Goal: Task Accomplishment & Management: Complete application form

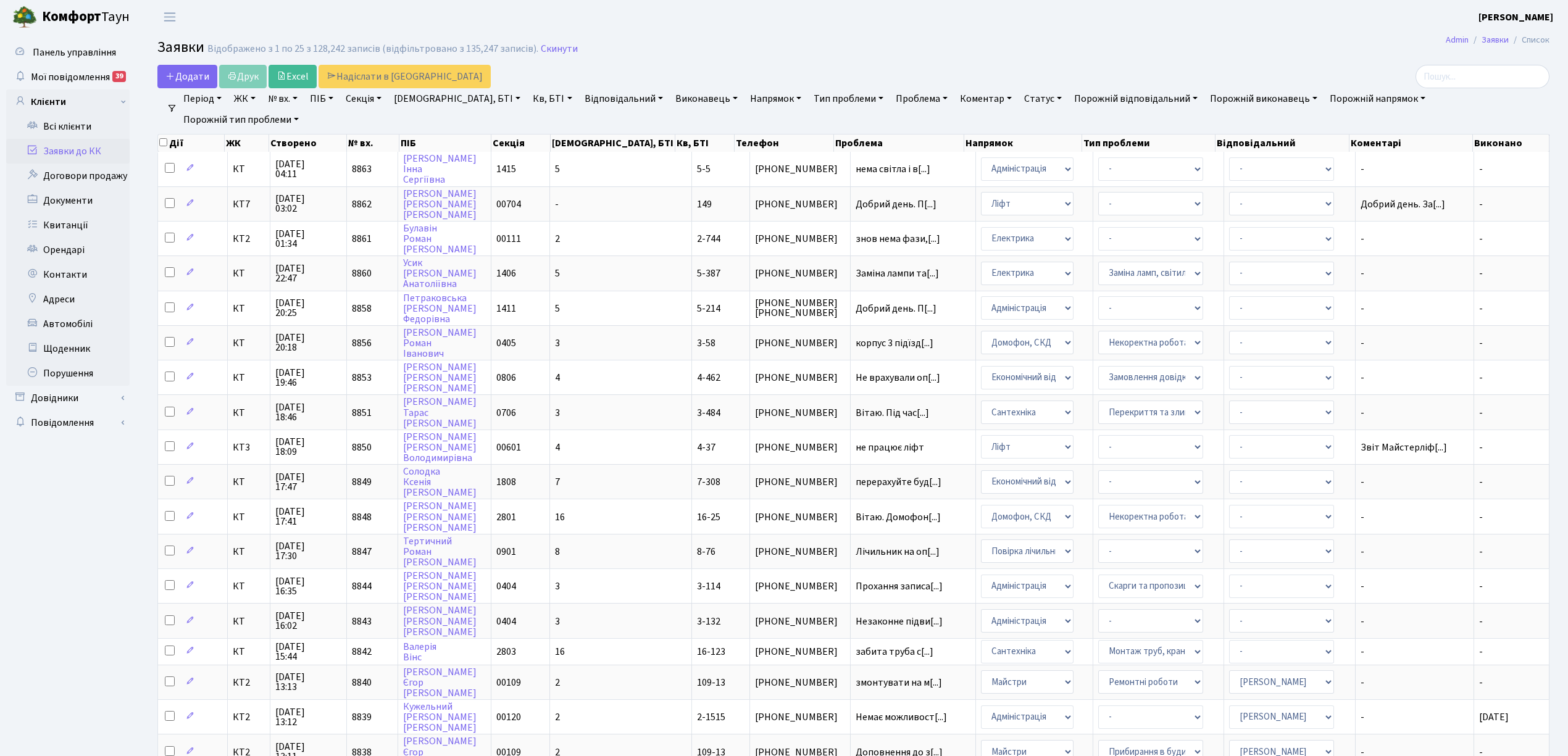
select select "25"
click at [180, 80] on span "Додати" at bounding box center [186, 77] width 44 height 14
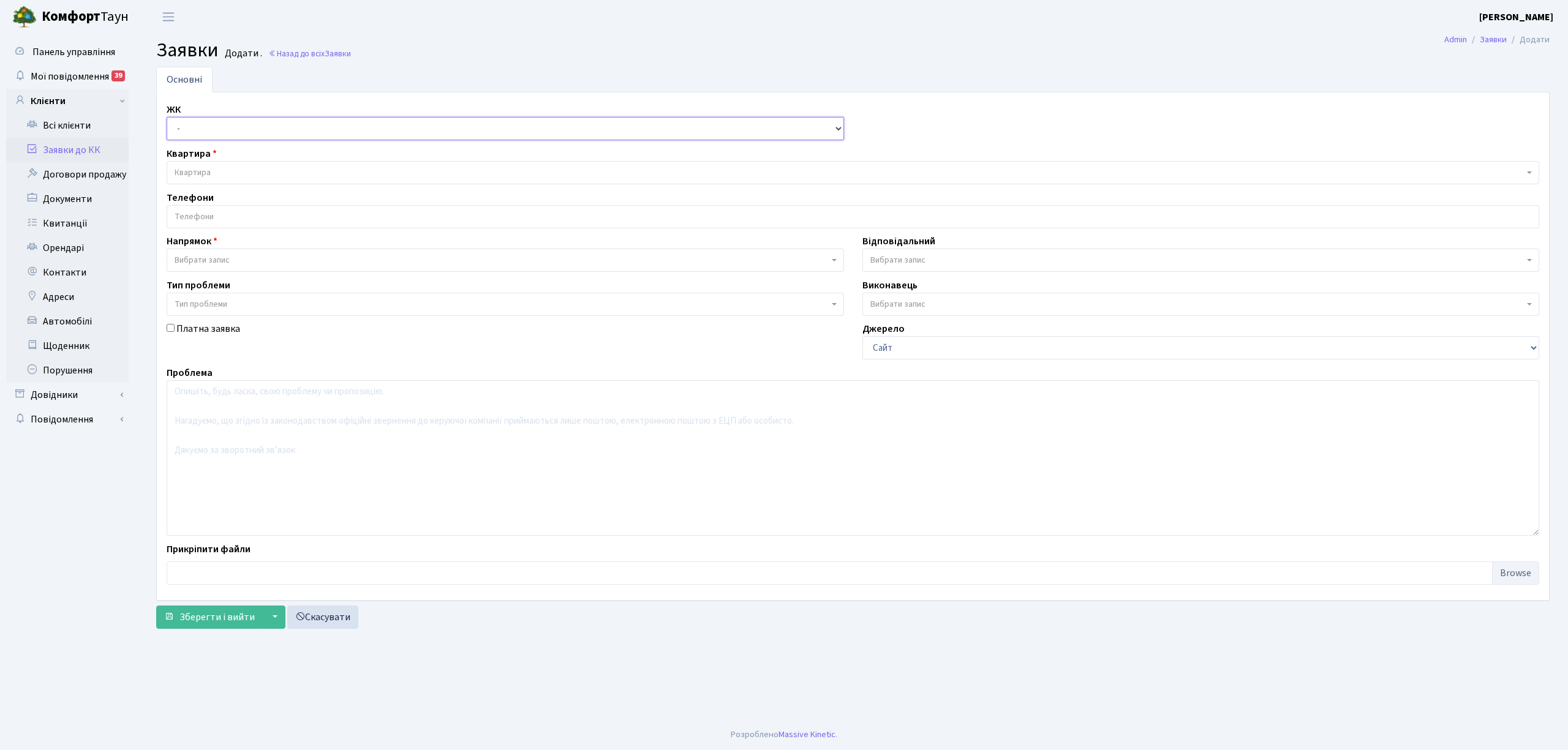
click at [193, 124] on select "- КТ, вул. Регенераторна, 4 КТ2, просп. Соборності, 17 КТ3, вул. Березнева, 16 …" at bounding box center [505, 128] width 677 height 23
select select "271"
click at [166, 118] on select "- КТ, вул. Регенераторна, 4 КТ2, просп. Соборності, 17 КТ3, вул. Березнева, 16 …" at bounding box center [505, 128] width 677 height 23
select select
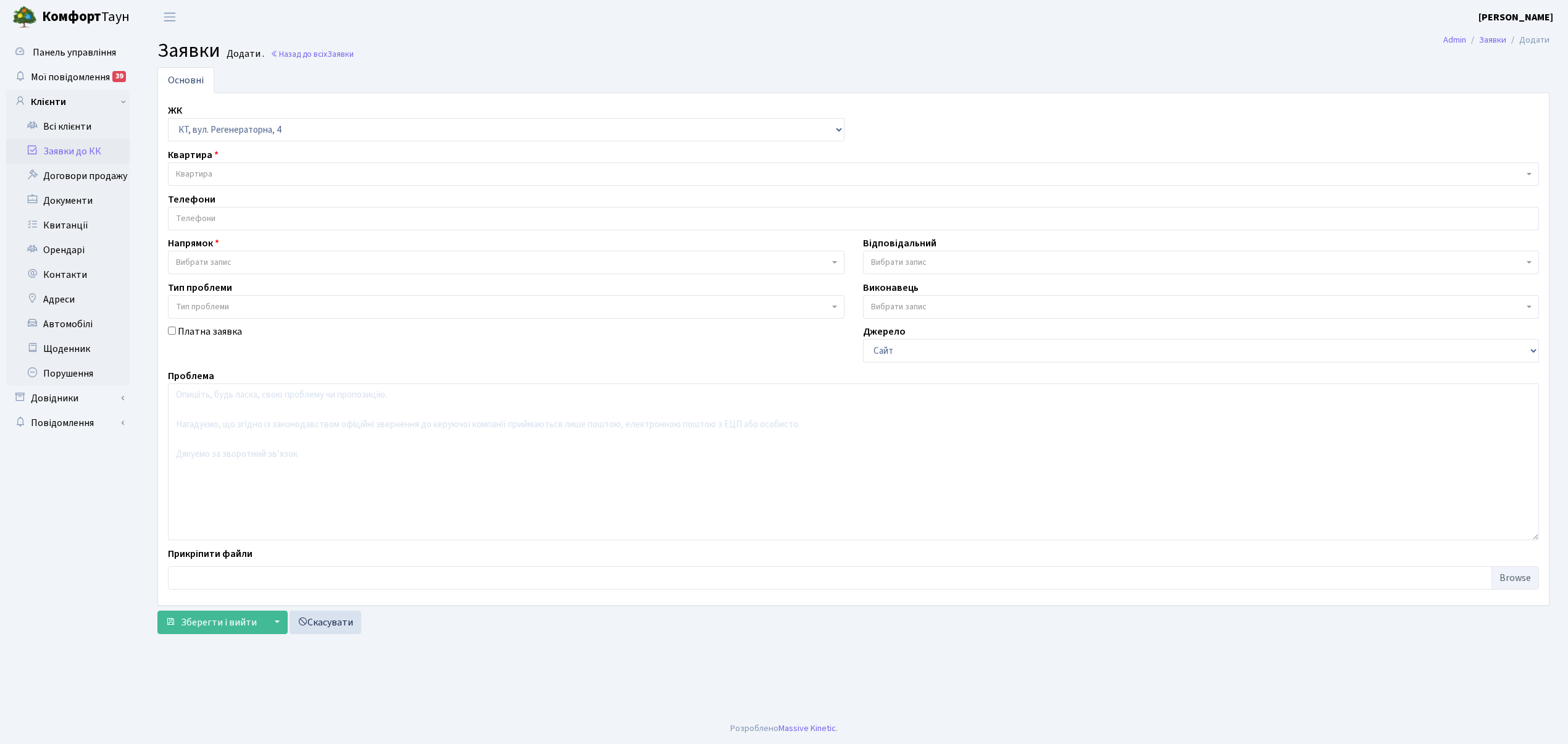
click at [223, 170] on span "Квартира" at bounding box center [850, 174] width 1348 height 12
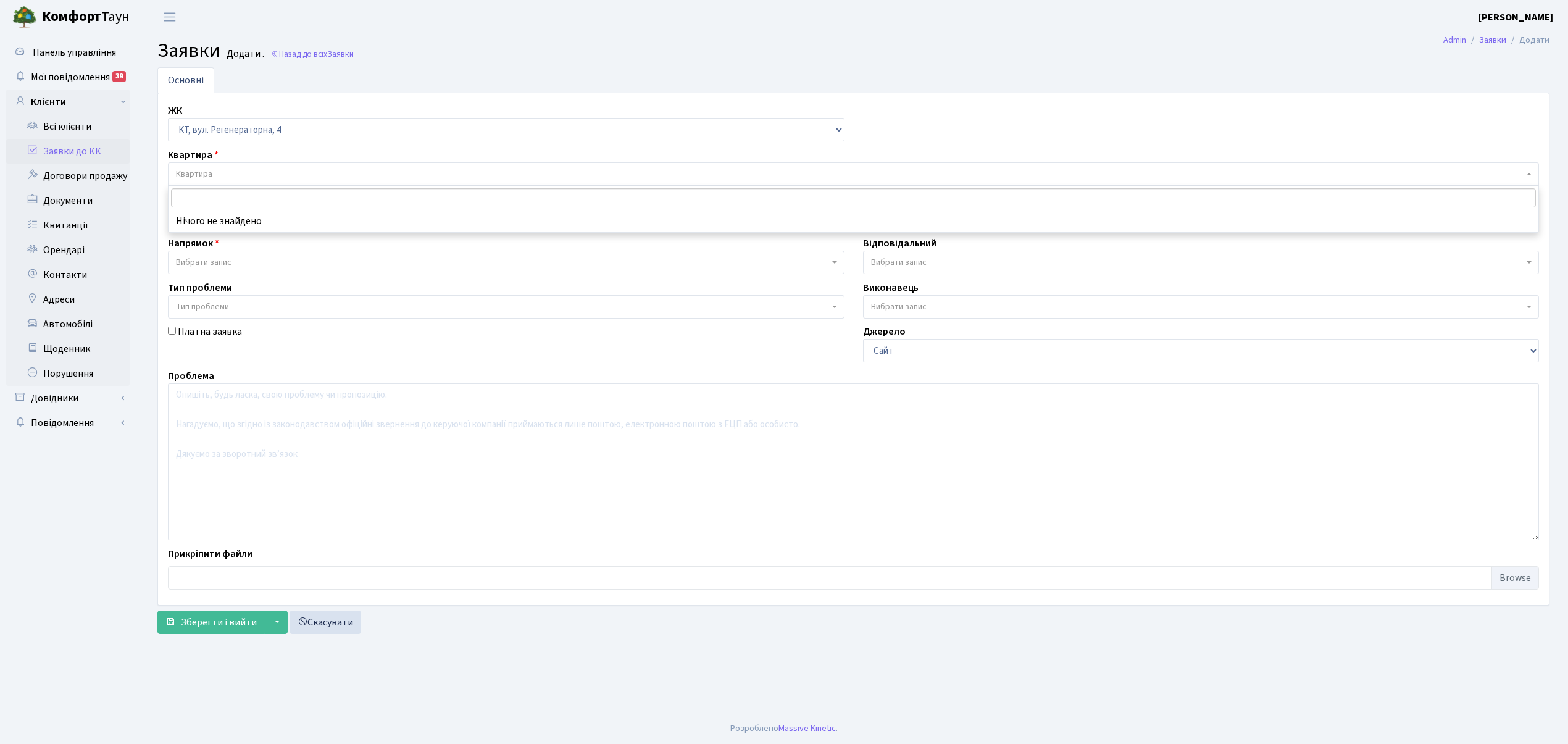
type input "Щ"
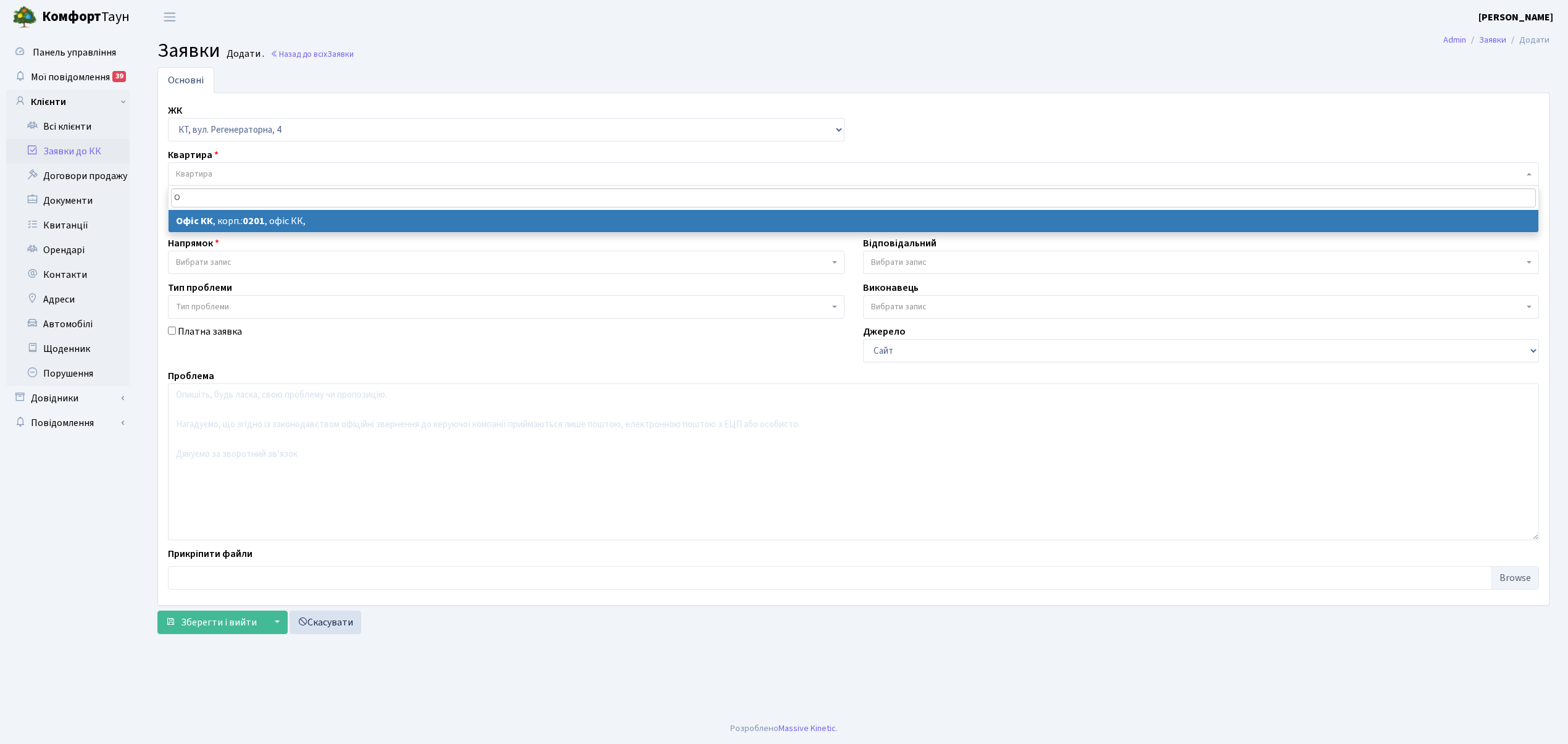
type input "О"
select select
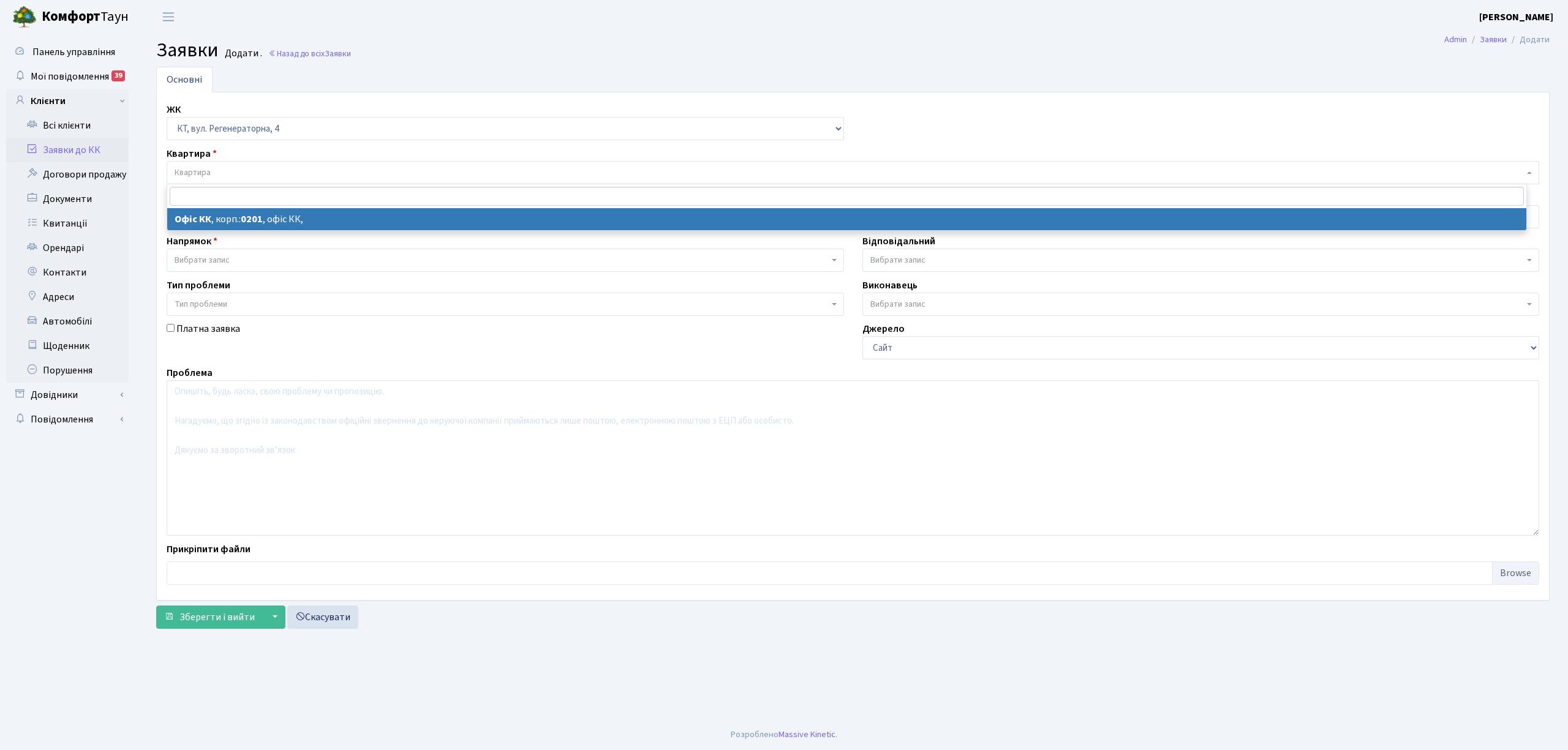
select select "4"
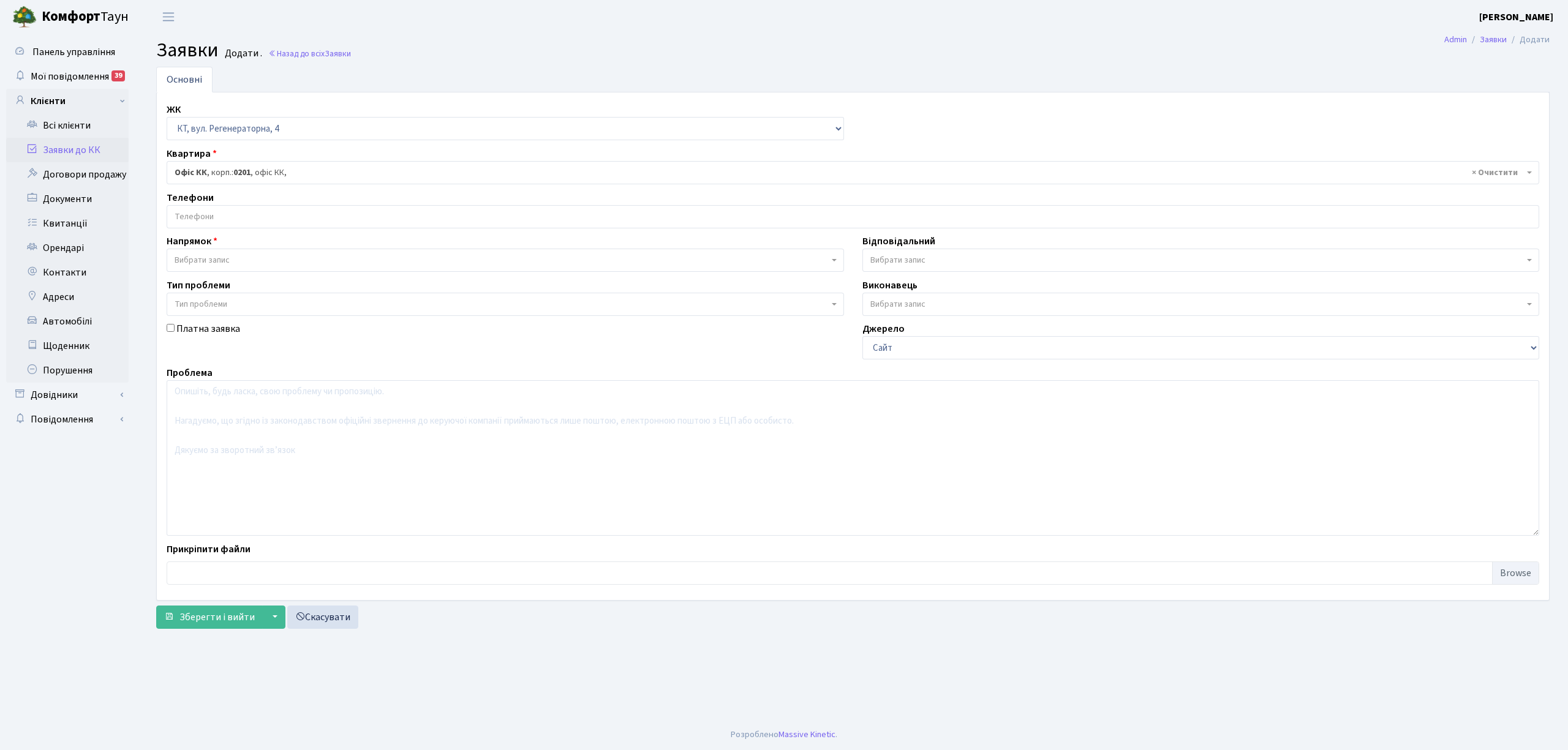
click at [233, 214] on input "search" at bounding box center [853, 217] width 1371 height 22
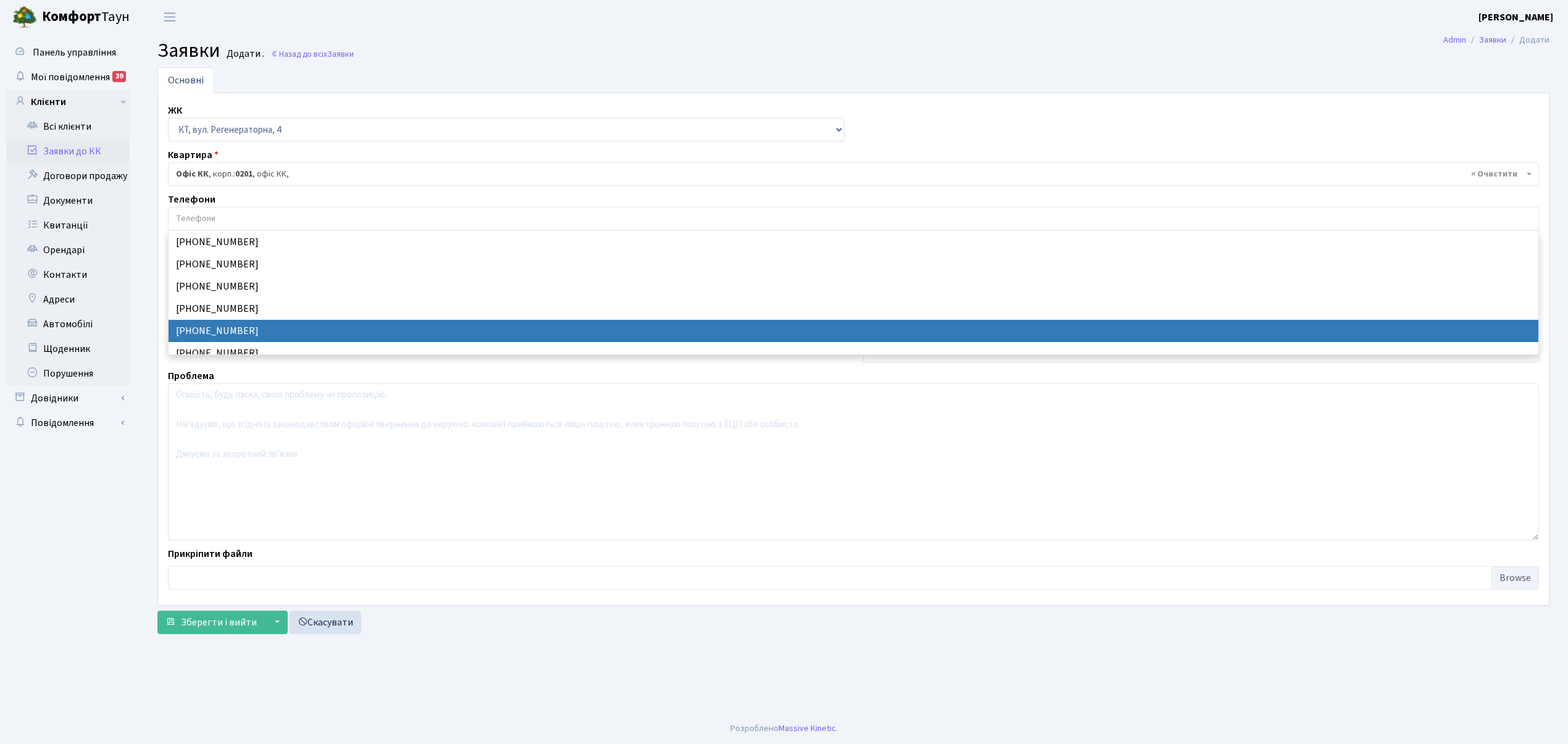
select select "24227"
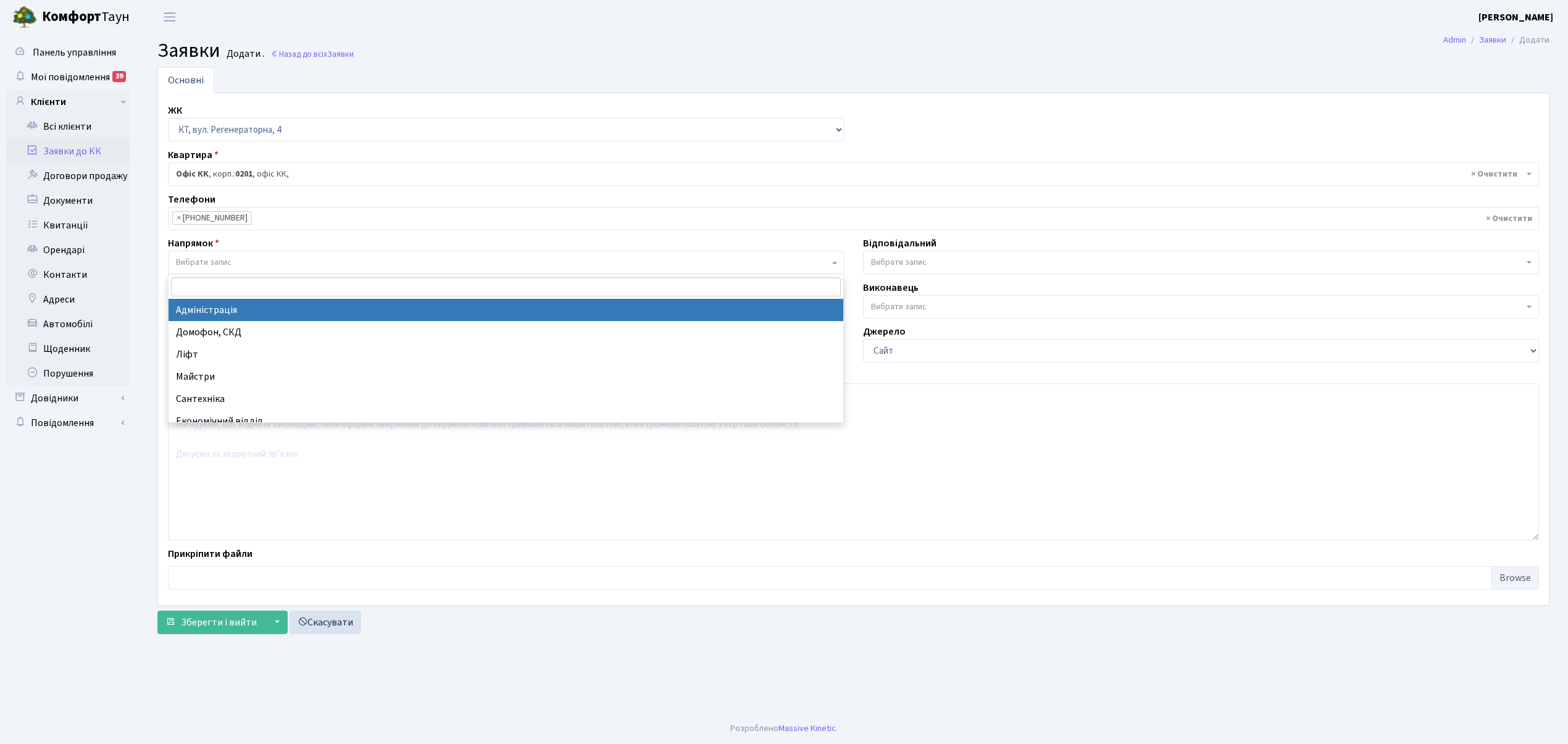
click at [225, 268] on span "Вибрати запис" at bounding box center [204, 263] width 56 height 12
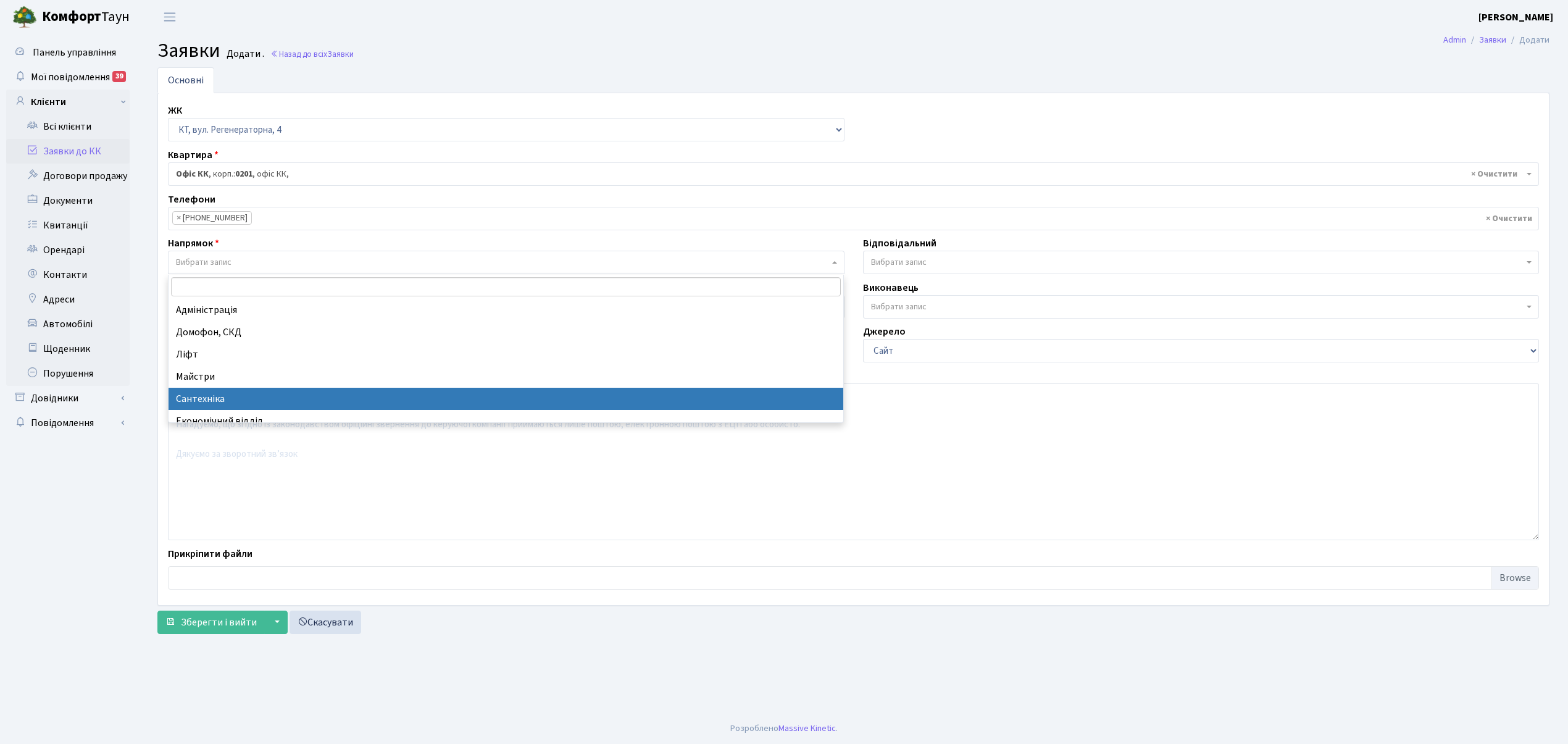
select select "2"
select select
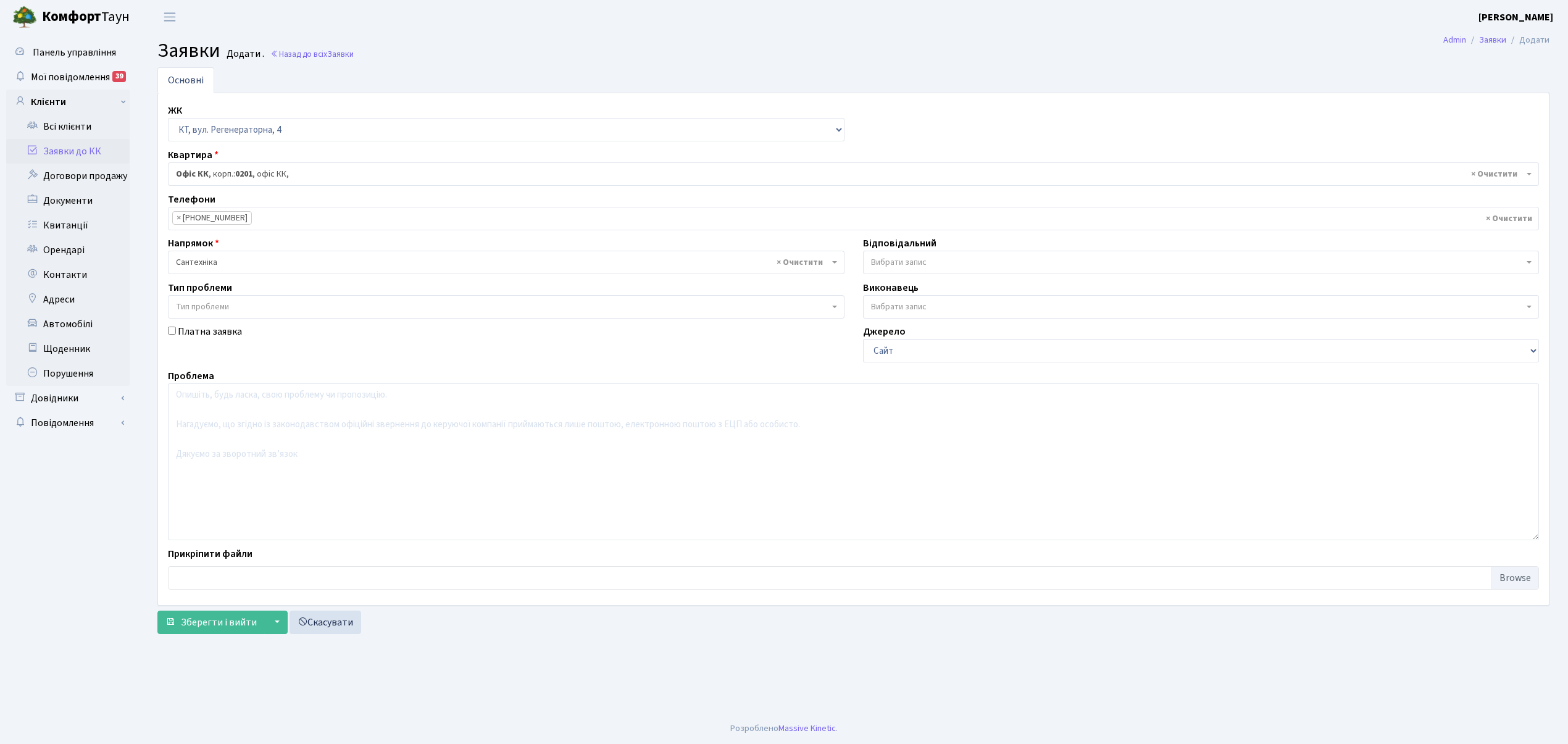
click at [899, 265] on span "Вибрати запис" at bounding box center [898, 263] width 56 height 12
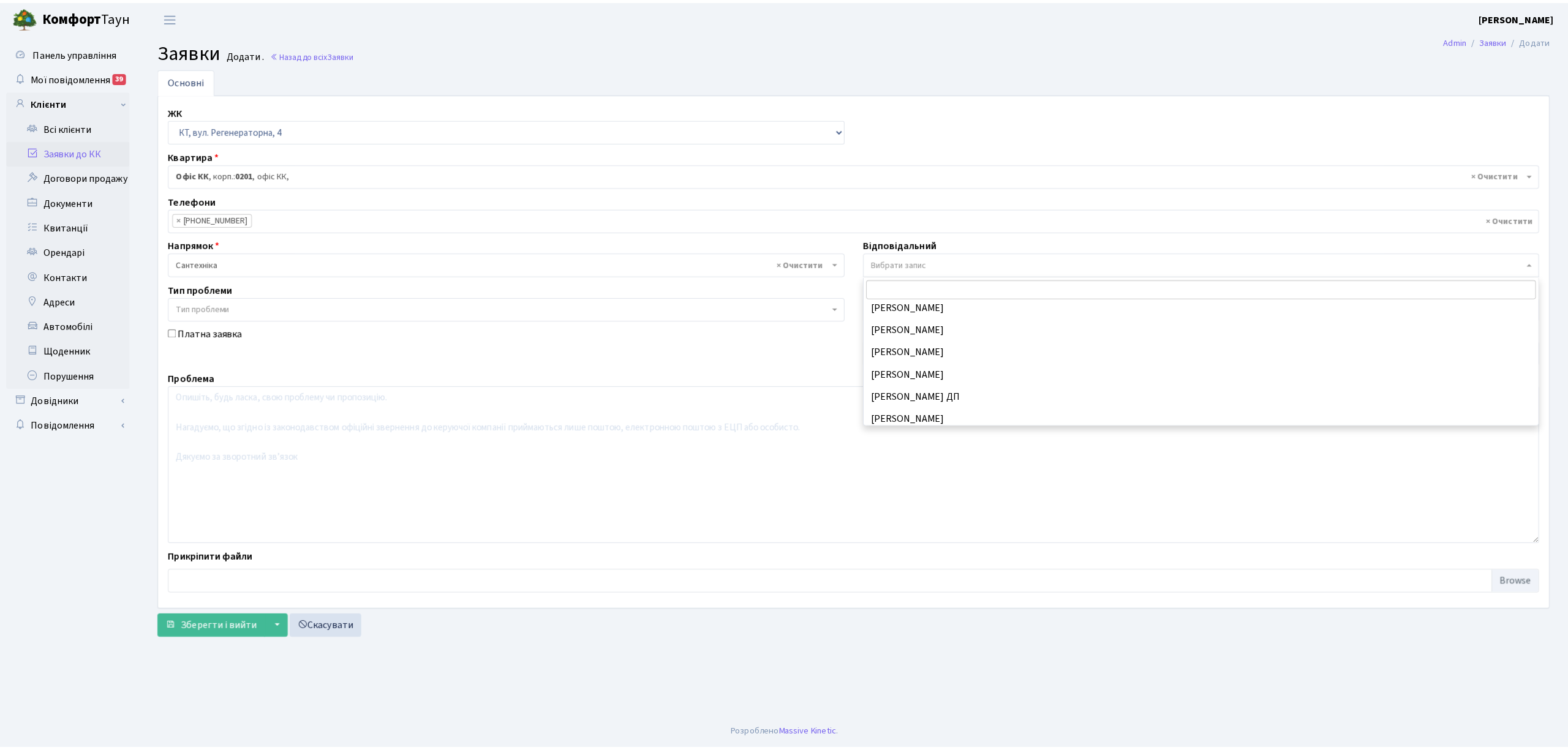
scroll to position [571, 0]
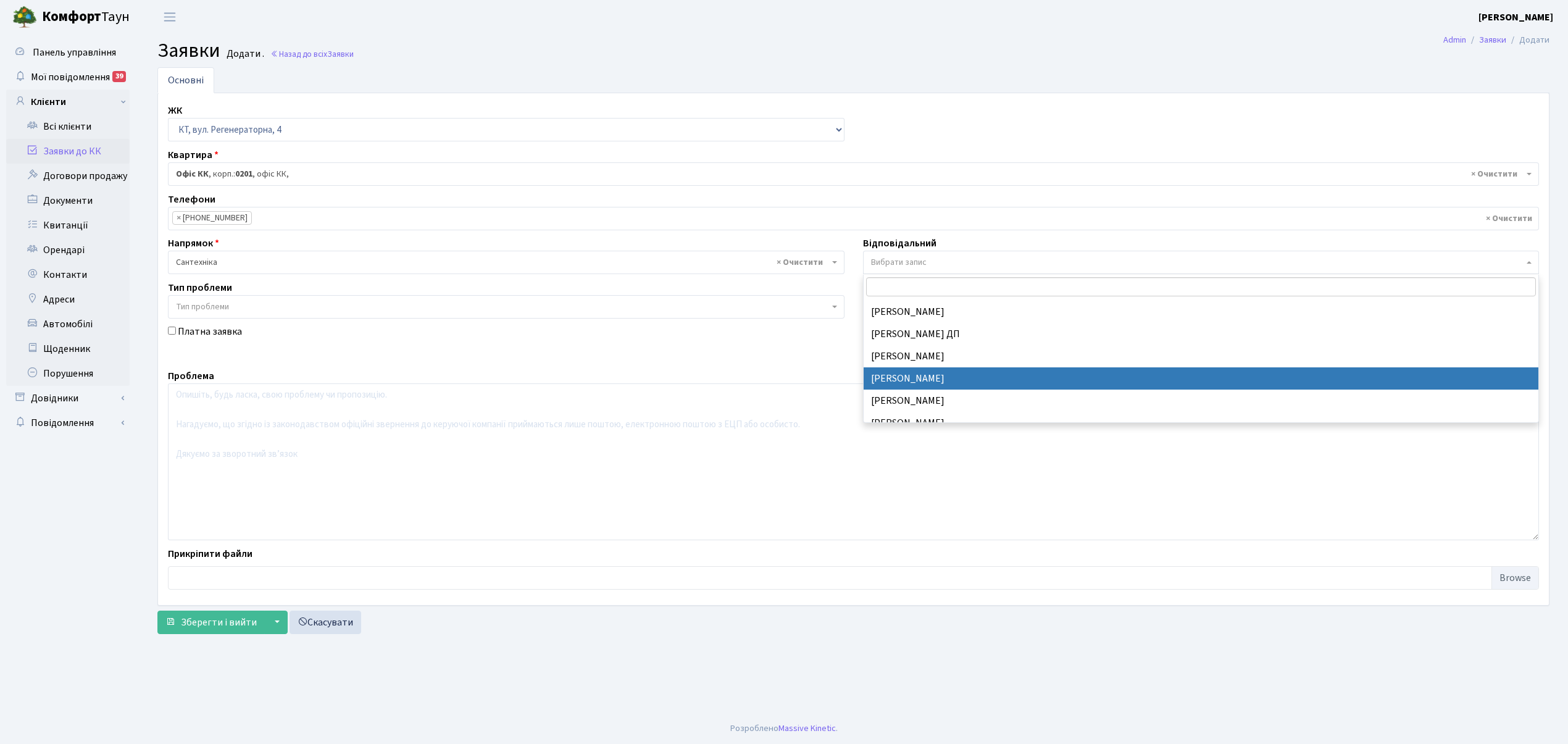
select select "67"
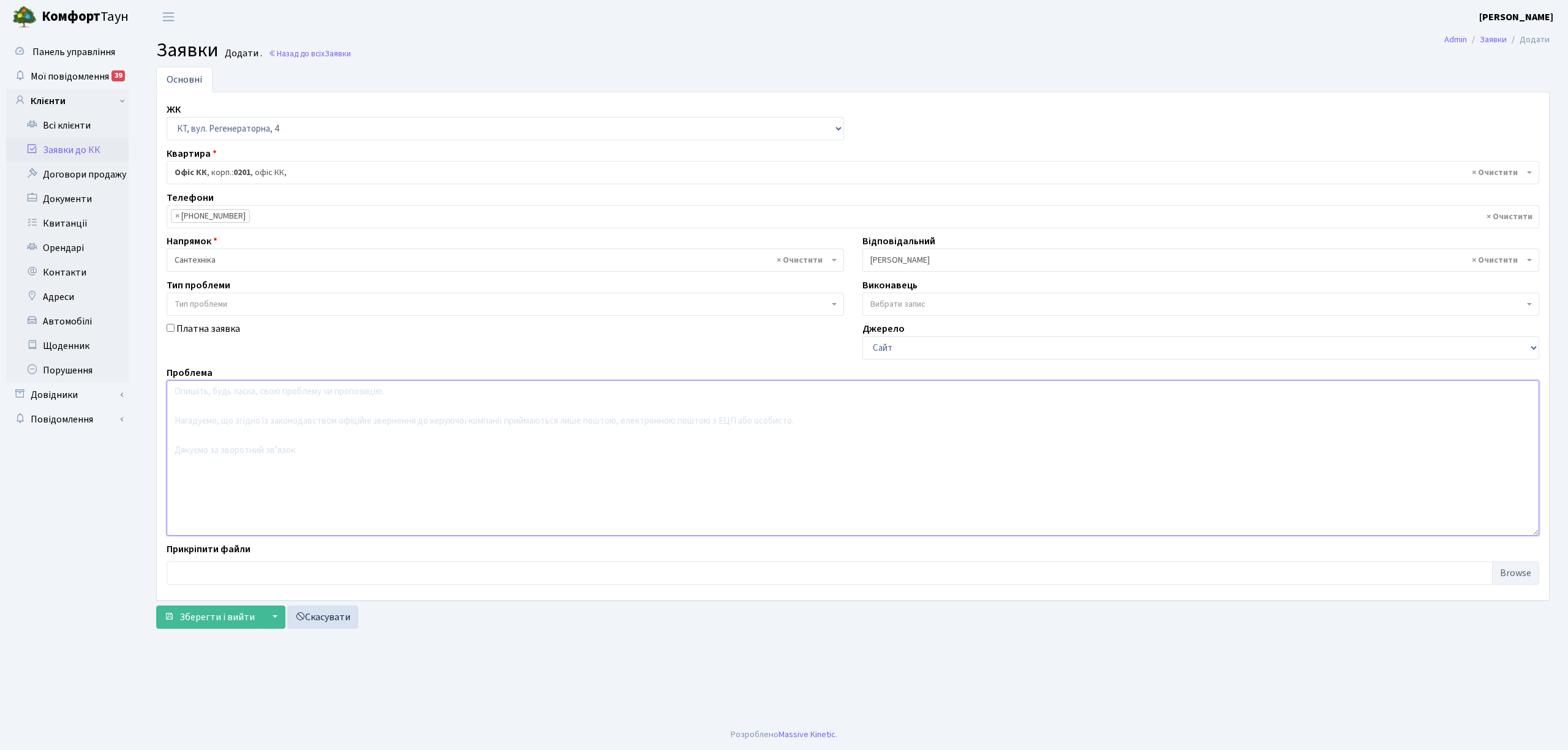
click at [241, 417] on textarea at bounding box center [852, 457] width 1372 height 155
type textarea "вул. Березнева 12 в будинку відсутня вода."
click at [221, 620] on span "Зберегти і вийти" at bounding box center [216, 618] width 76 height 14
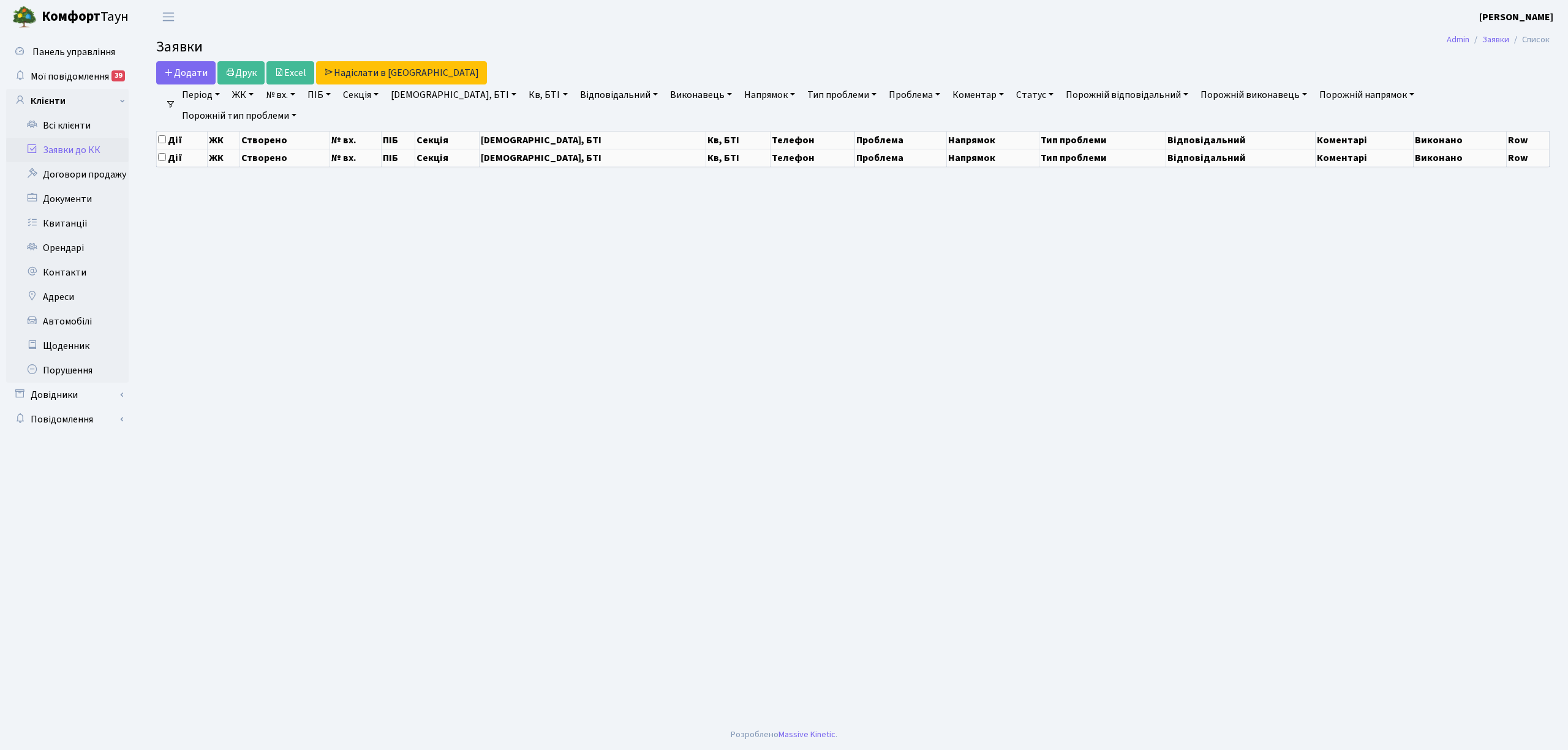
select select "25"
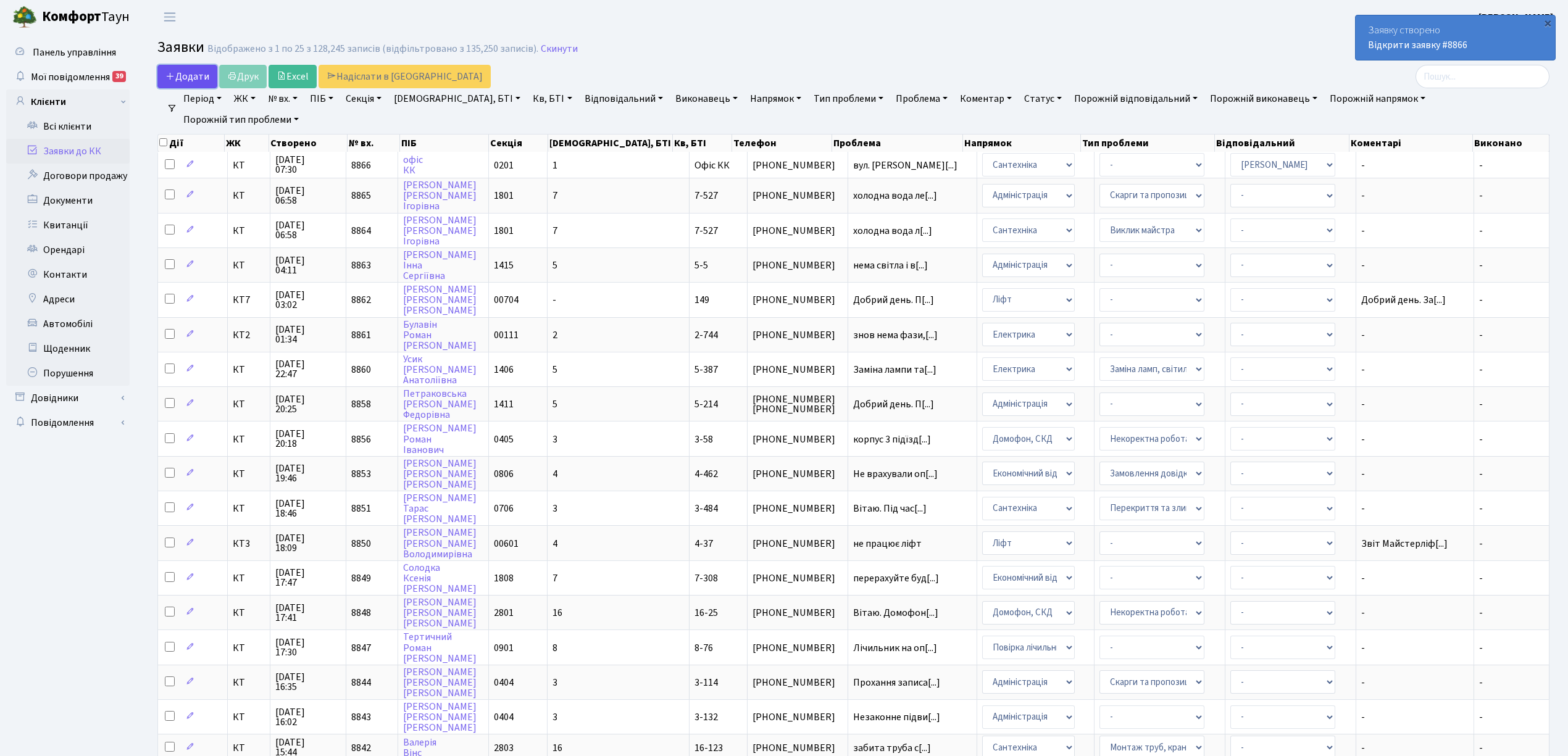
click at [186, 79] on span "Додати" at bounding box center [186, 77] width 44 height 14
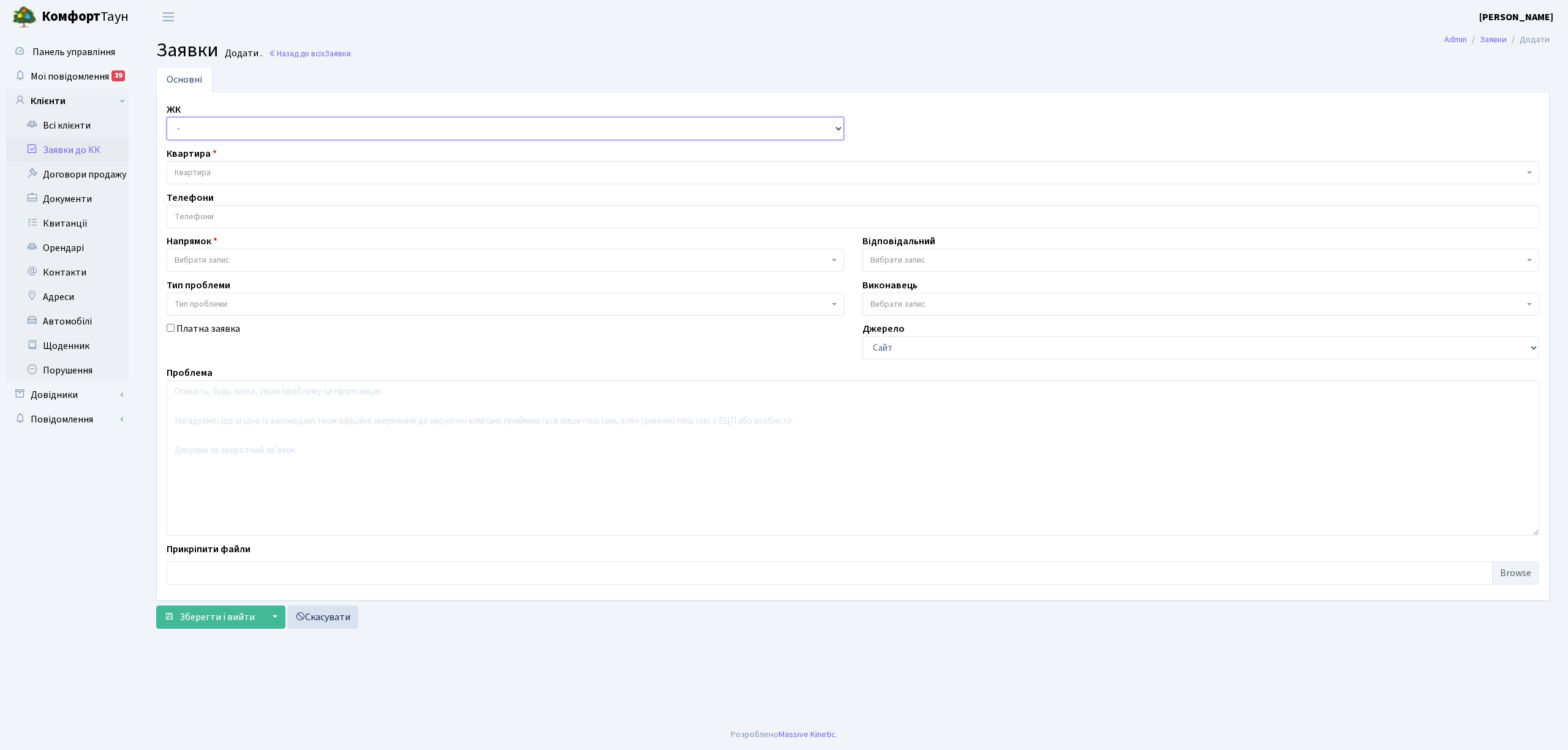
drag, startPoint x: 0, startPoint y: 0, endPoint x: 193, endPoint y: 128, distance: 231.6
click at [193, 128] on select "- КТ, вул. Регенераторна, 4 КТ2, просп. Соборності, 17 КТ3, вул. Березнева, 16 …" at bounding box center [505, 128] width 677 height 23
select select "271"
click at [166, 118] on select "- КТ, вул. Регенераторна, 4 КТ2, просп. Соборності, 17 КТ3, вул. Березнева, 16 …" at bounding box center [505, 128] width 677 height 23
select select
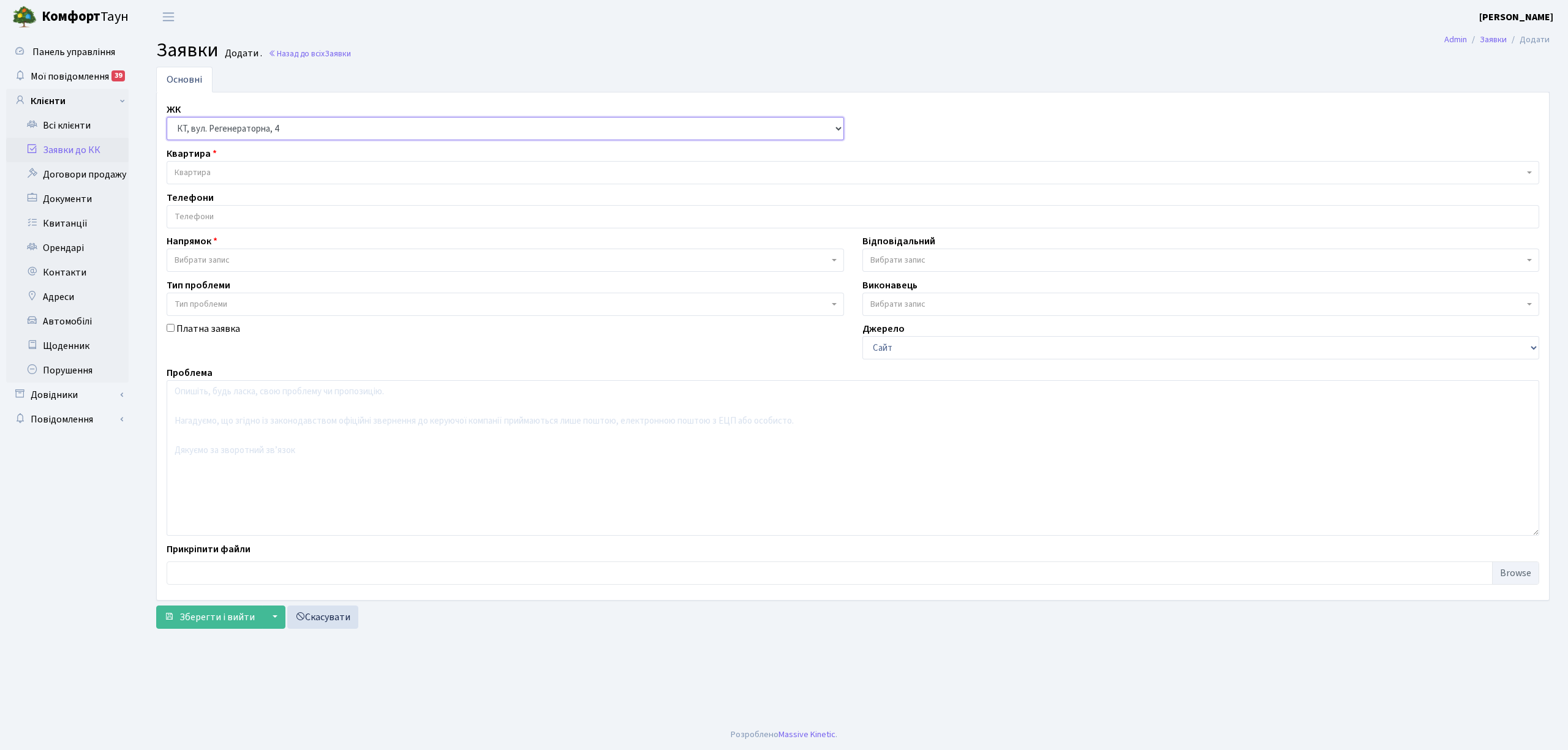
select select
click at [232, 175] on span "Квартира" at bounding box center [849, 172] width 1349 height 12
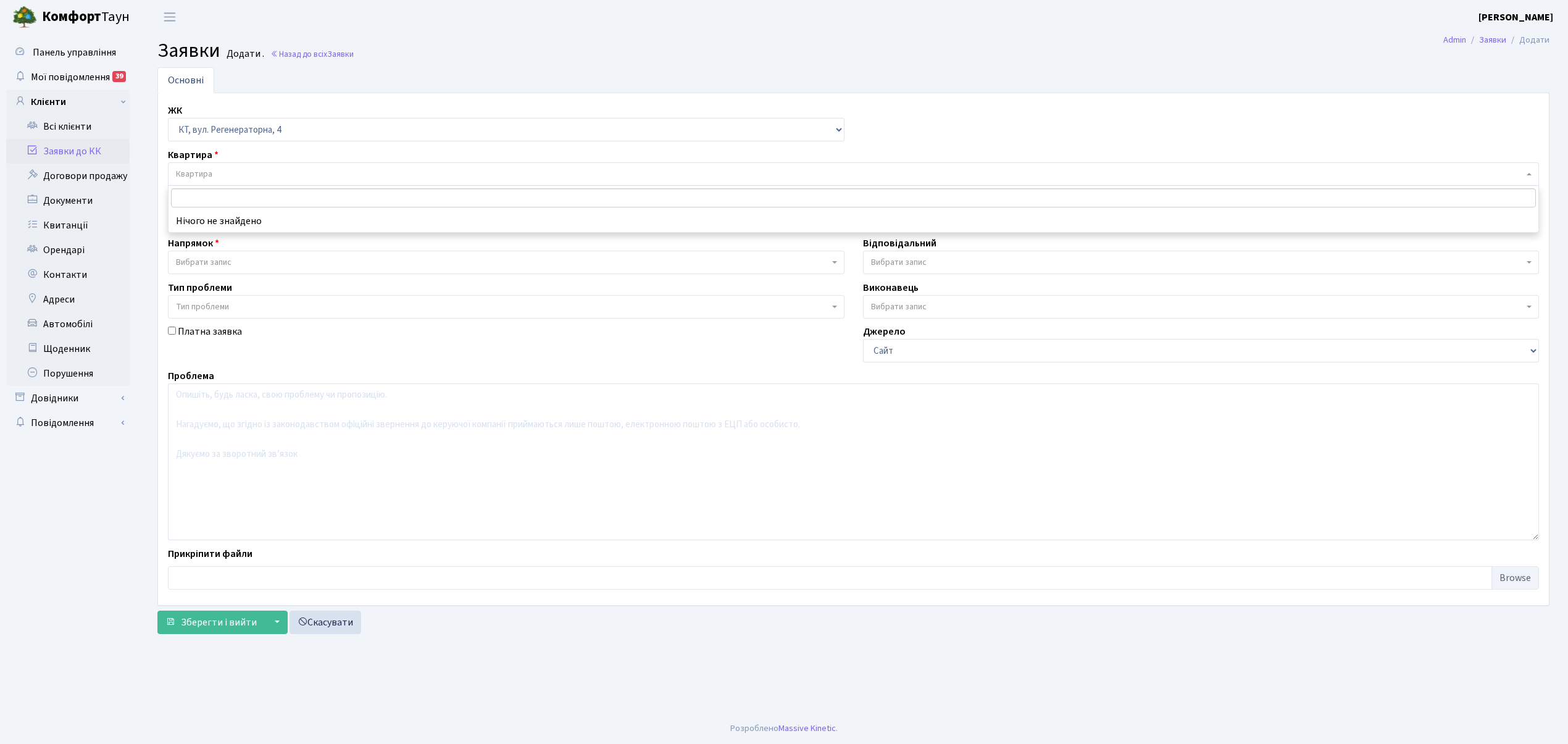
type input "Щ"
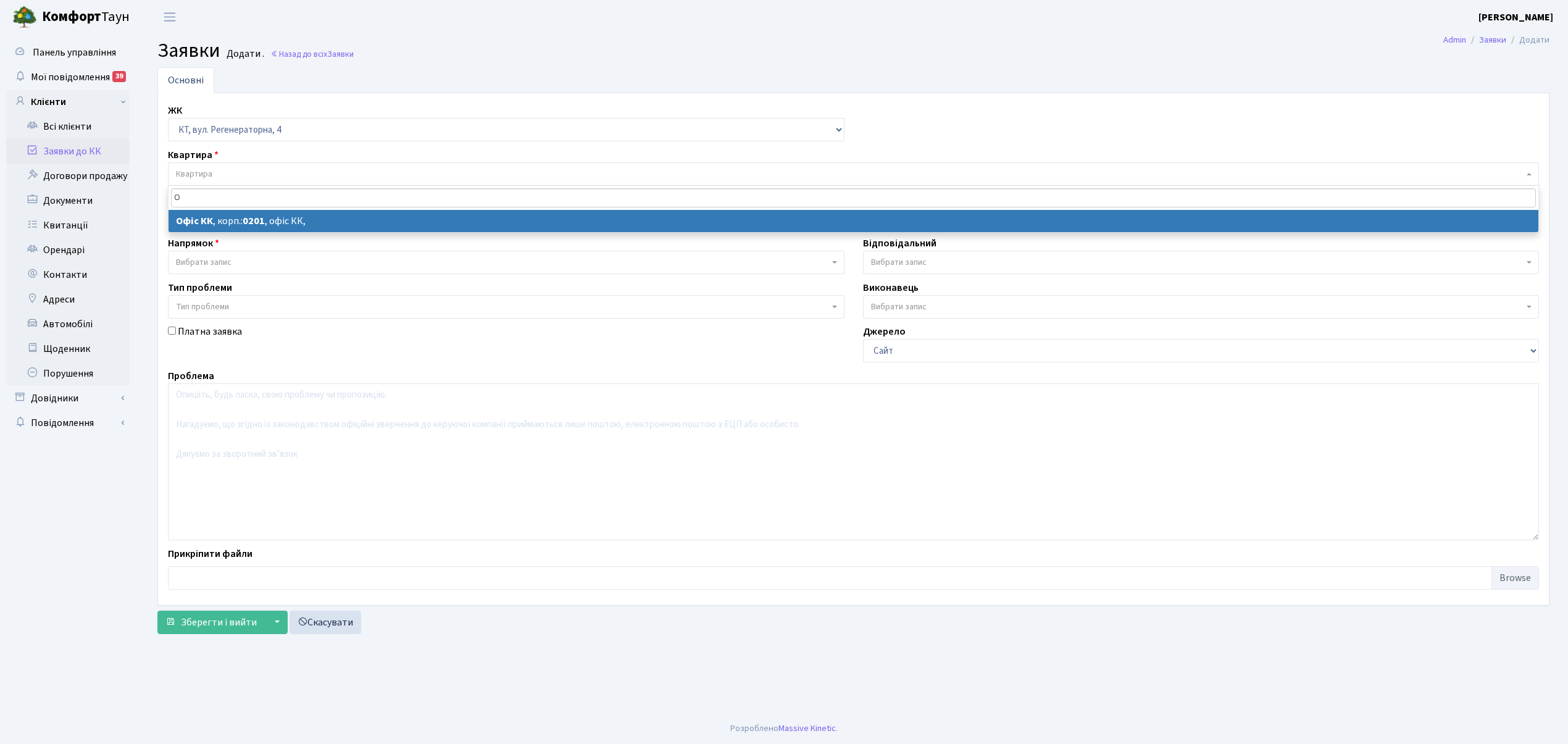
type input "О"
select select
select select "4"
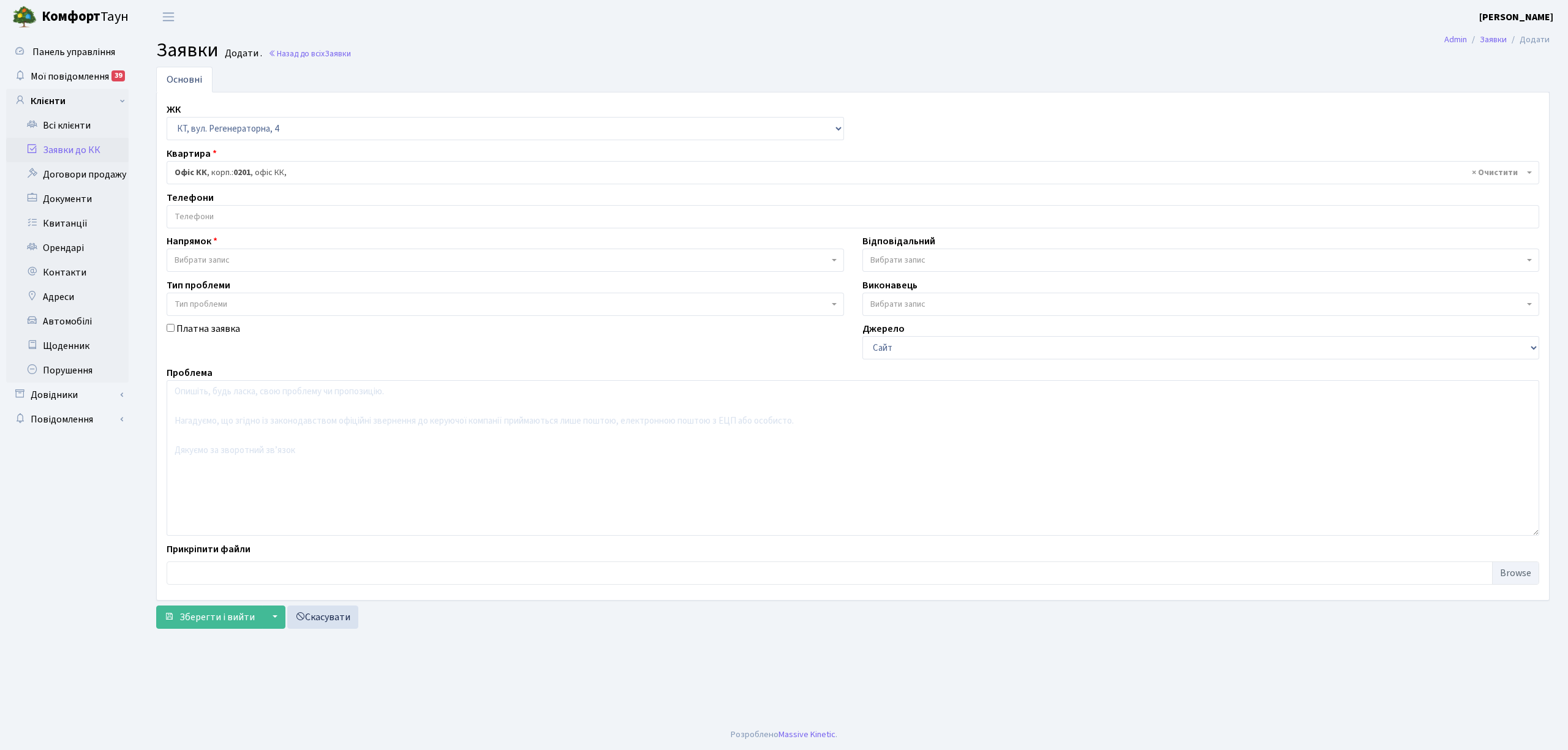
click at [184, 221] on input "search" at bounding box center [853, 217] width 1371 height 22
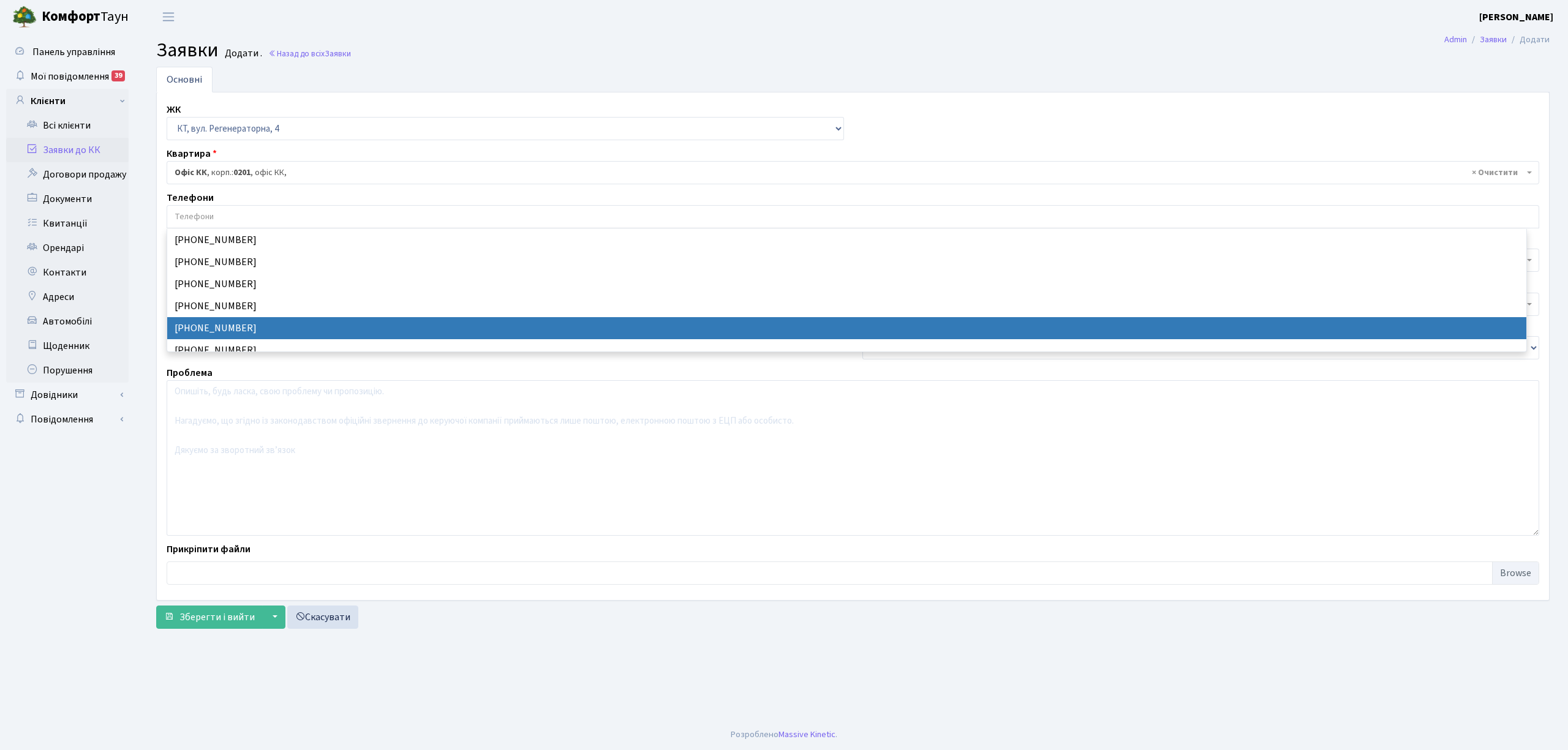
select select "24227"
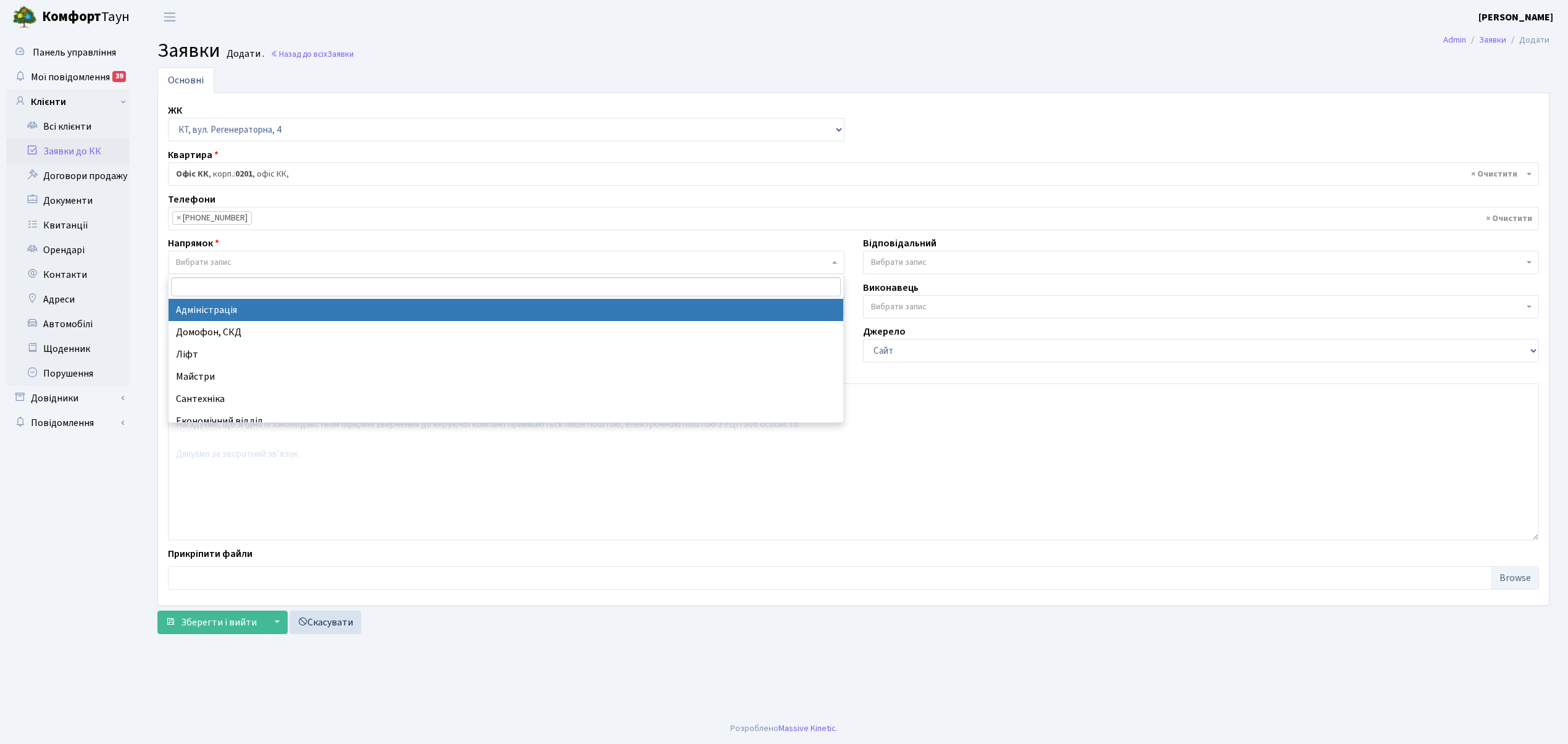
click at [181, 263] on span "Вибрати запис" at bounding box center [204, 263] width 56 height 12
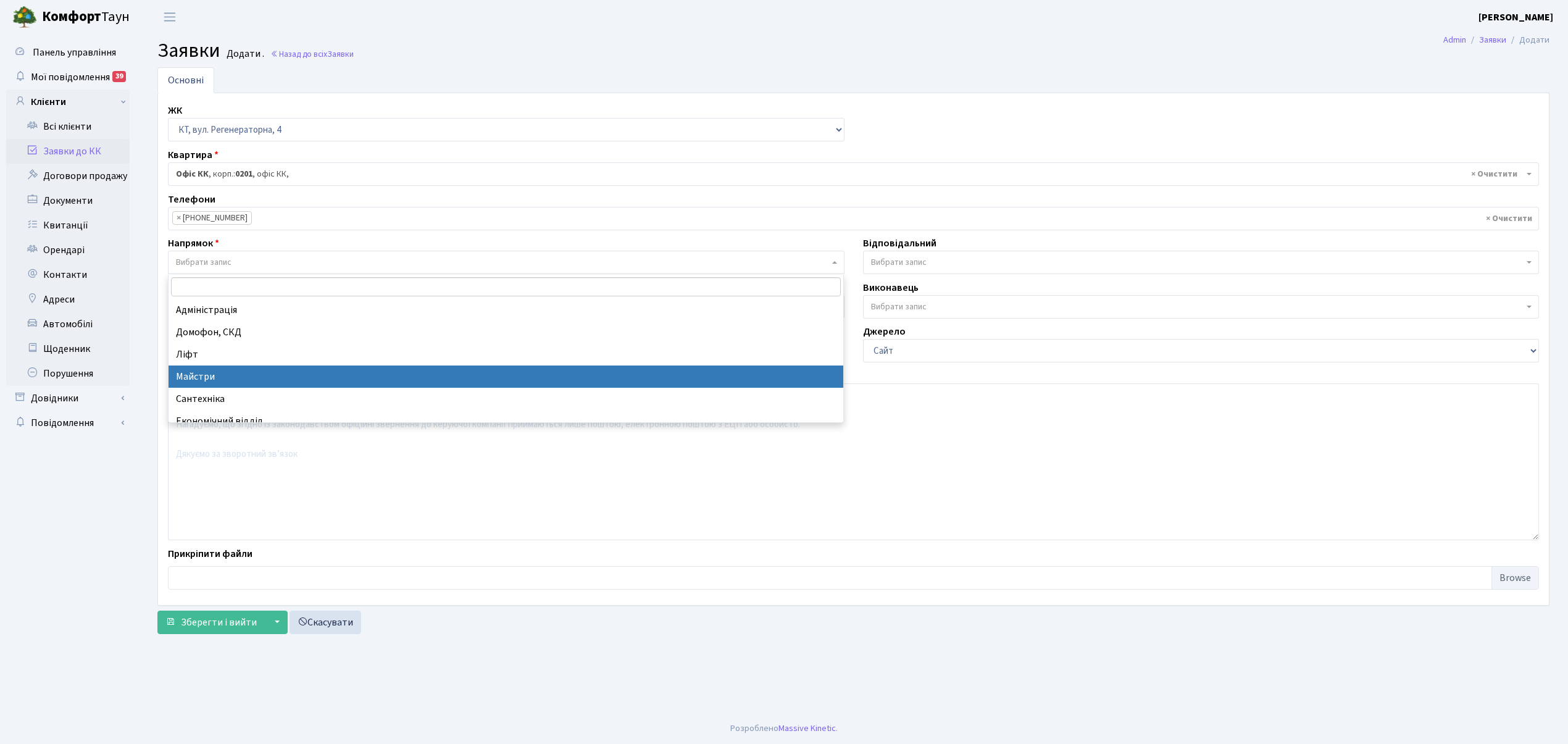
scroll to position [82, 0]
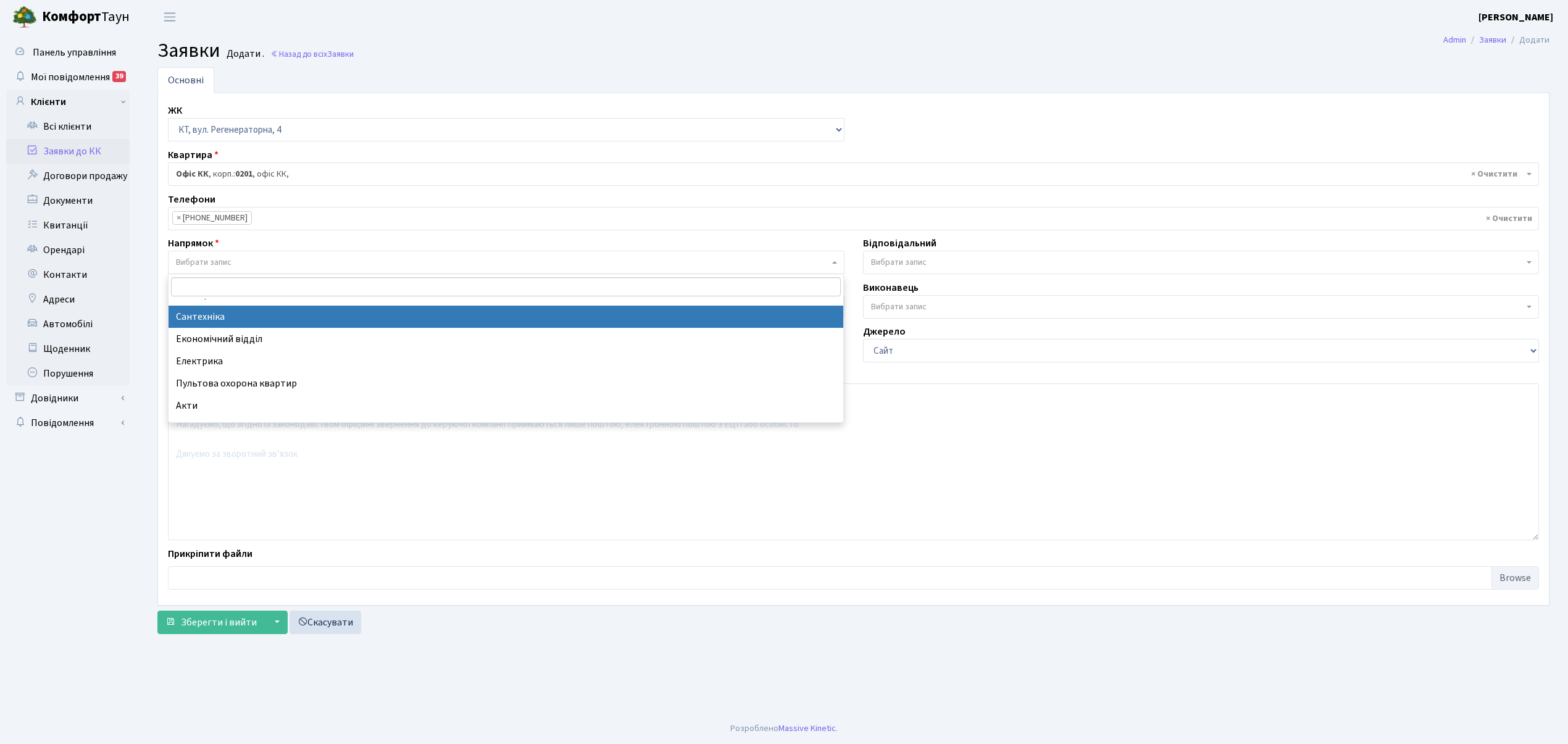
select select "2"
select select
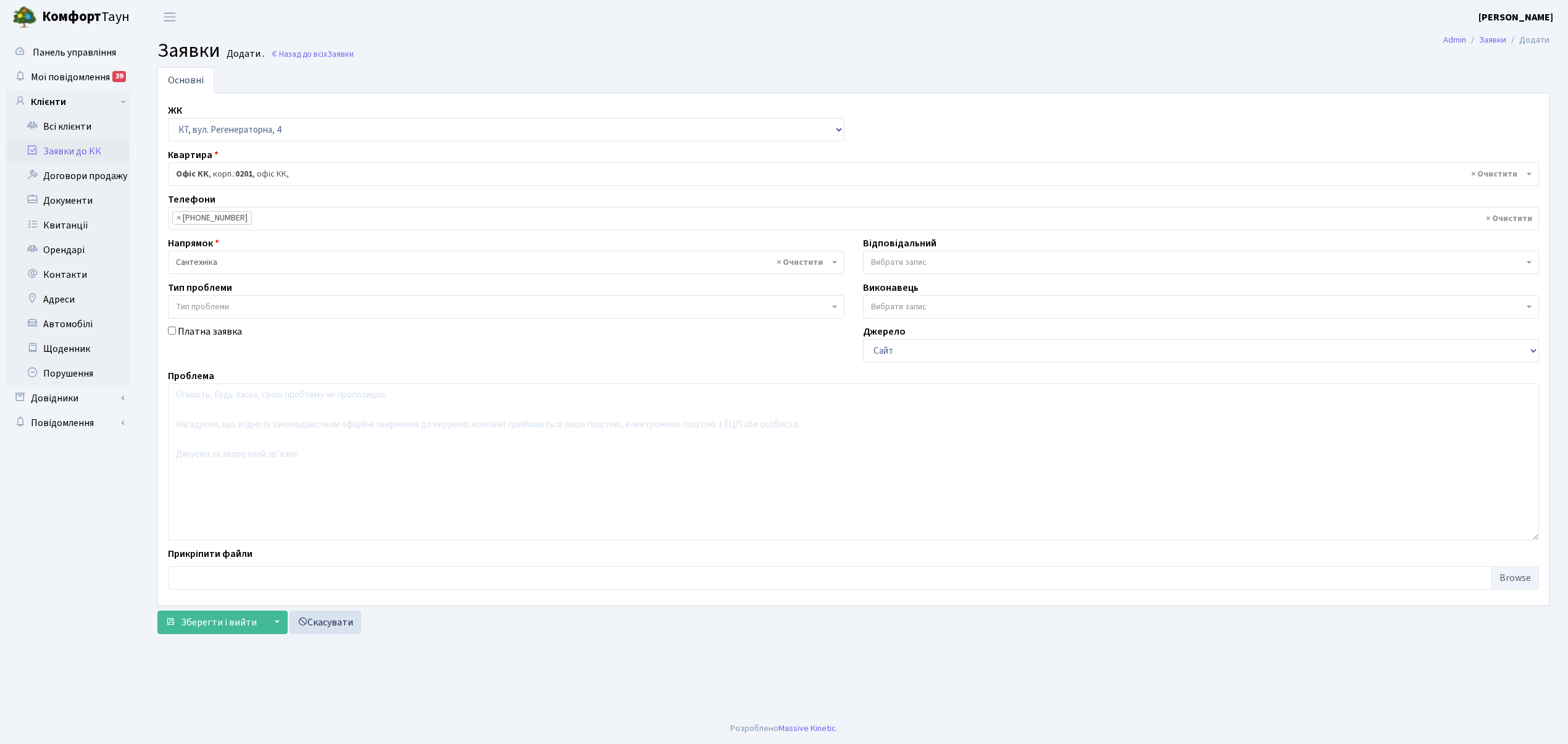
click at [944, 265] on span "Вибрати запис" at bounding box center [1198, 263] width 654 height 12
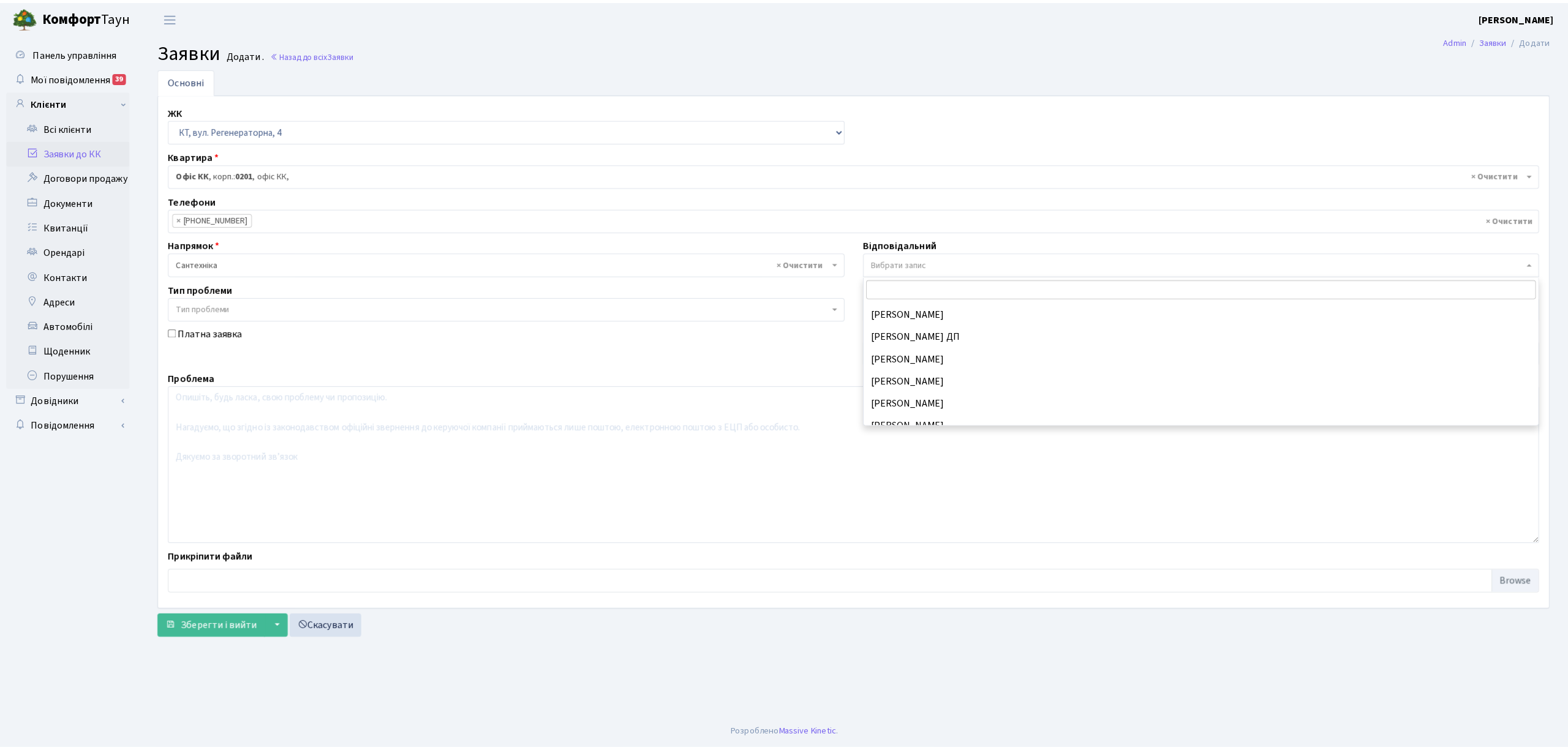
scroll to position [605, 0]
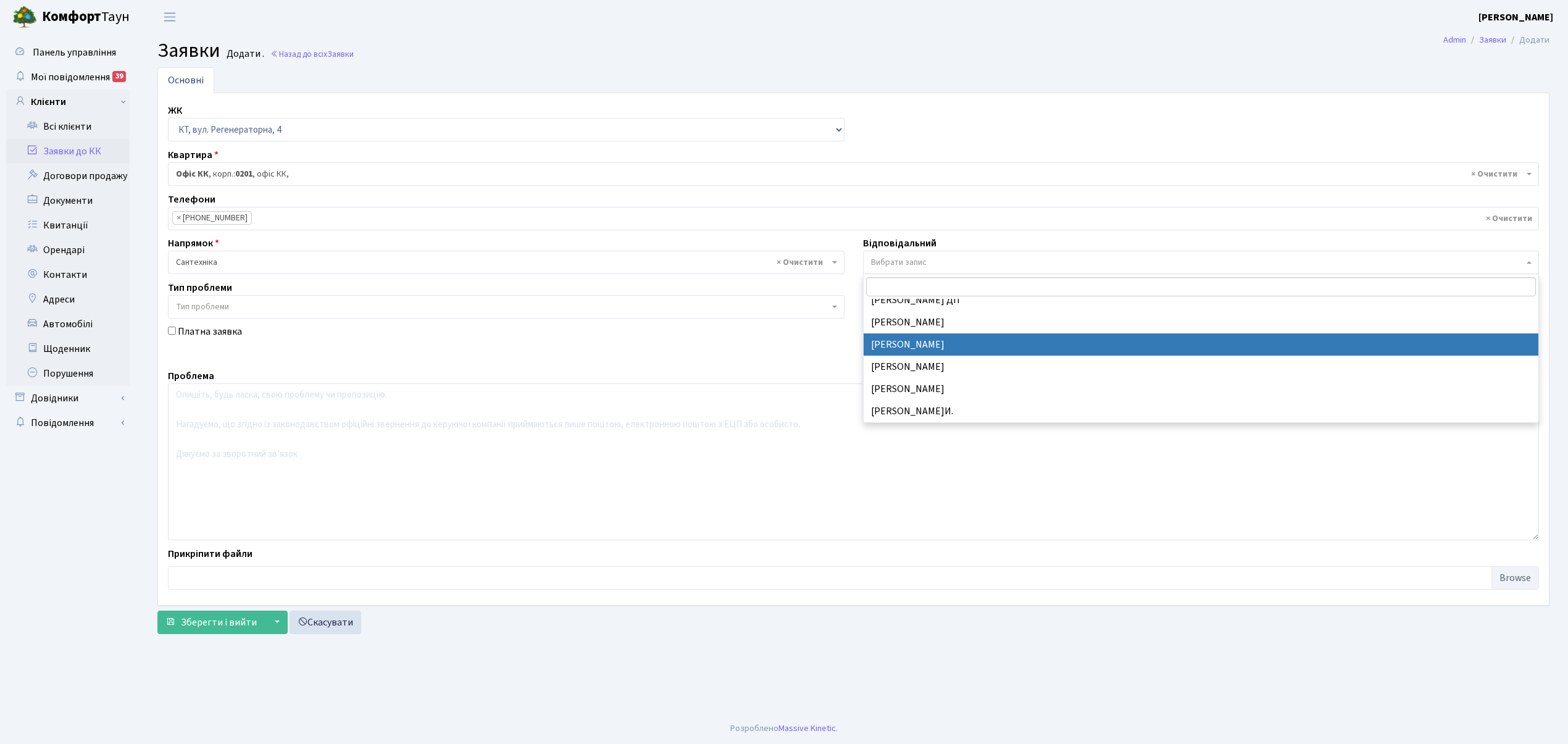
select select "67"
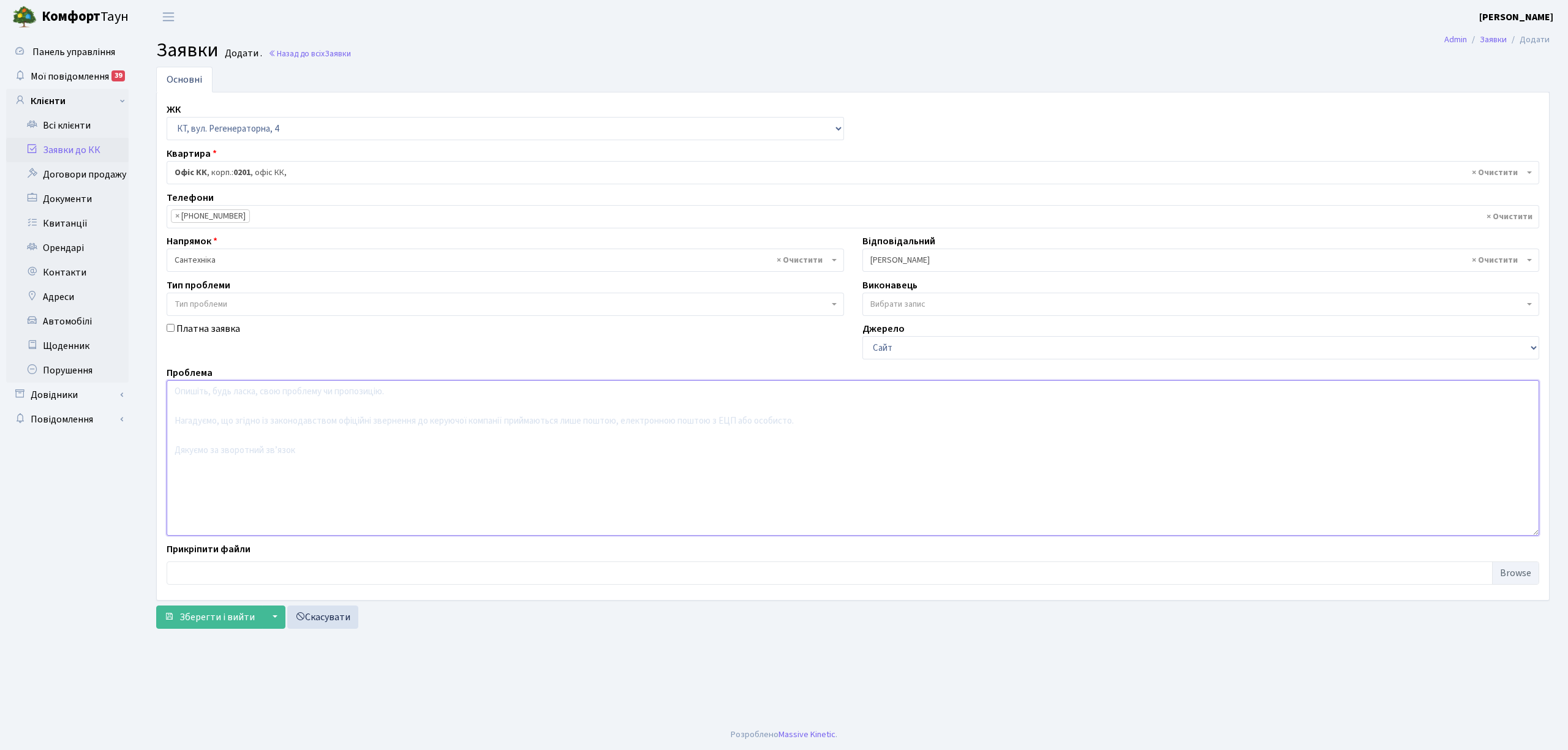
click at [193, 414] on textarea at bounding box center [852, 457] width 1372 height 155
type textarea "вул. Регенераторна 4 , корпс 7 відсутня вода"
click at [210, 619] on span "Зберегти і вийти" at bounding box center [216, 618] width 76 height 14
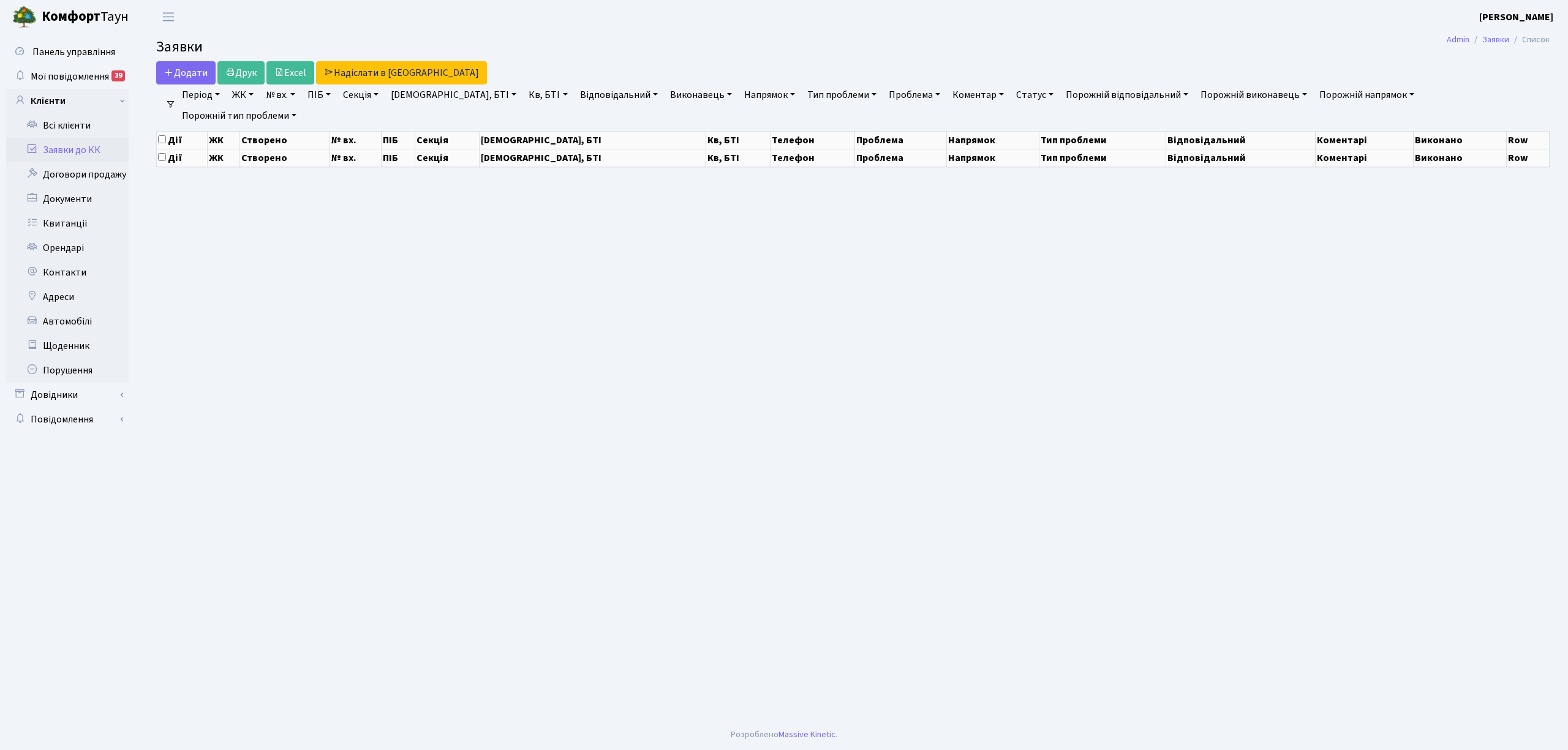
select select "25"
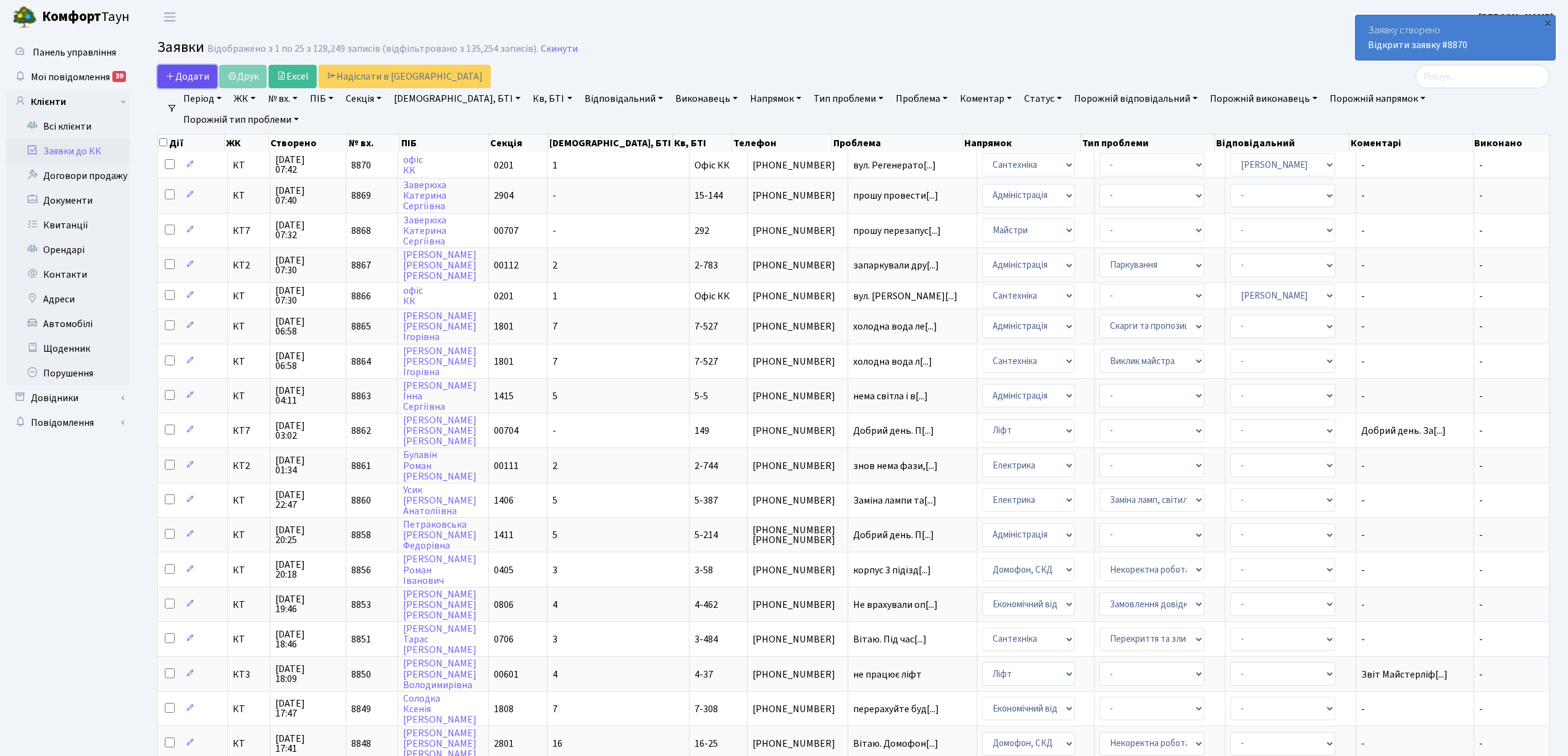
click at [186, 79] on span "Додати" at bounding box center [186, 77] width 44 height 14
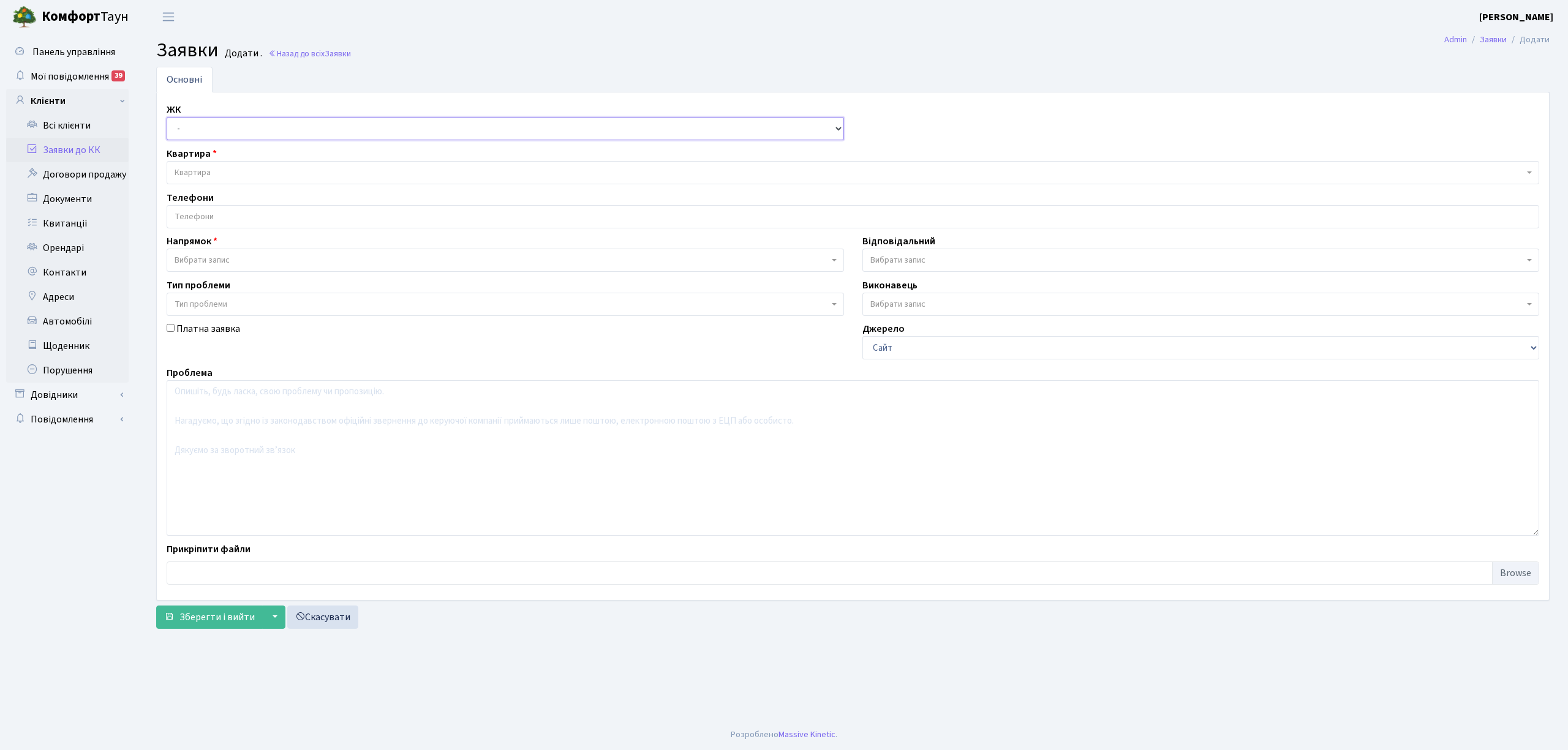
click at [187, 121] on select "- КТ, вул. Регенераторна, 4 КТ2, просп. [STREET_ADDRESS] [STREET_ADDRESS] [PERS…" at bounding box center [505, 128] width 677 height 23
select select "271"
click at [166, 118] on select "- КТ, вул. Регенераторна, 4 КТ2, просп. [STREET_ADDRESS] [STREET_ADDRESS] [PERS…" at bounding box center [505, 128] width 677 height 23
select select
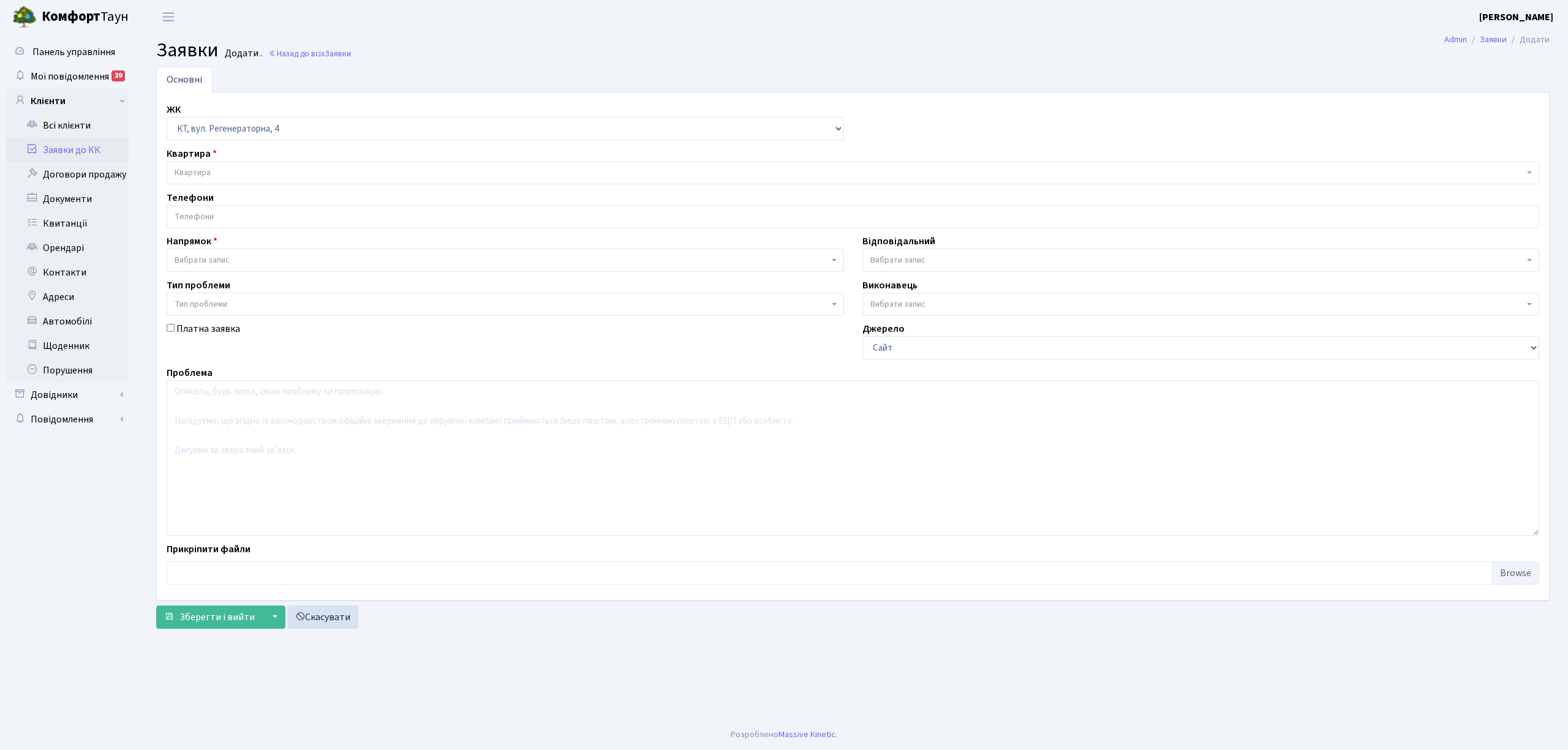
click at [206, 172] on span "Квартира" at bounding box center [193, 172] width 36 height 12
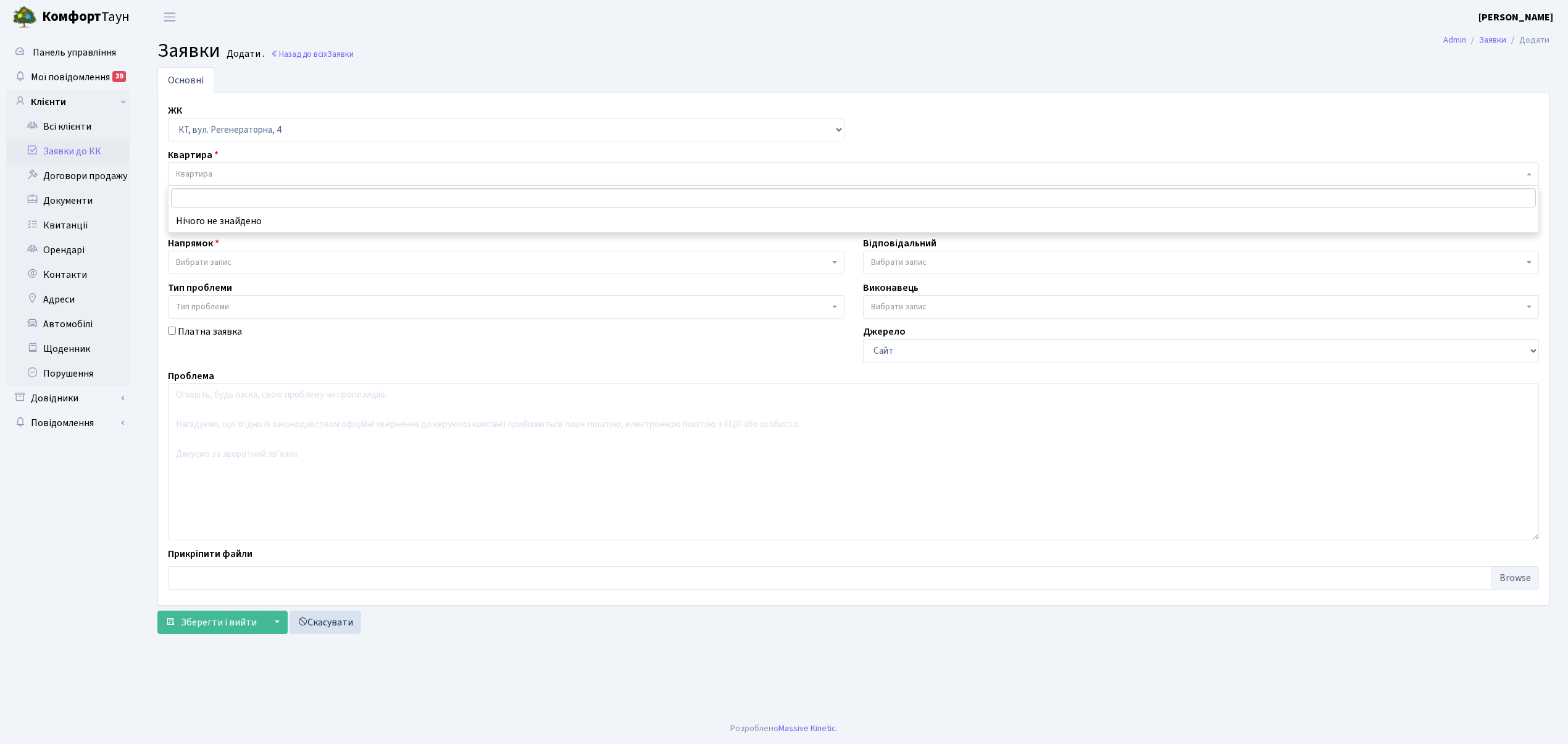
type input "Щ"
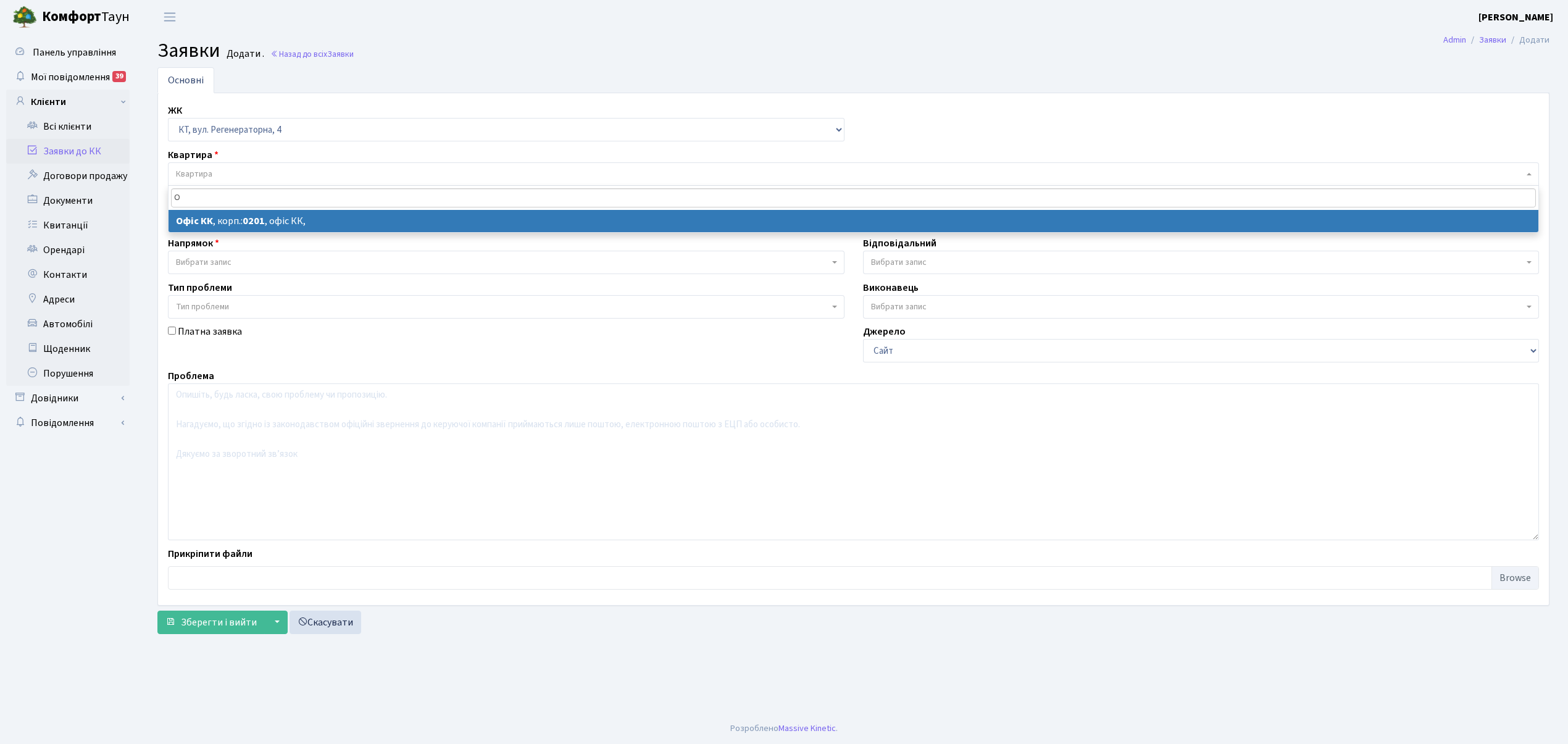
type input "О"
select select
select select "4"
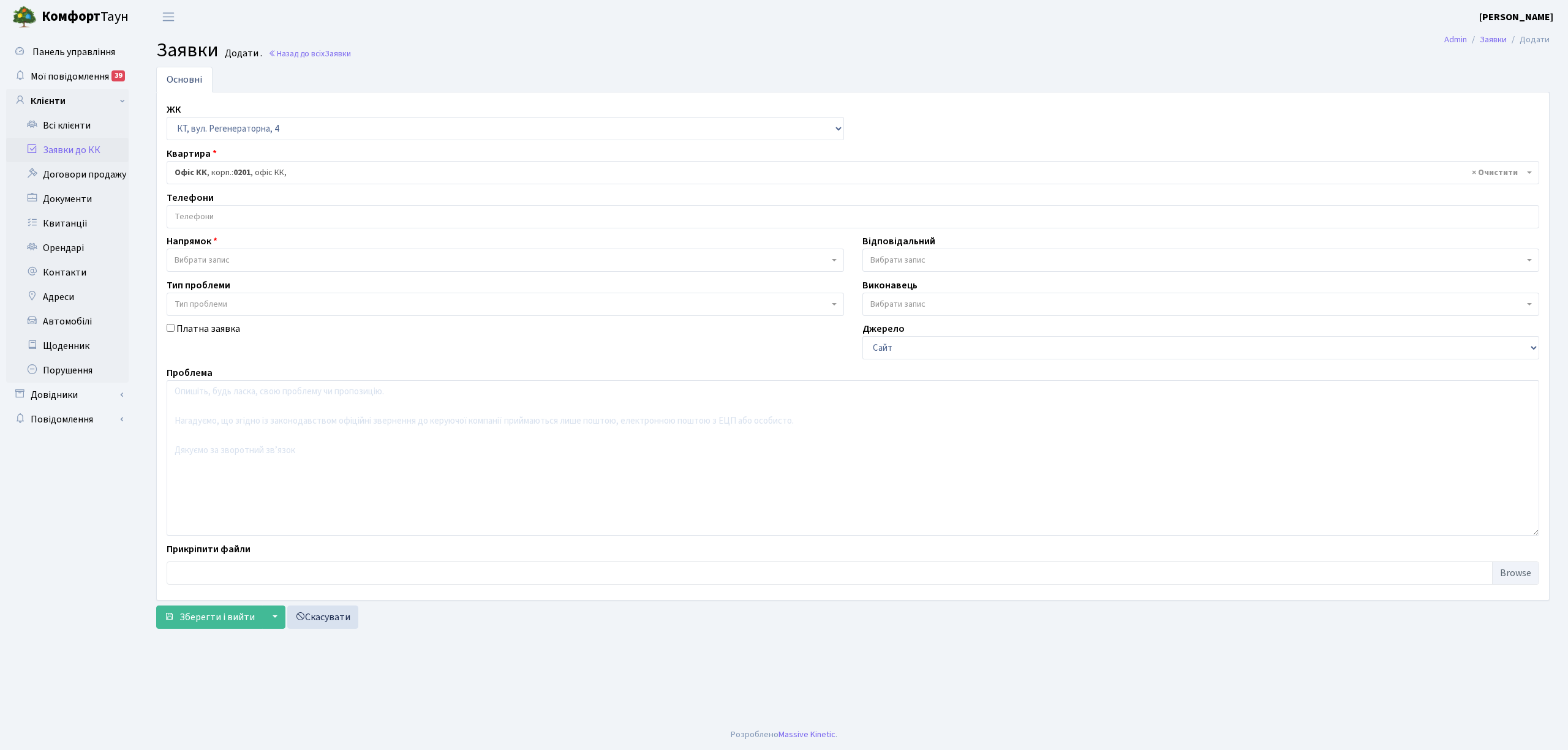
click at [199, 215] on input "search" at bounding box center [853, 217] width 1371 height 22
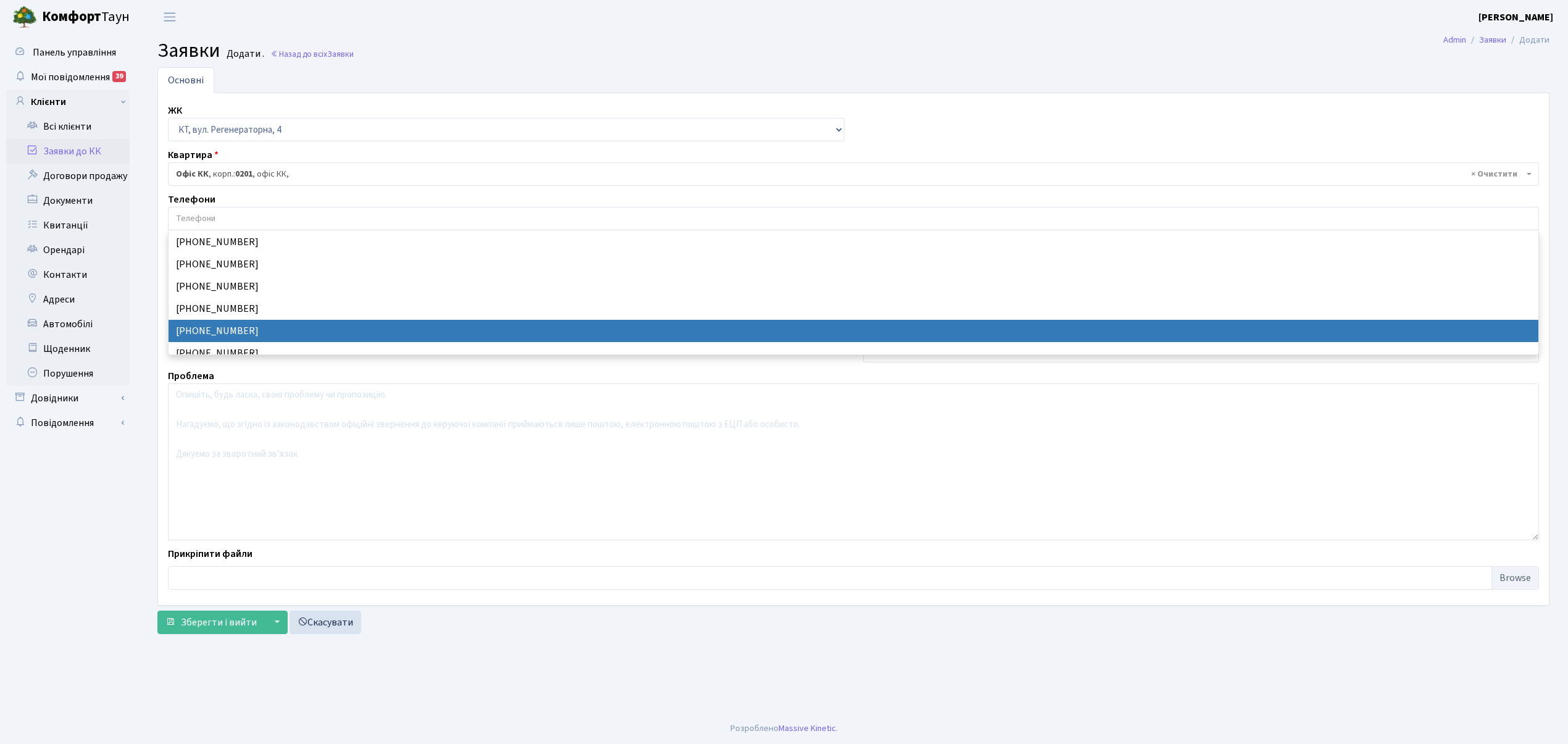
select select "24227"
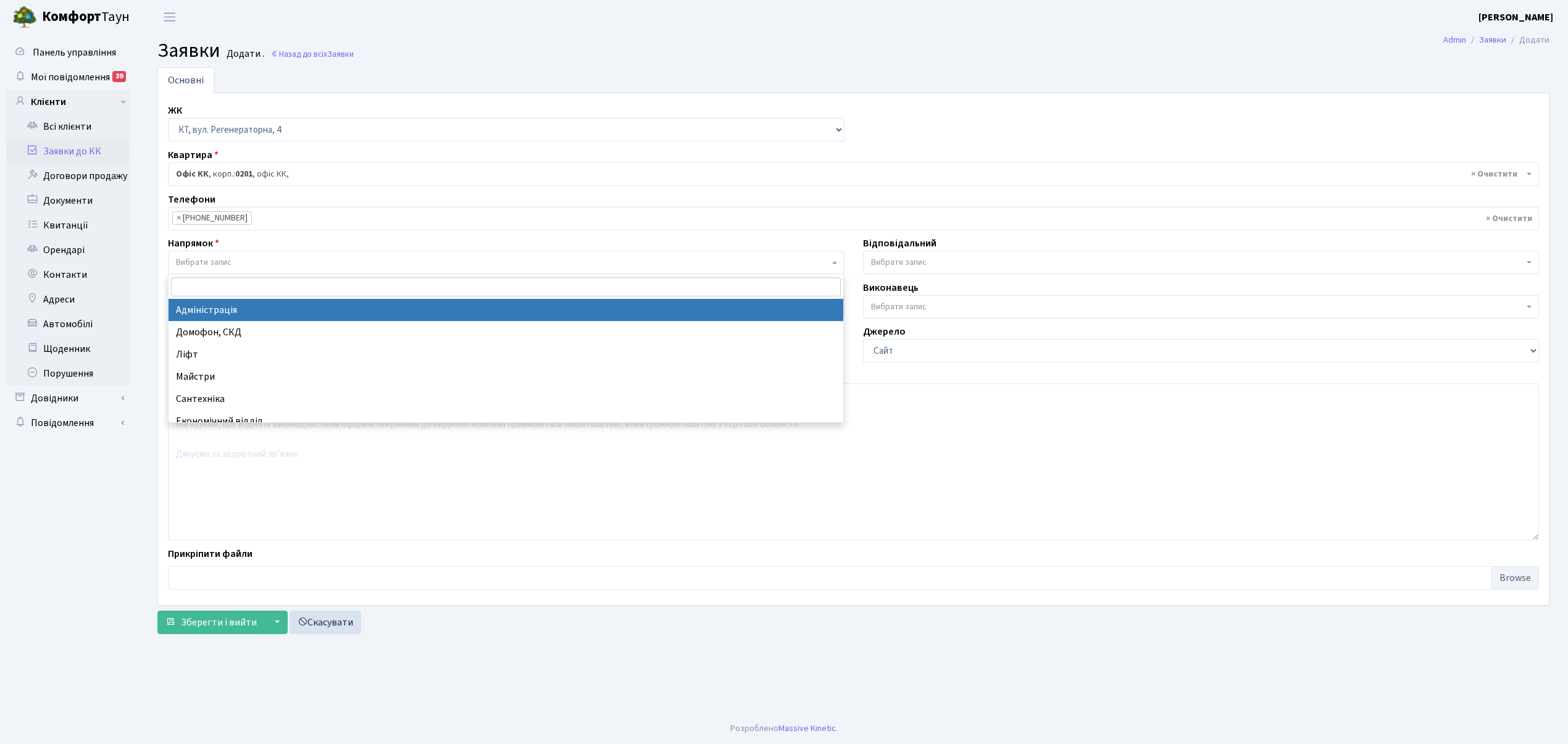
click at [220, 263] on span "Вибрати запис" at bounding box center [204, 263] width 56 height 12
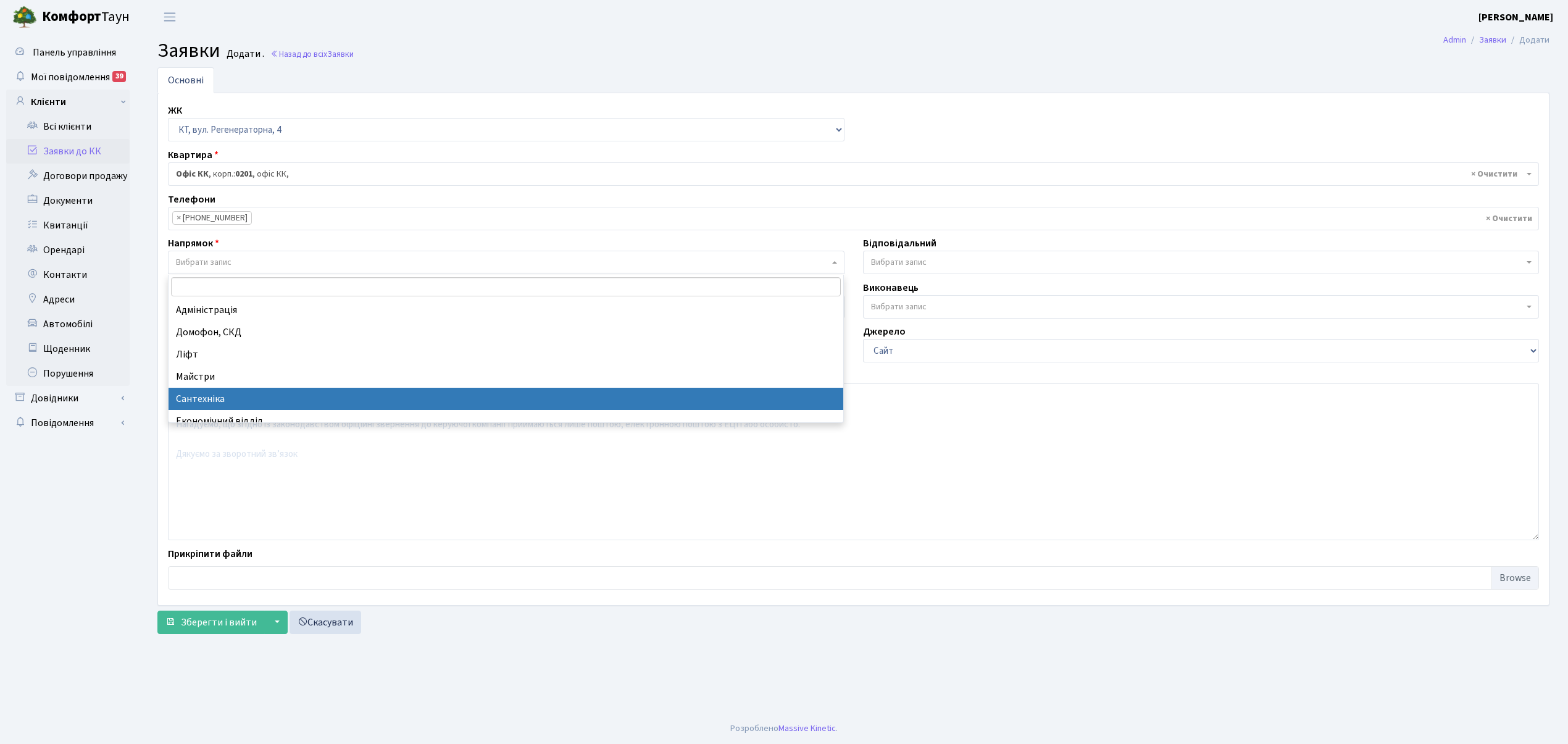
select select "2"
select select
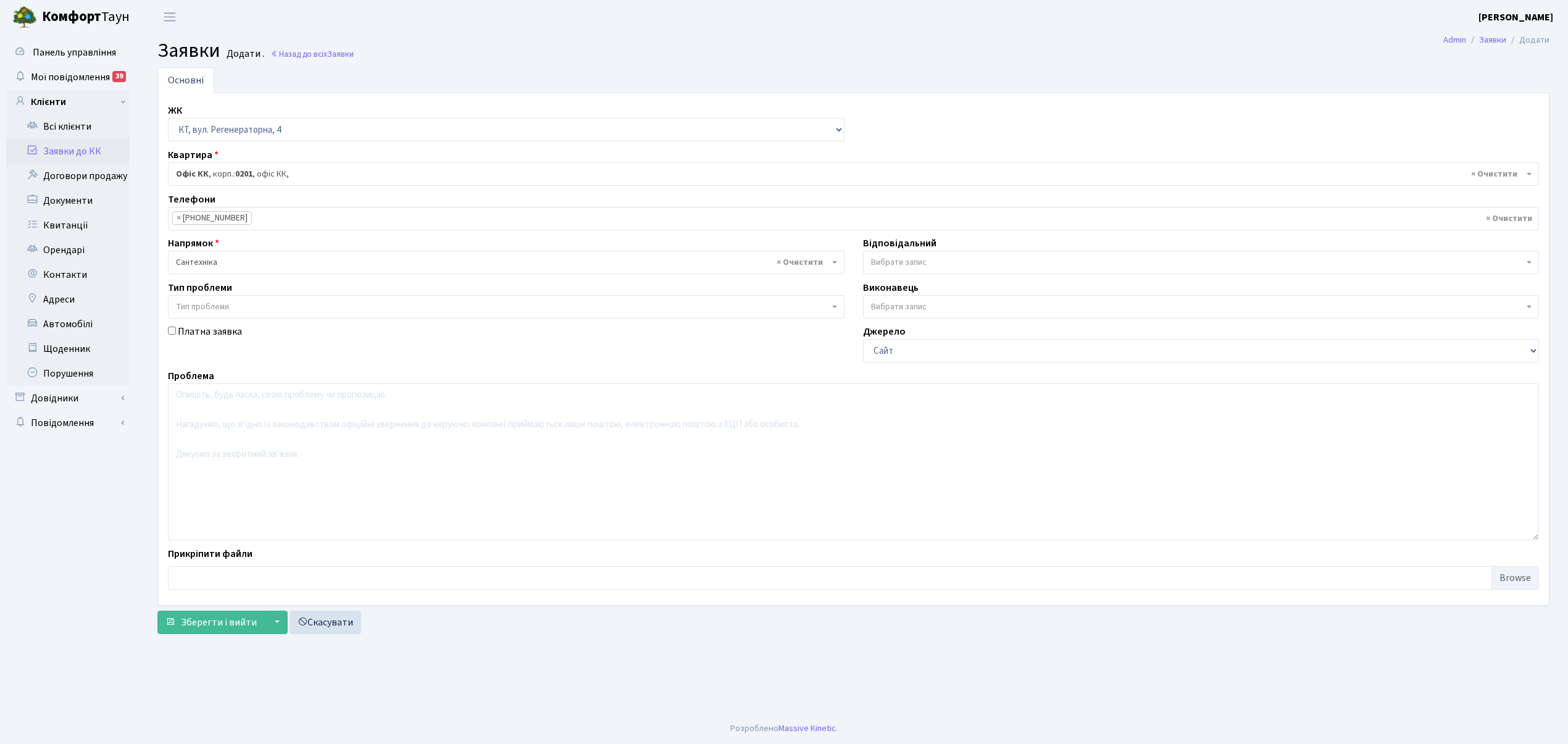
click at [911, 263] on span "Вибрати запис" at bounding box center [898, 263] width 56 height 12
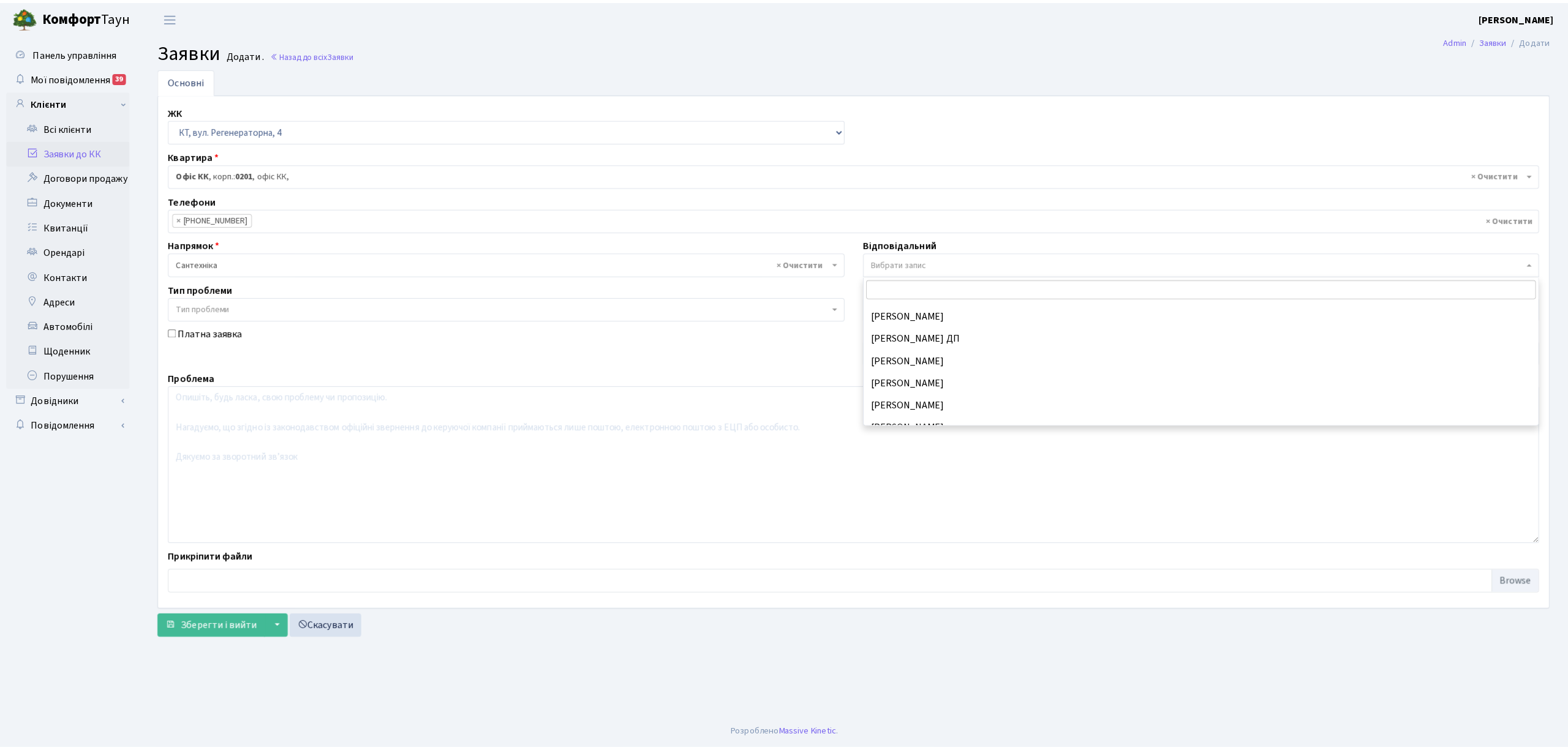
scroll to position [571, 0]
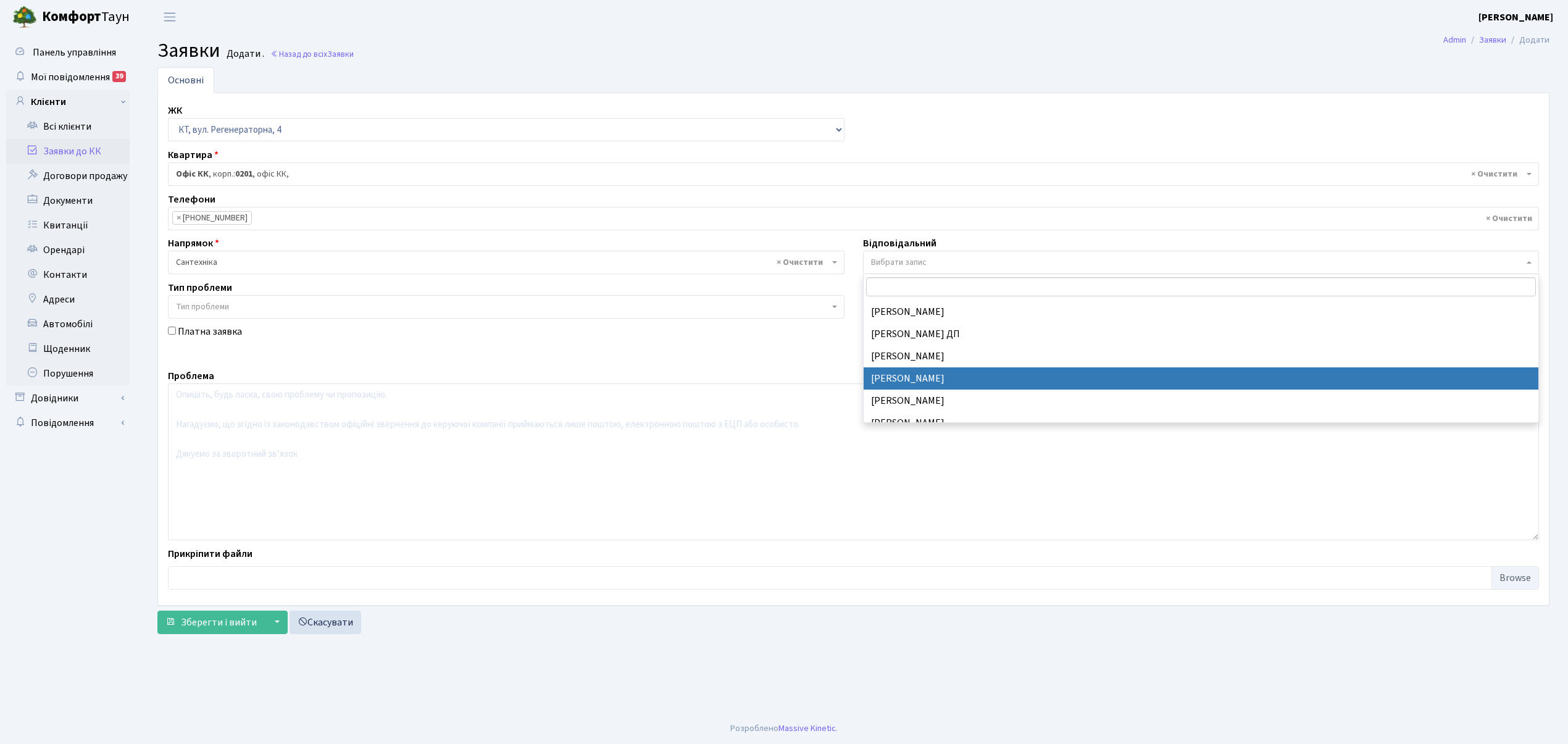
select select "67"
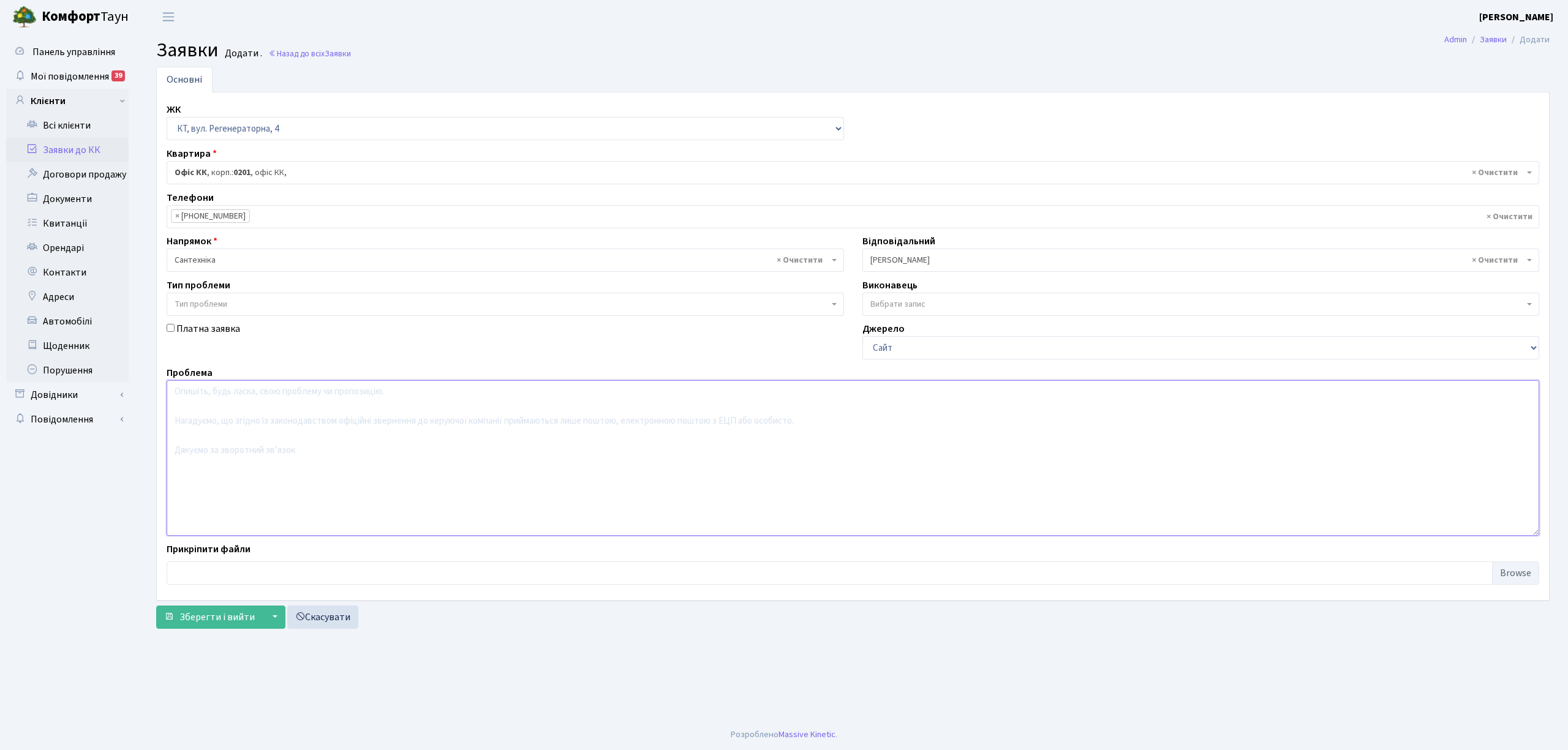
click at [218, 411] on textarea at bounding box center [852, 457] width 1372 height 155
click at [196, 393] on textarea "вул. березнева 12 відсутня вода" at bounding box center [852, 457] width 1372 height 155
type textarea "вул. Березнева 12 відсутня вода"
click at [216, 616] on span "Зберегти і вийти" at bounding box center [216, 618] width 76 height 14
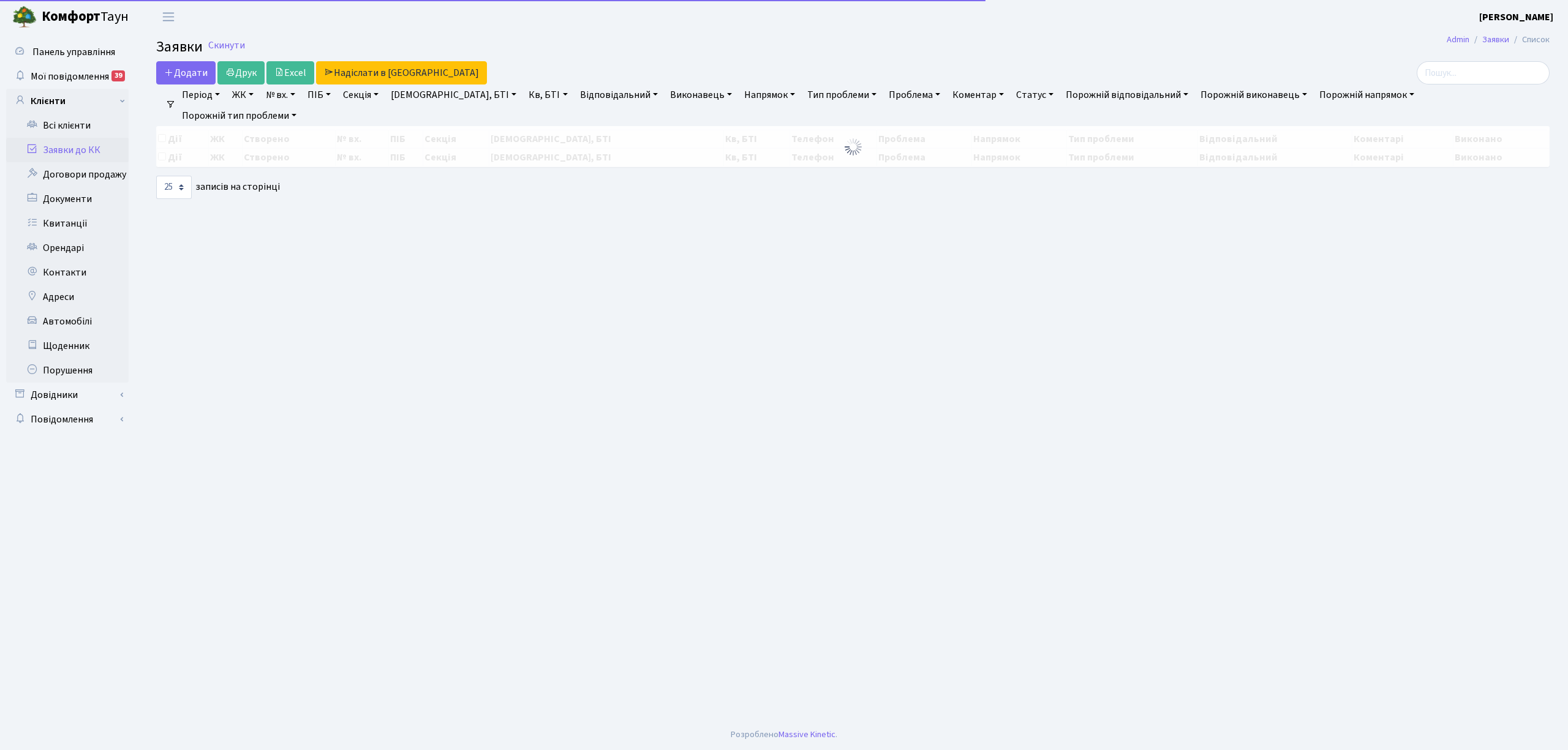
select select "25"
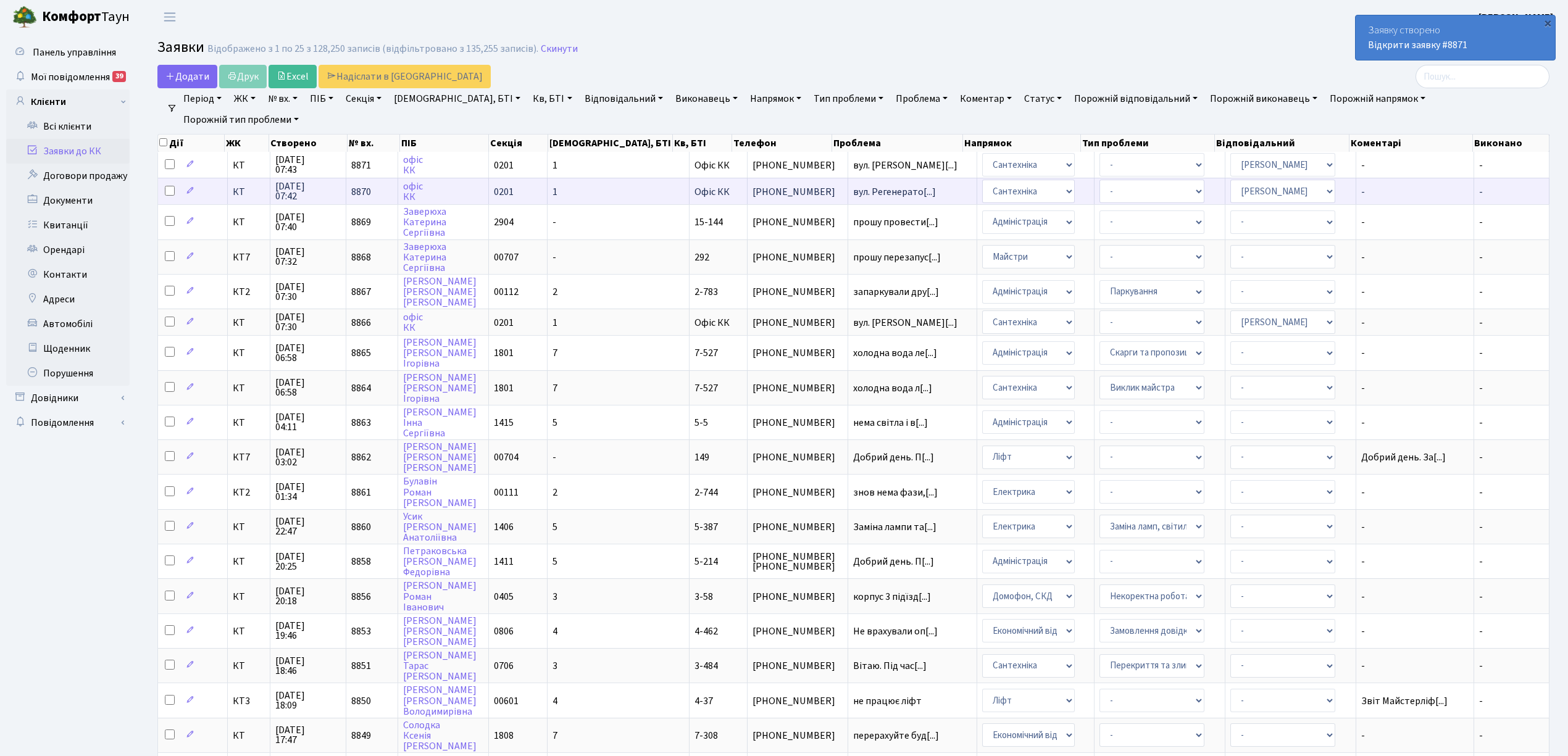
click at [630, 180] on td "1" at bounding box center [618, 191] width 142 height 27
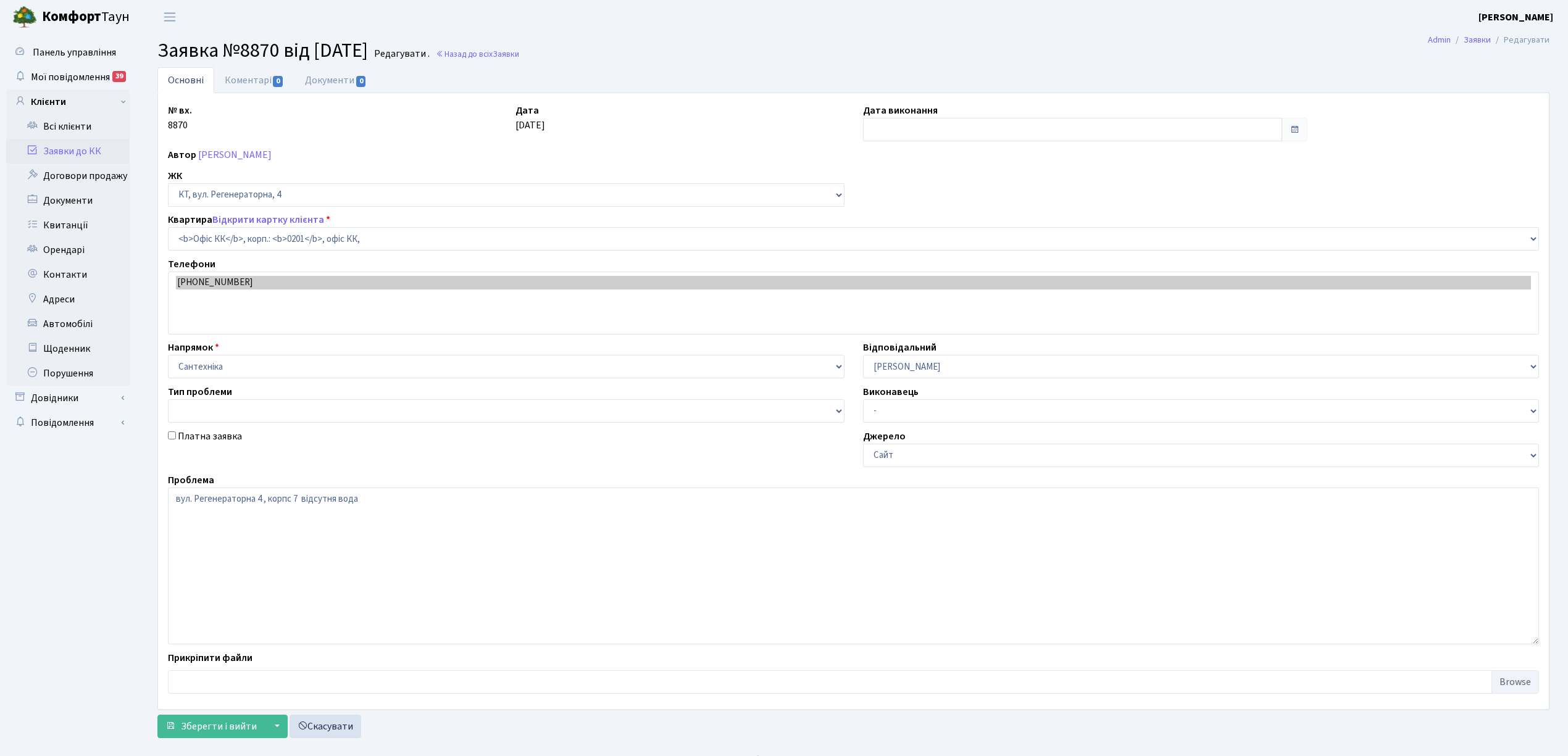
select select "4"
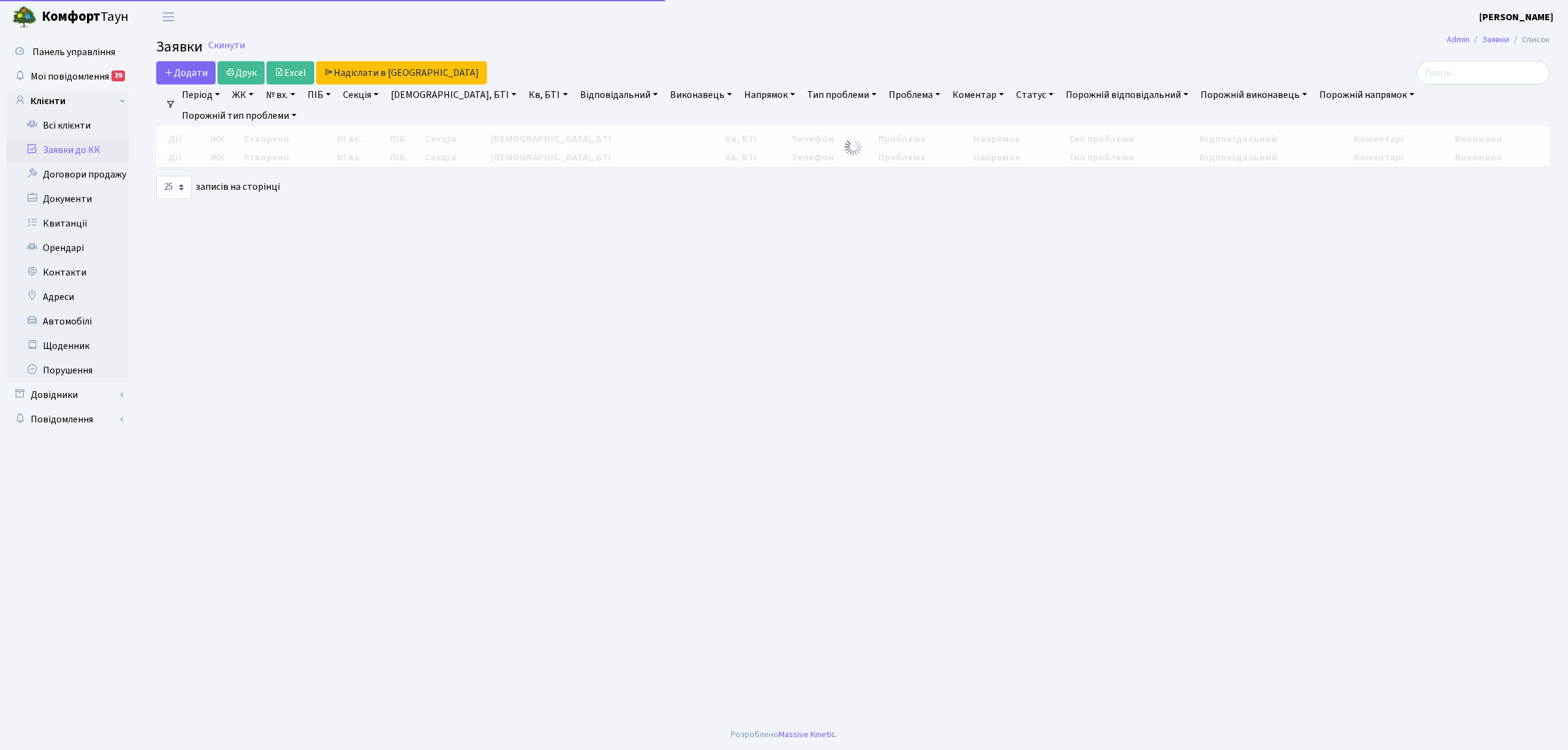
select select "25"
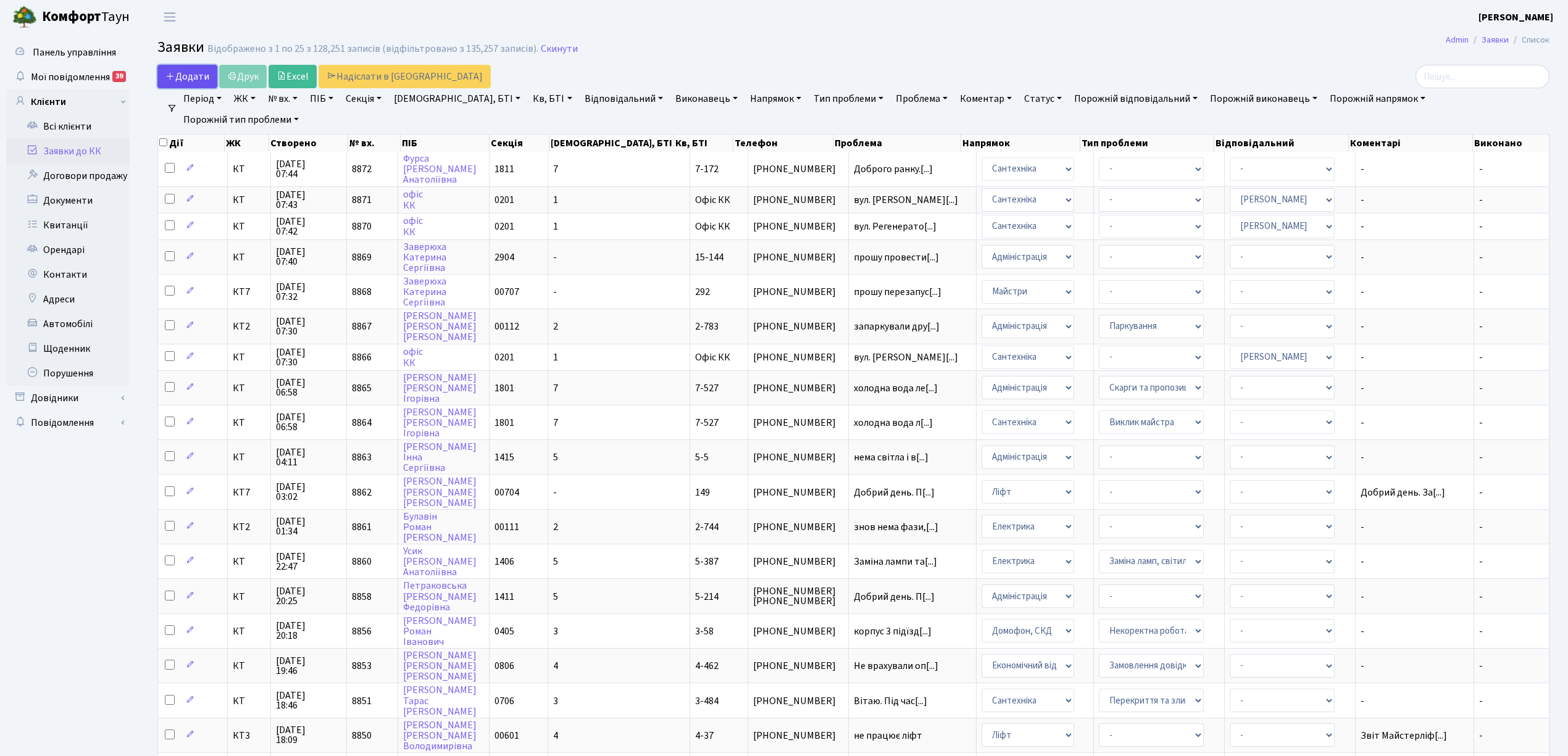
click at [195, 77] on span "Додати" at bounding box center [186, 77] width 44 height 14
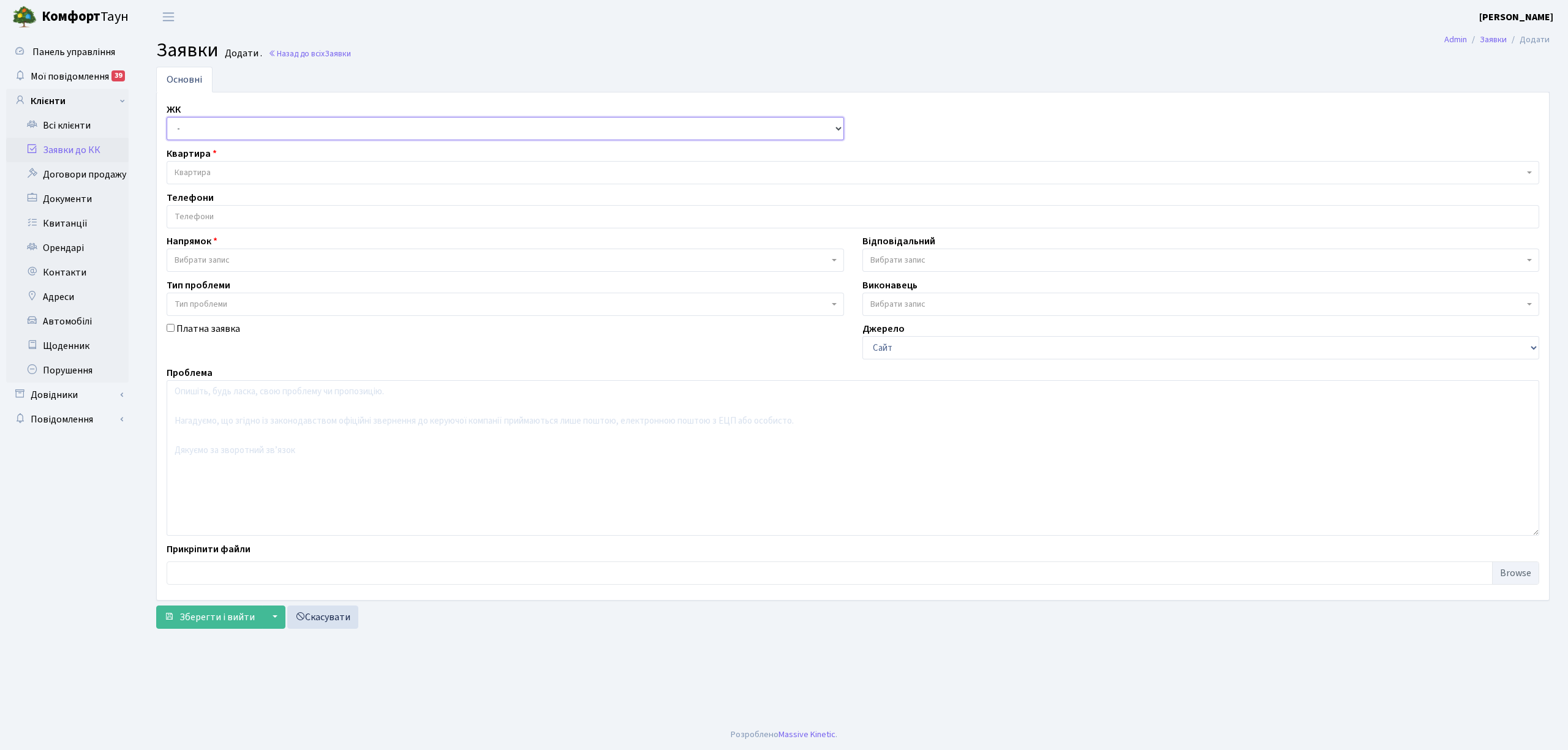
click at [210, 126] on select "- КТ, вул. Регенераторна, 4 КТ2, просп. [STREET_ADDRESS] [STREET_ADDRESS] [PERS…" at bounding box center [505, 128] width 677 height 23
select select "271"
click at [166, 118] on select "- КТ, вул. Регенераторна, 4 КТ2, просп. [STREET_ADDRESS] [STREET_ADDRESS] [PERS…" at bounding box center [505, 128] width 677 height 23
select select
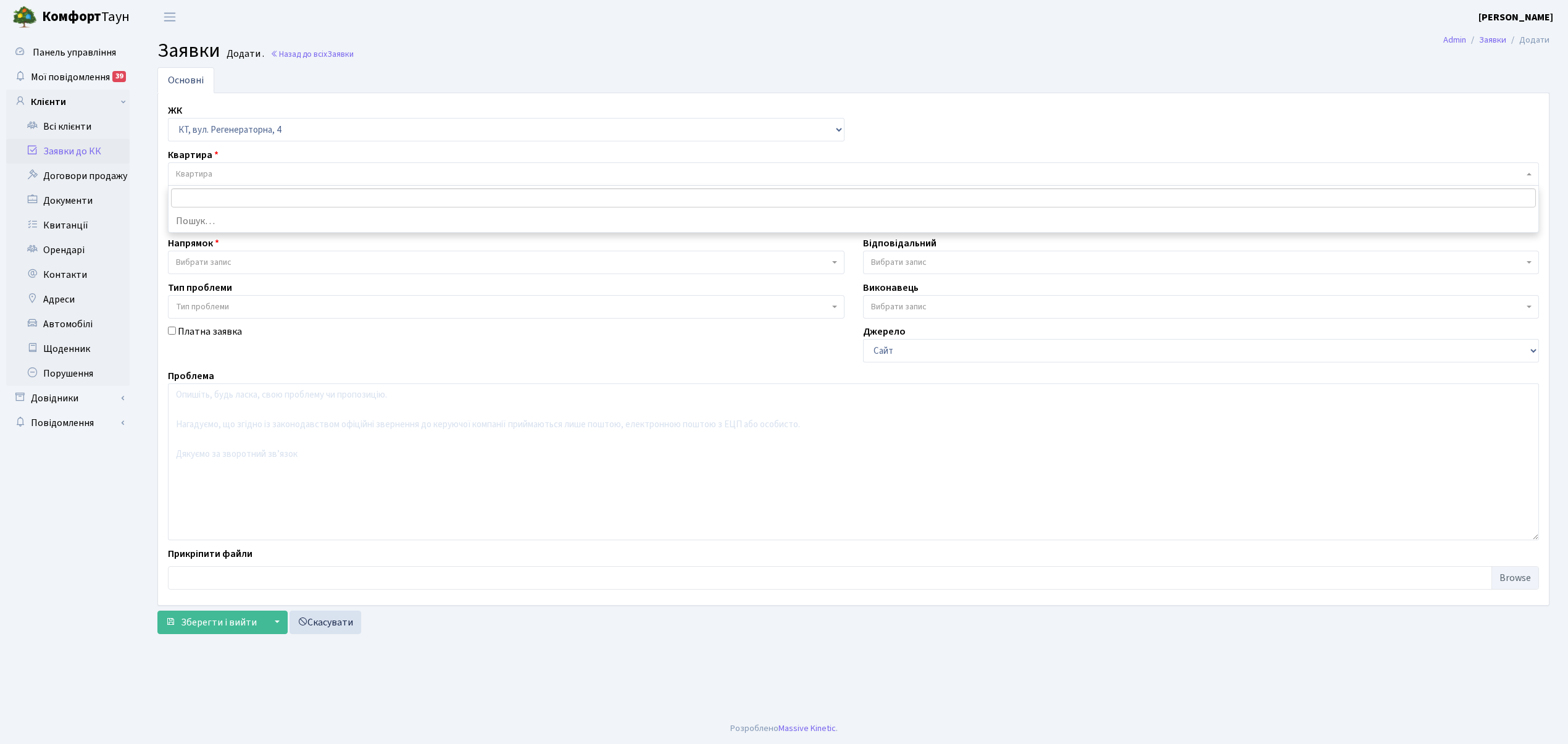
click at [252, 176] on span "Квартира" at bounding box center [850, 174] width 1348 height 12
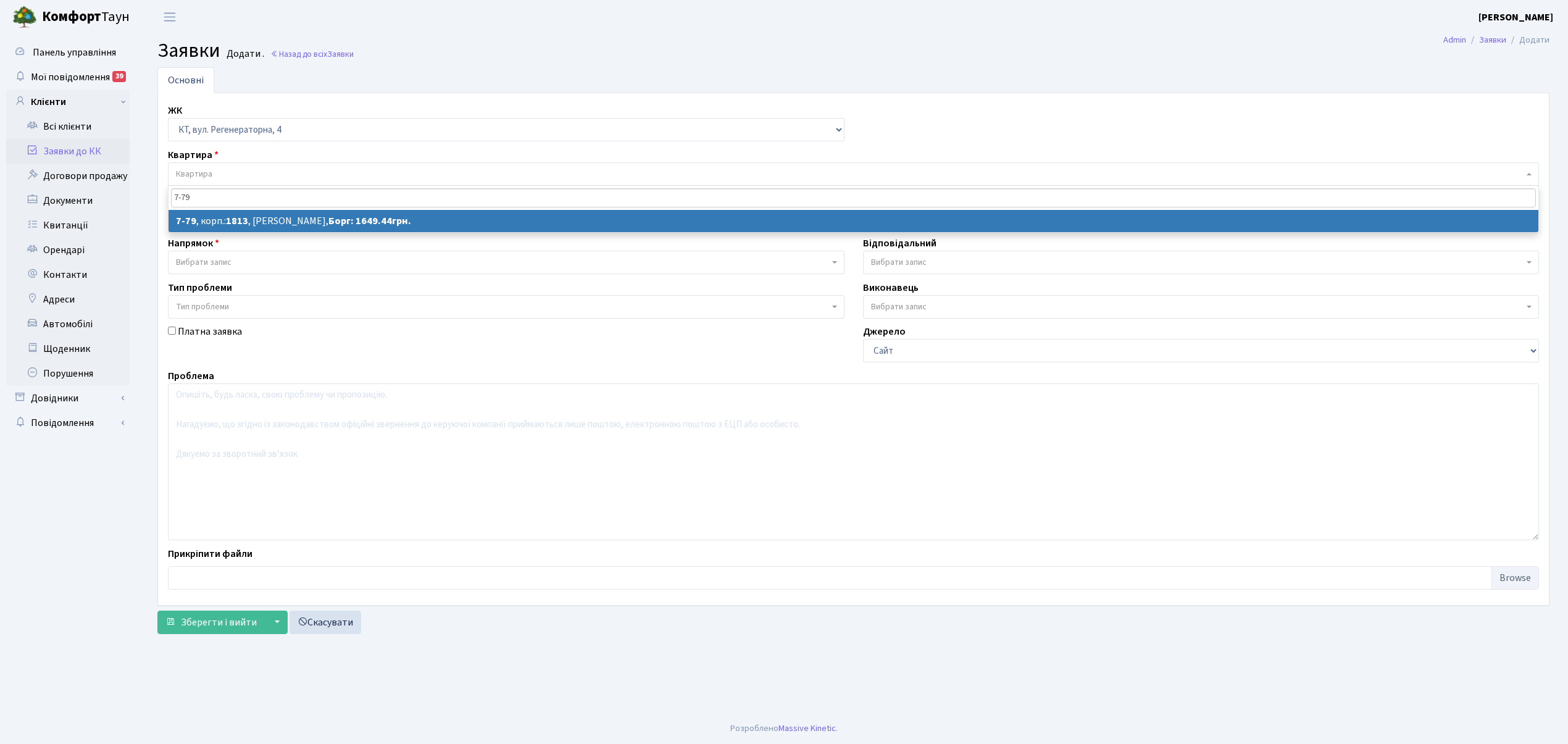
type input "7-79"
select select
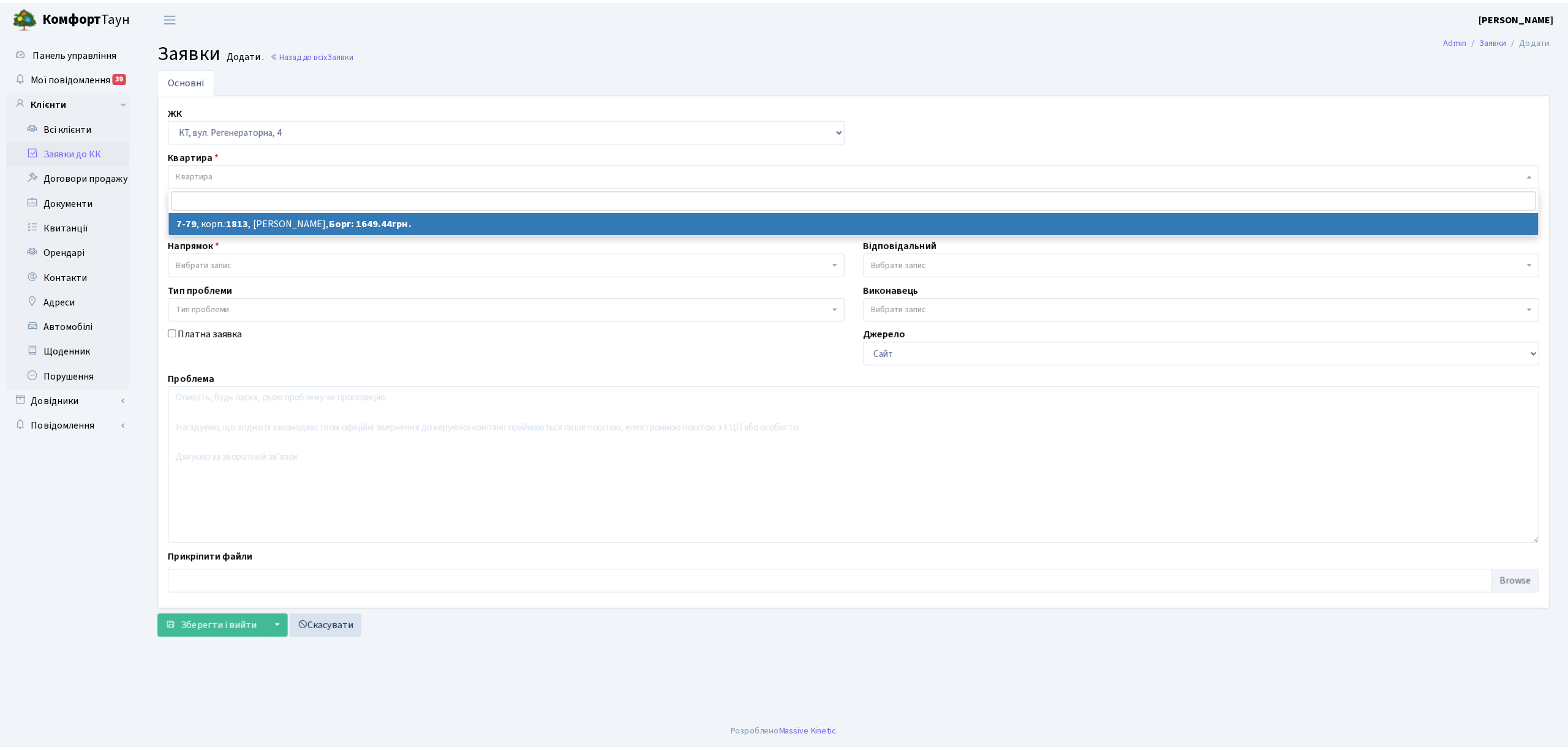
select select "5080"
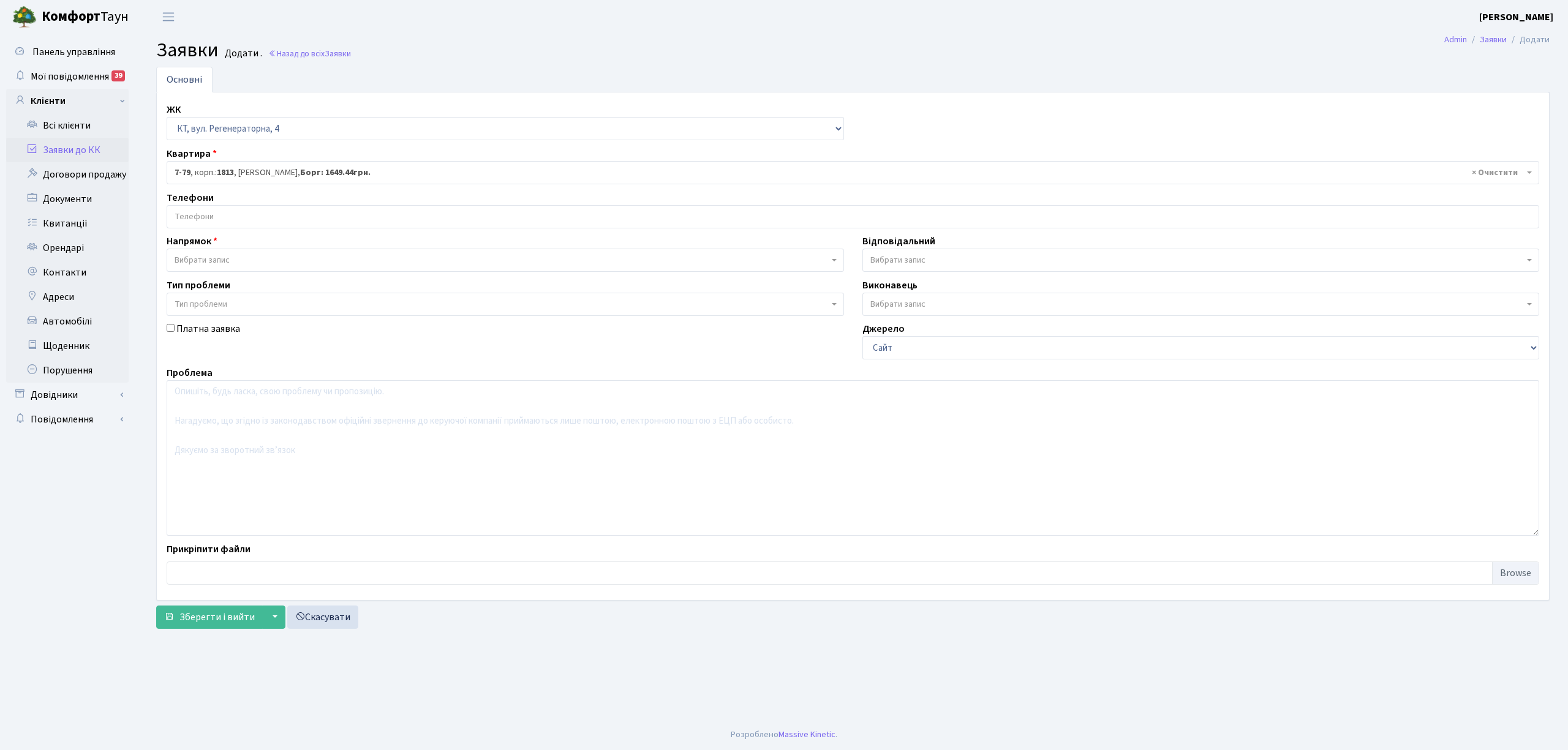
click at [251, 215] on input "search" at bounding box center [853, 217] width 1371 height 22
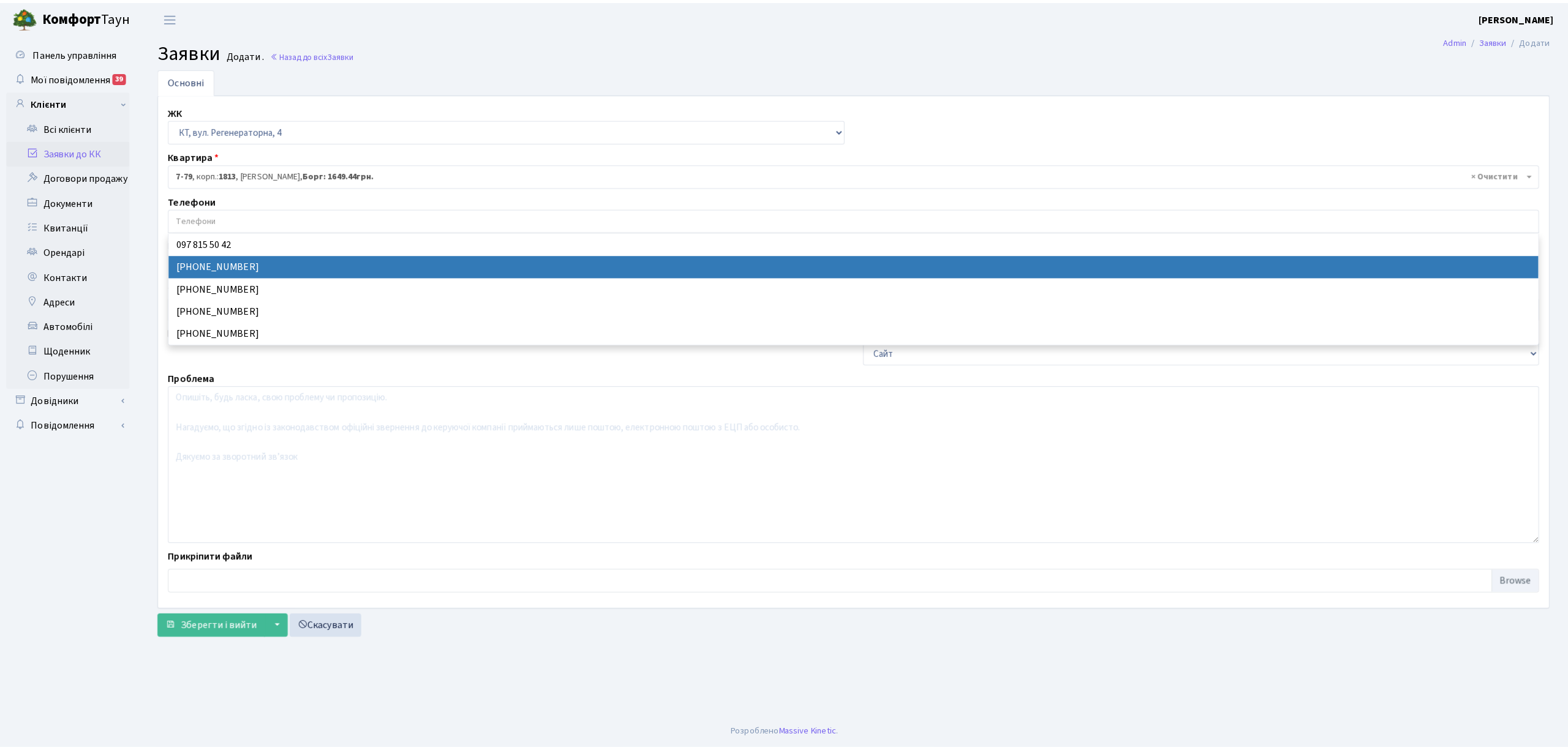
select select "77704"
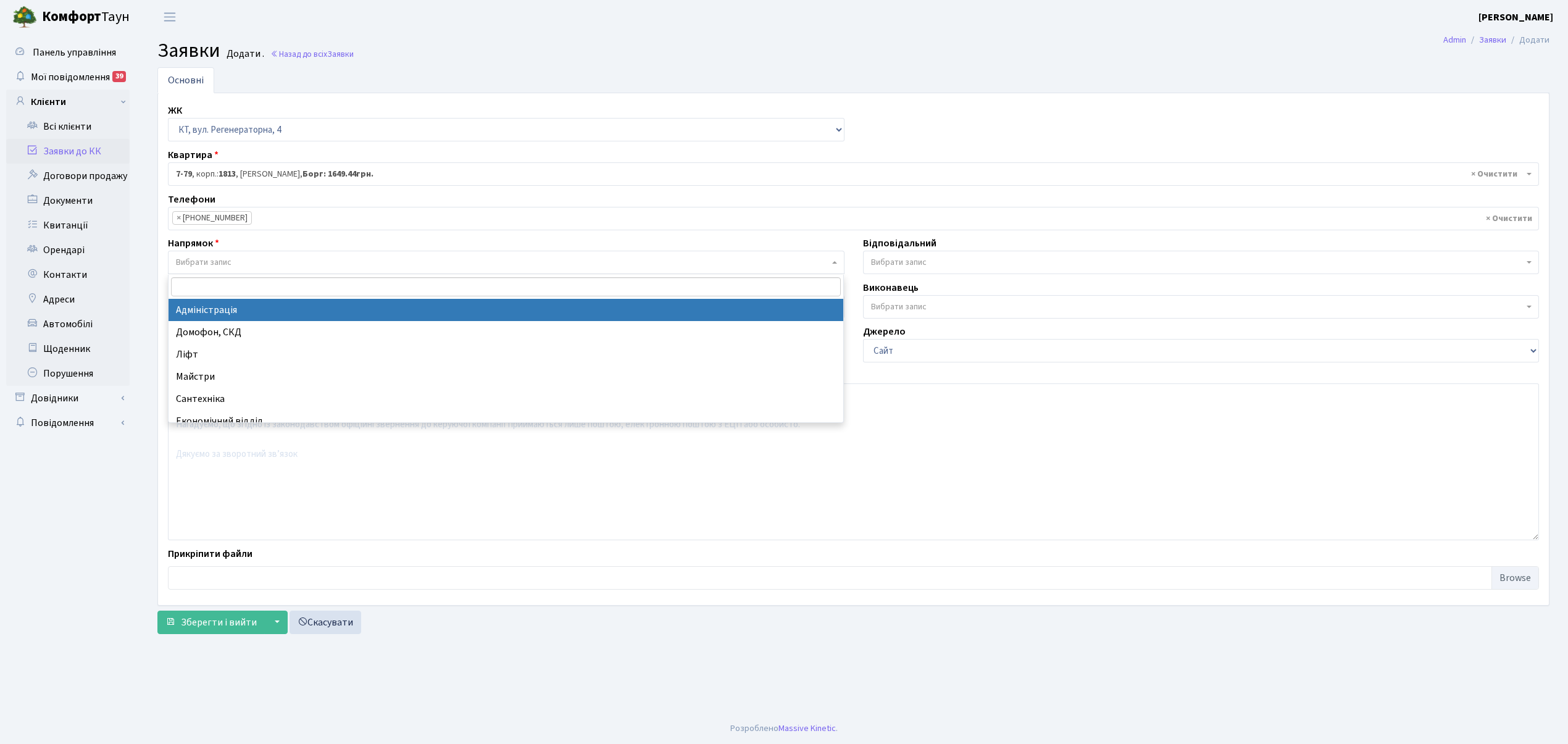
click at [209, 263] on span "Вибрати запис" at bounding box center [204, 263] width 56 height 12
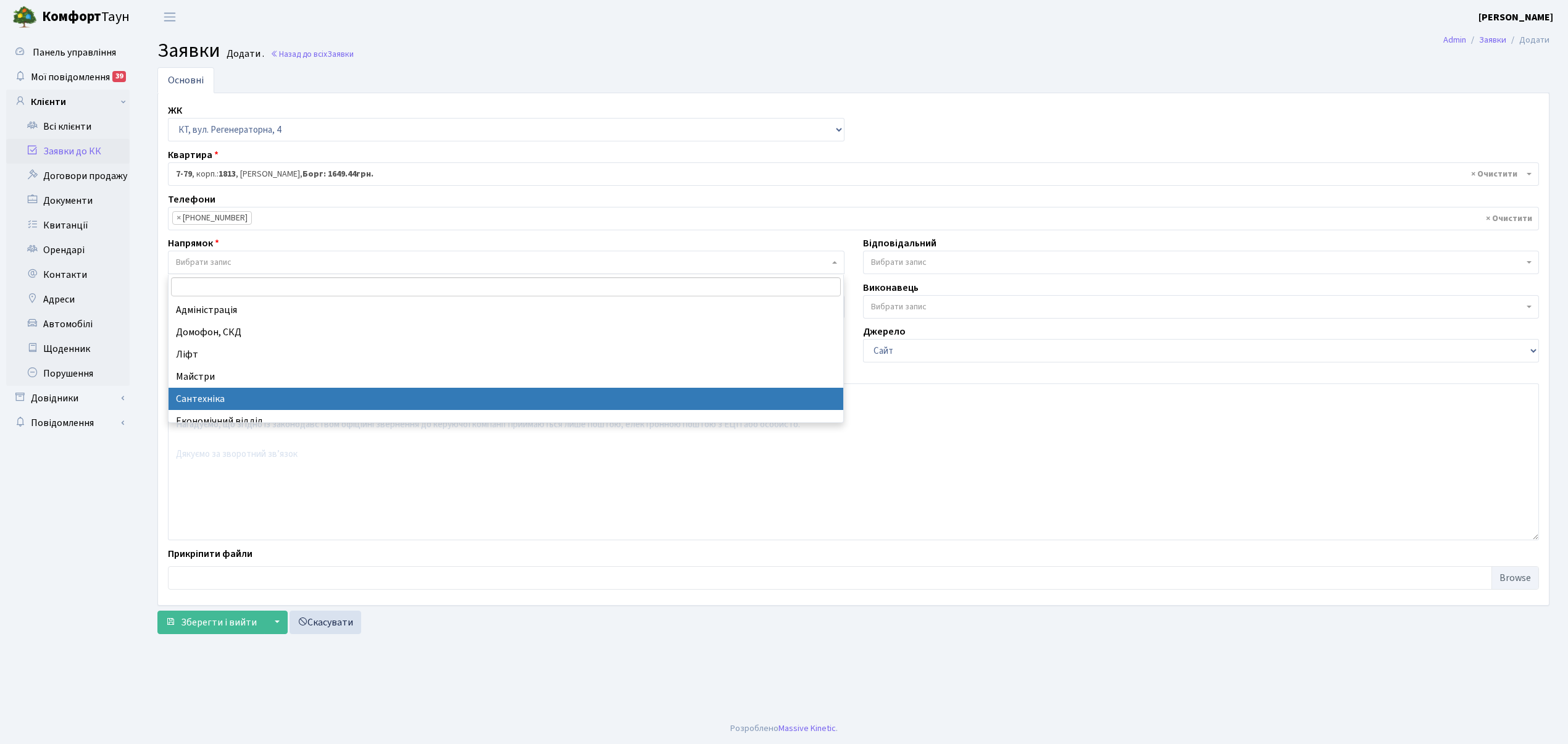
select select "2"
select select
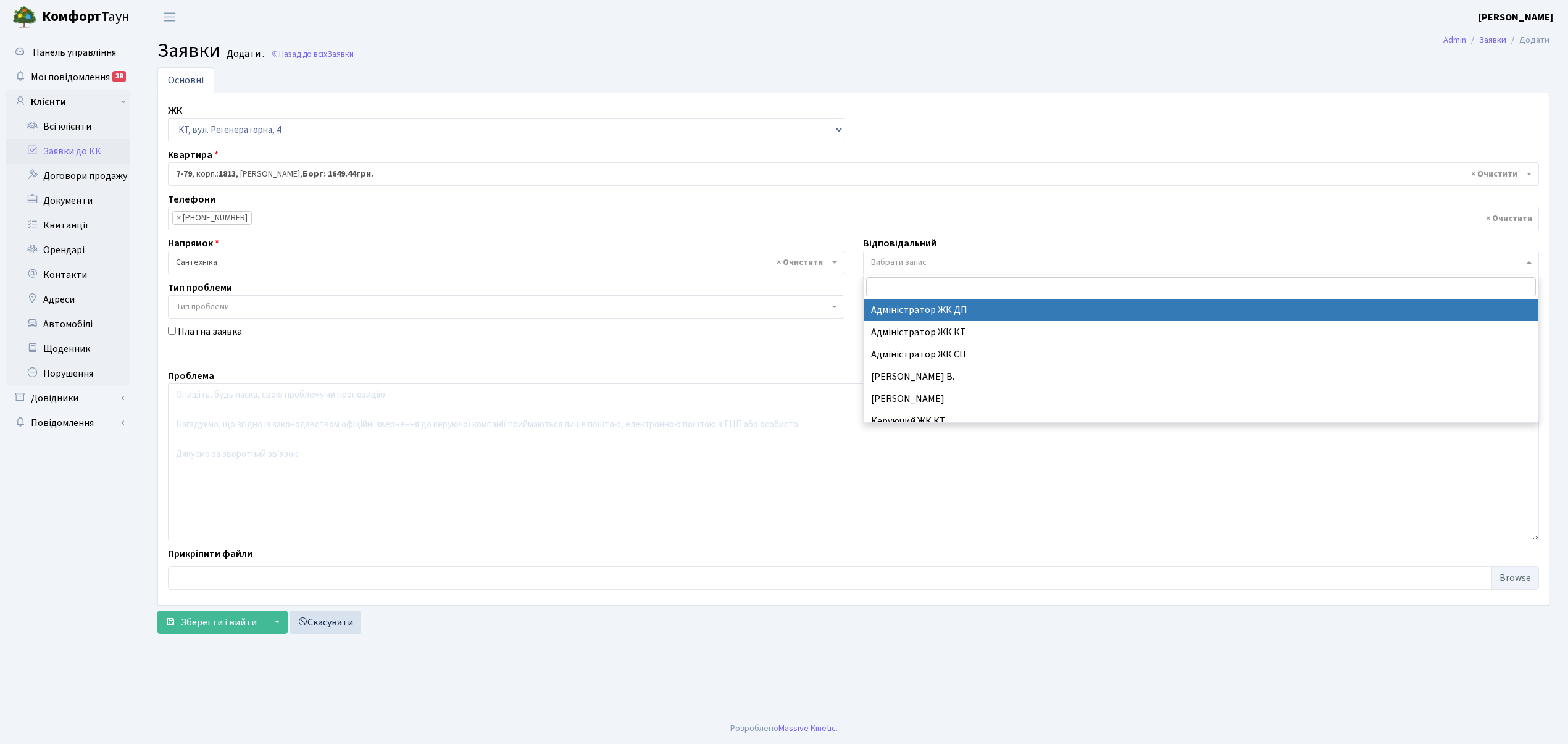
click at [913, 269] on span "Вибрати запис" at bounding box center [898, 263] width 56 height 12
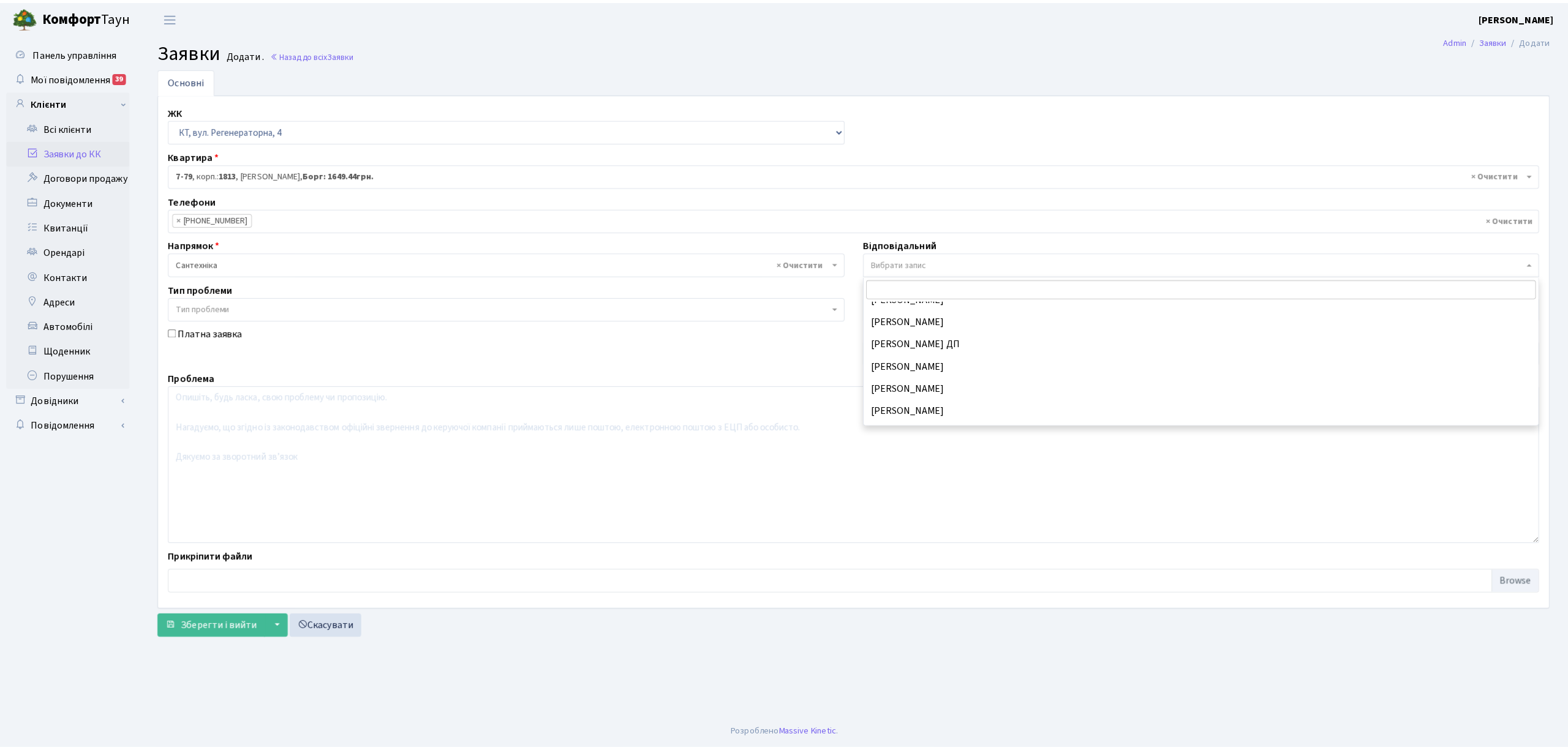
scroll to position [571, 0]
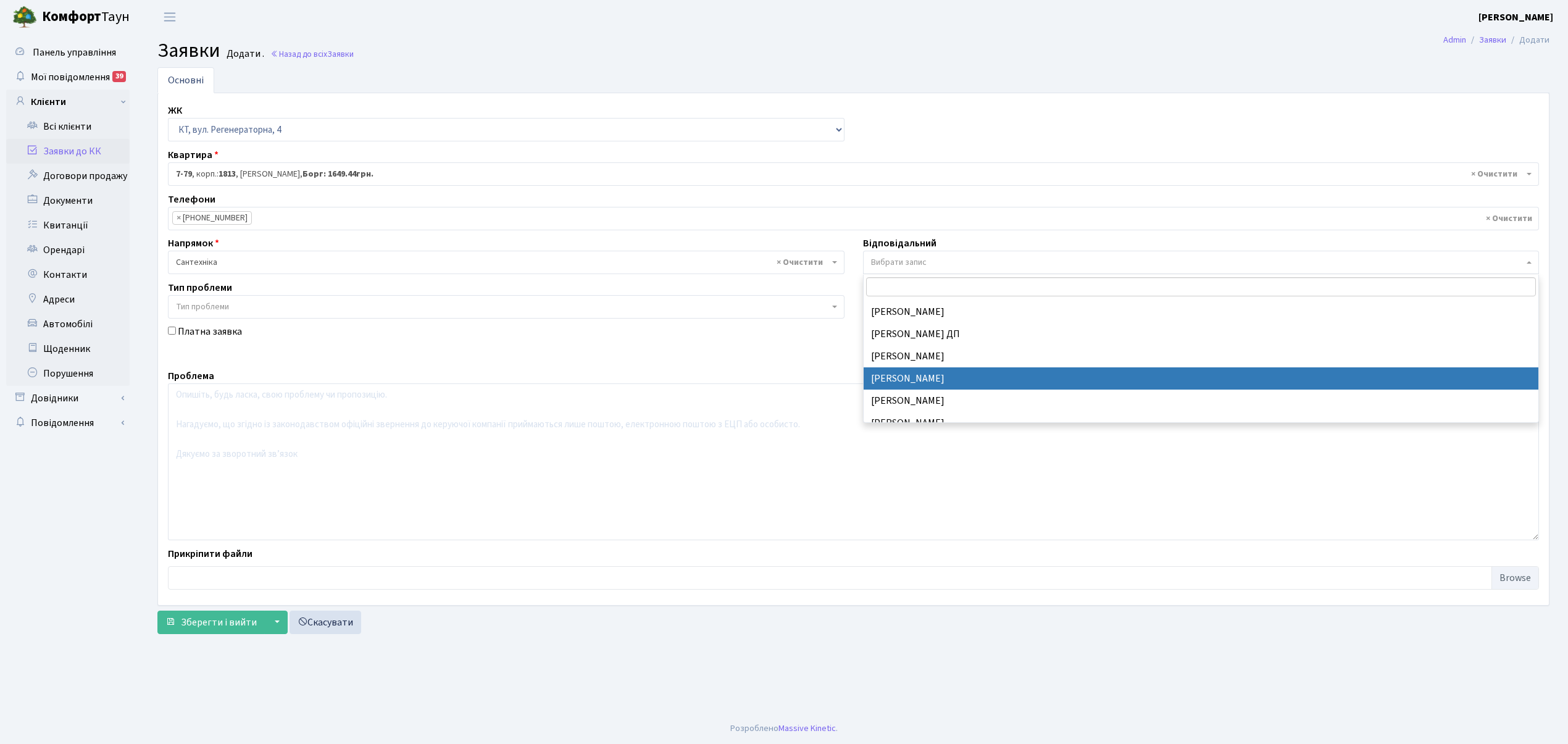
select select "67"
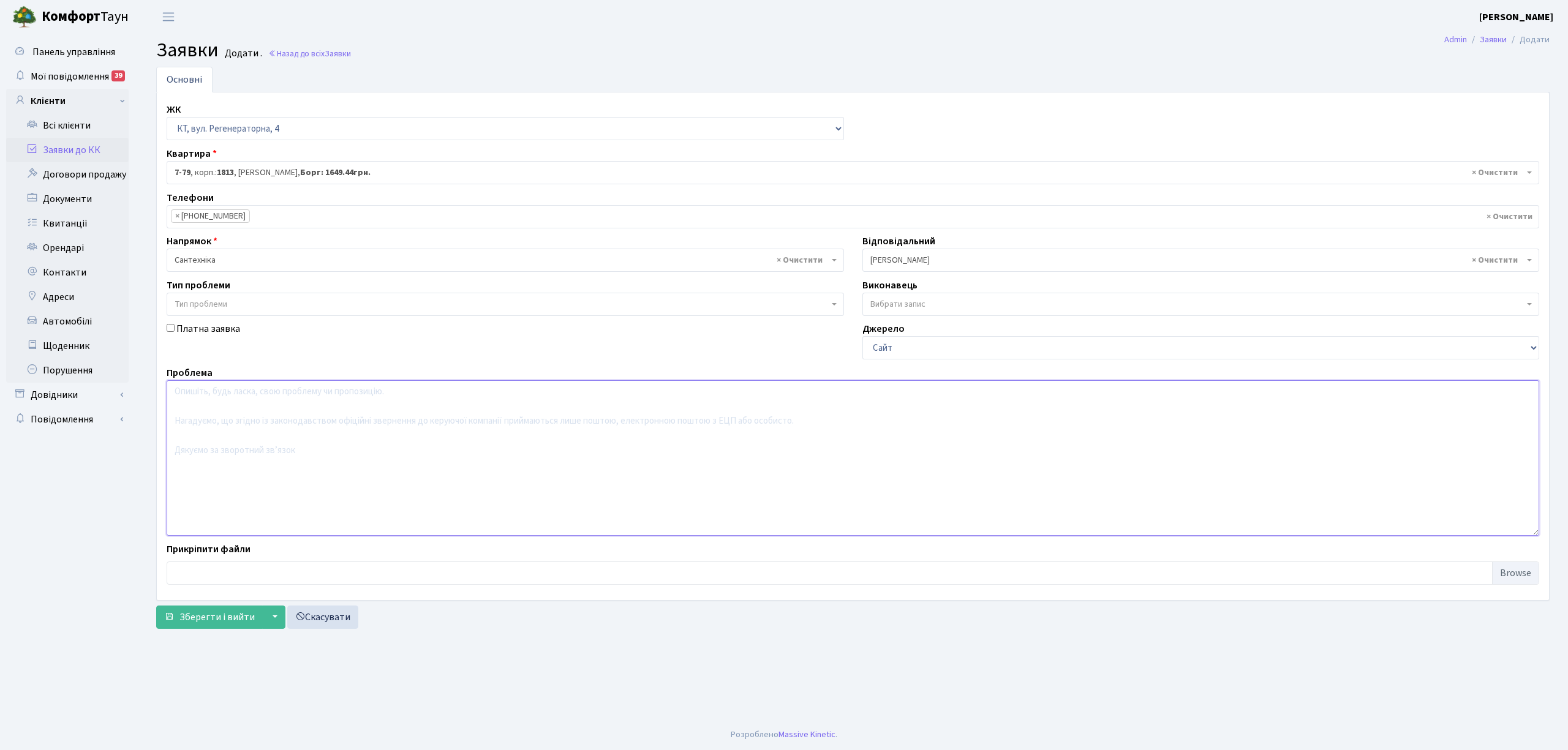
click at [221, 406] on textarea at bounding box center [852, 457] width 1372 height 155
type textarea "В підьїзді протікання води, в підвалі перевірити насос( іздає дивні звуки)"
click at [201, 621] on span "Зберегти і вийти" at bounding box center [216, 618] width 76 height 14
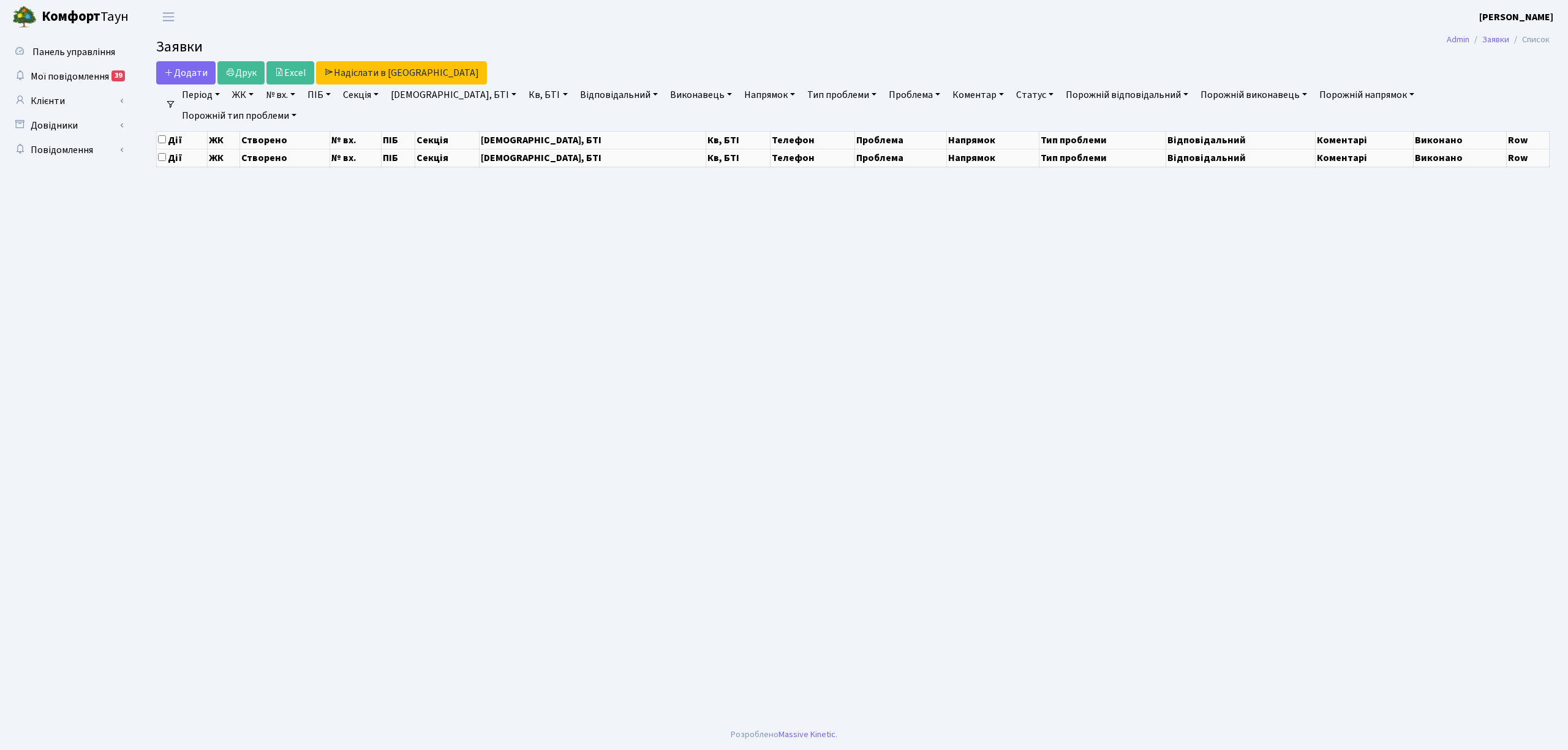
select select "25"
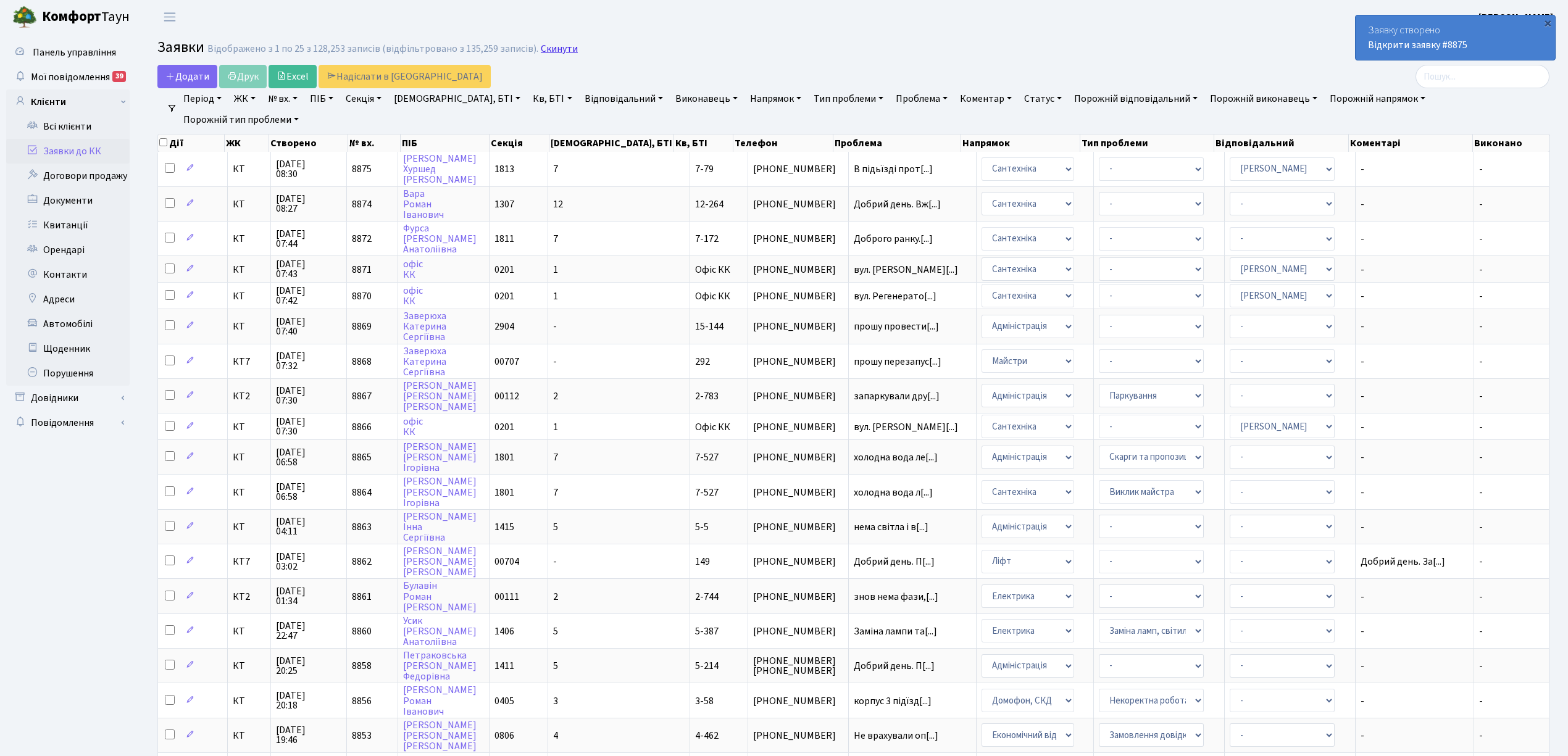
click at [541, 45] on link "Скинути" at bounding box center [559, 50] width 37 height 12
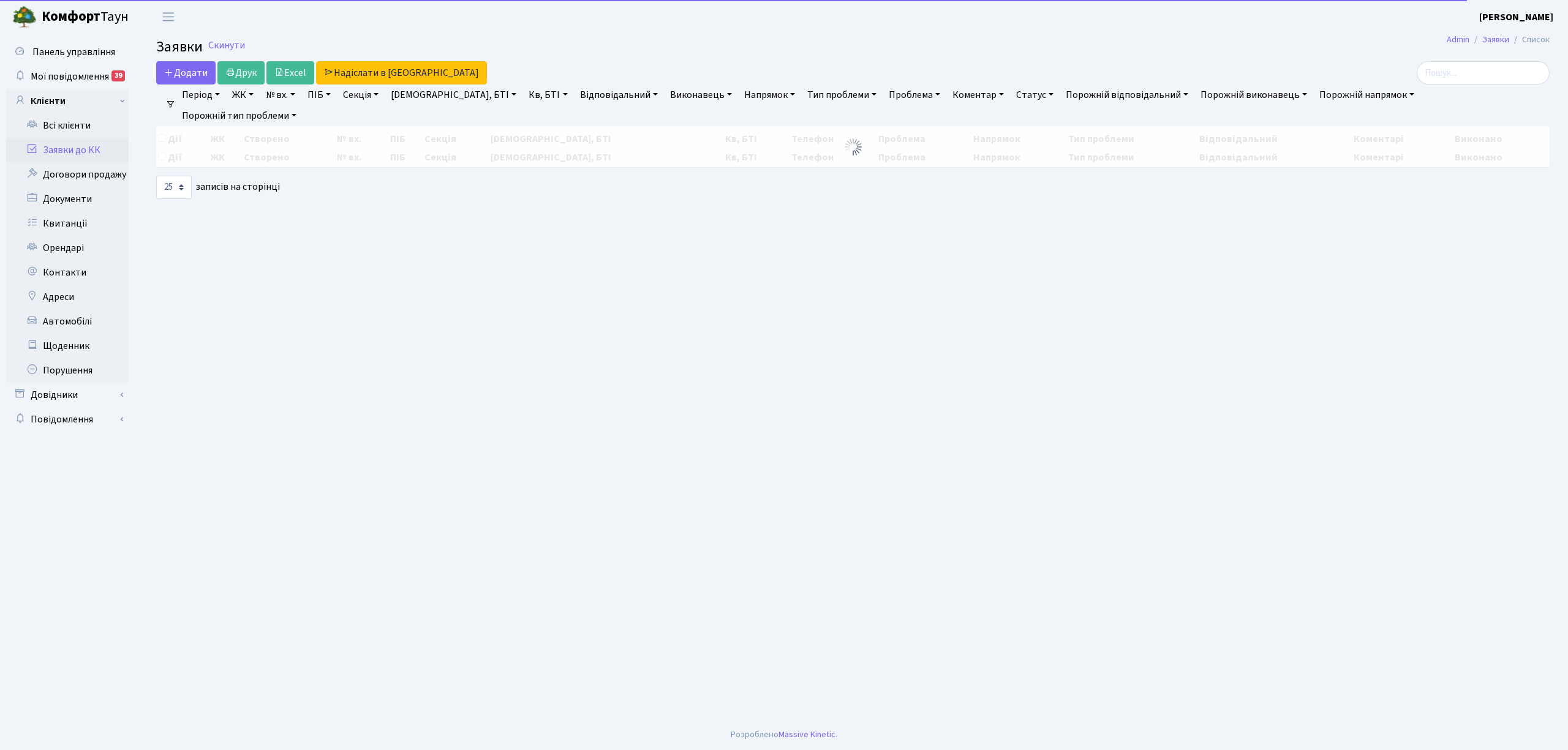
select select "25"
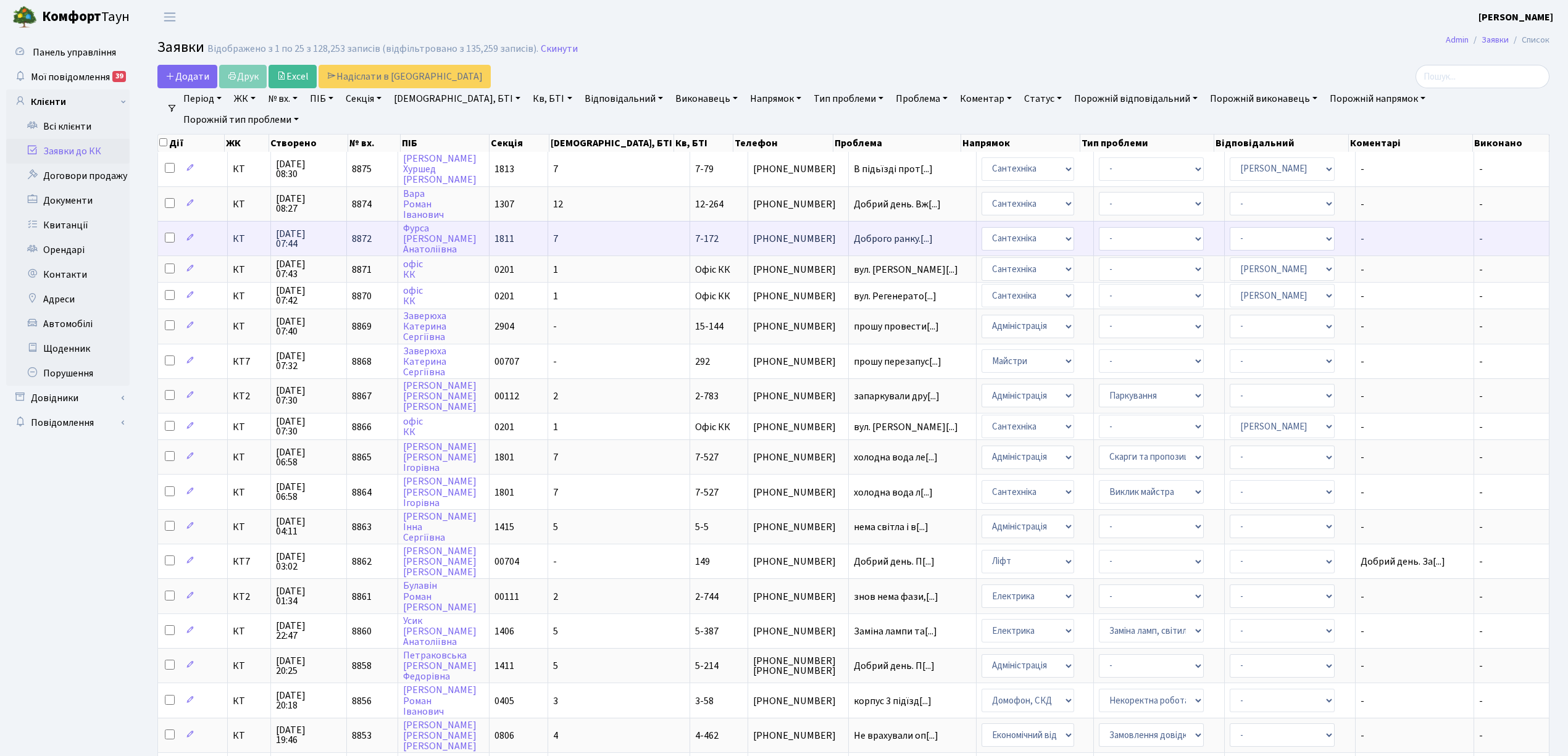
click at [584, 232] on td "7" at bounding box center [619, 238] width 142 height 34
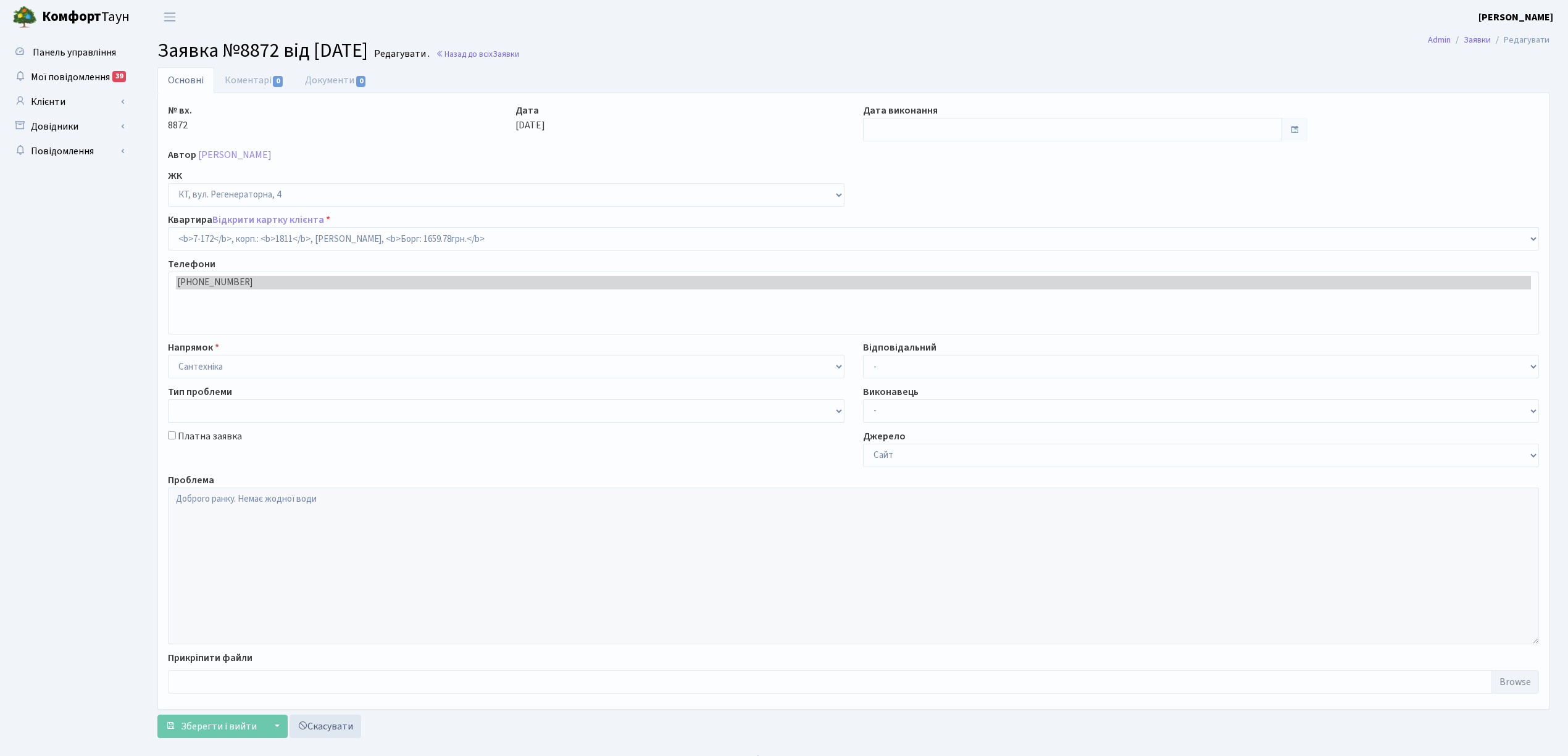
select select "5013"
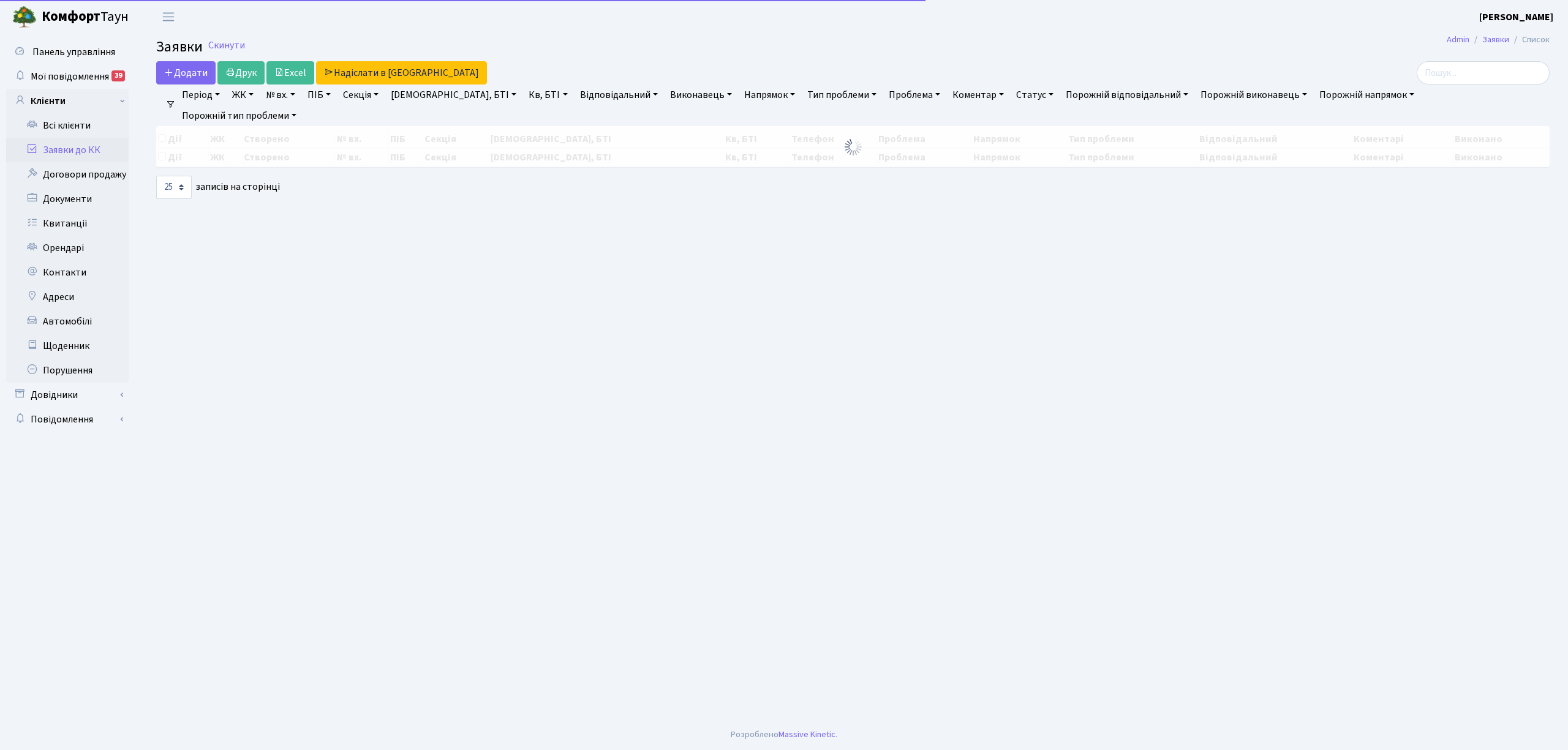
select select "25"
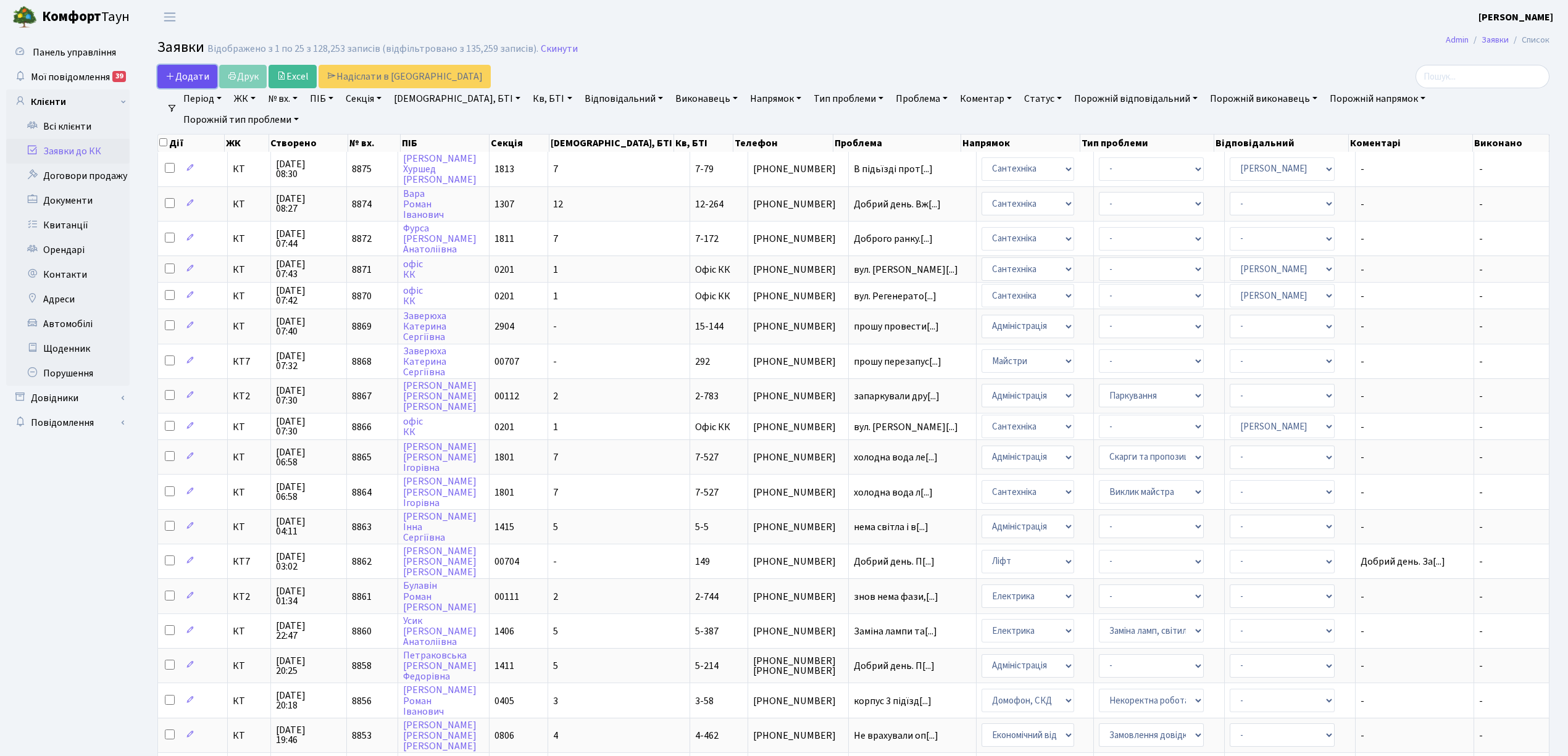
click at [192, 77] on span "Додати" at bounding box center [186, 77] width 44 height 14
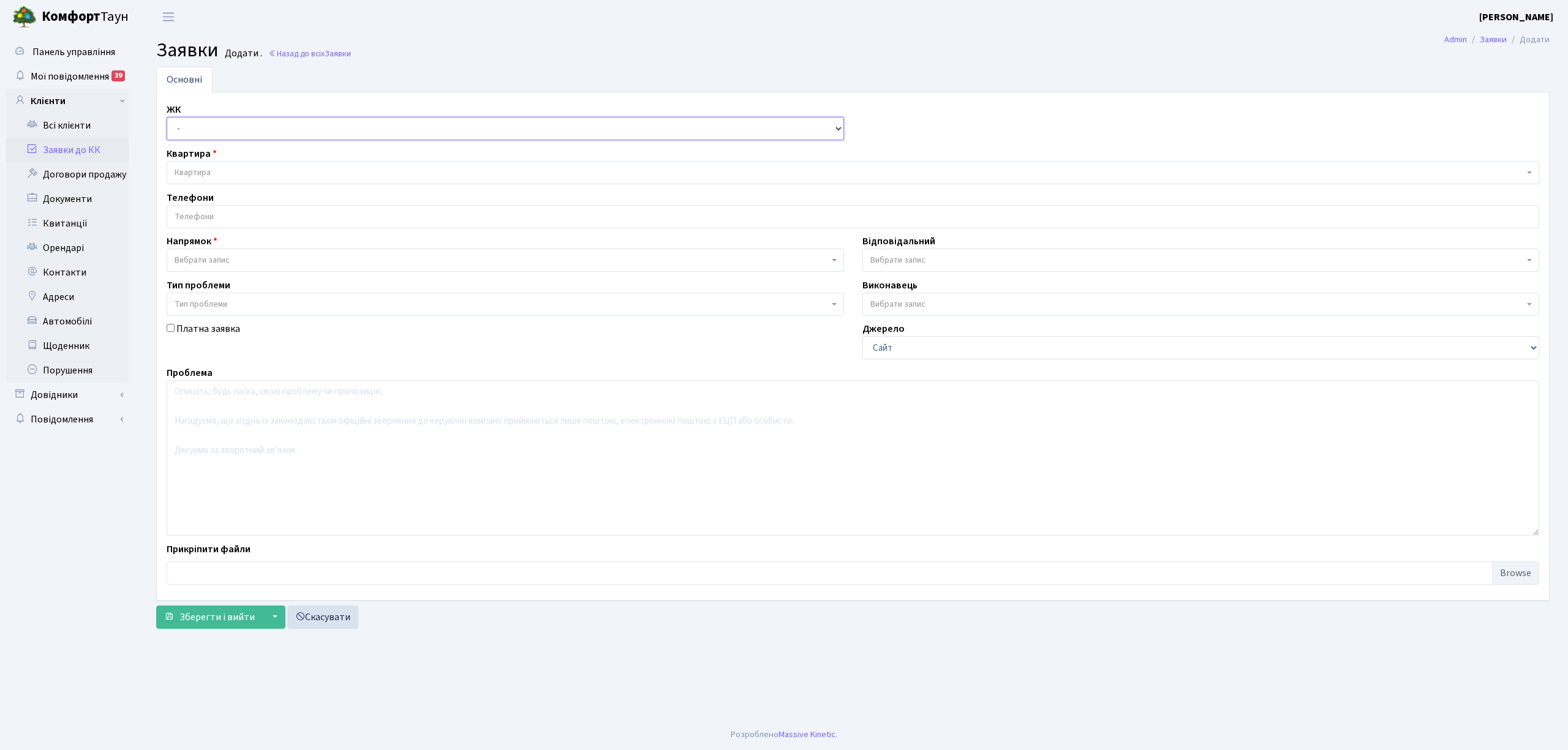
drag, startPoint x: 0, startPoint y: 0, endPoint x: 202, endPoint y: 126, distance: 238.1
click at [202, 126] on select "- КТ, вул. Регенераторна, 4 КТ2, просп. [STREET_ADDRESS] [STREET_ADDRESS] [PERS…" at bounding box center [505, 128] width 677 height 23
select select "271"
click at [166, 118] on select "- КТ, вул. Регенераторна, 4 КТ2, просп. Соборності, 17 КТ3, вул. Березнева, 16 …" at bounding box center [505, 128] width 677 height 23
select select
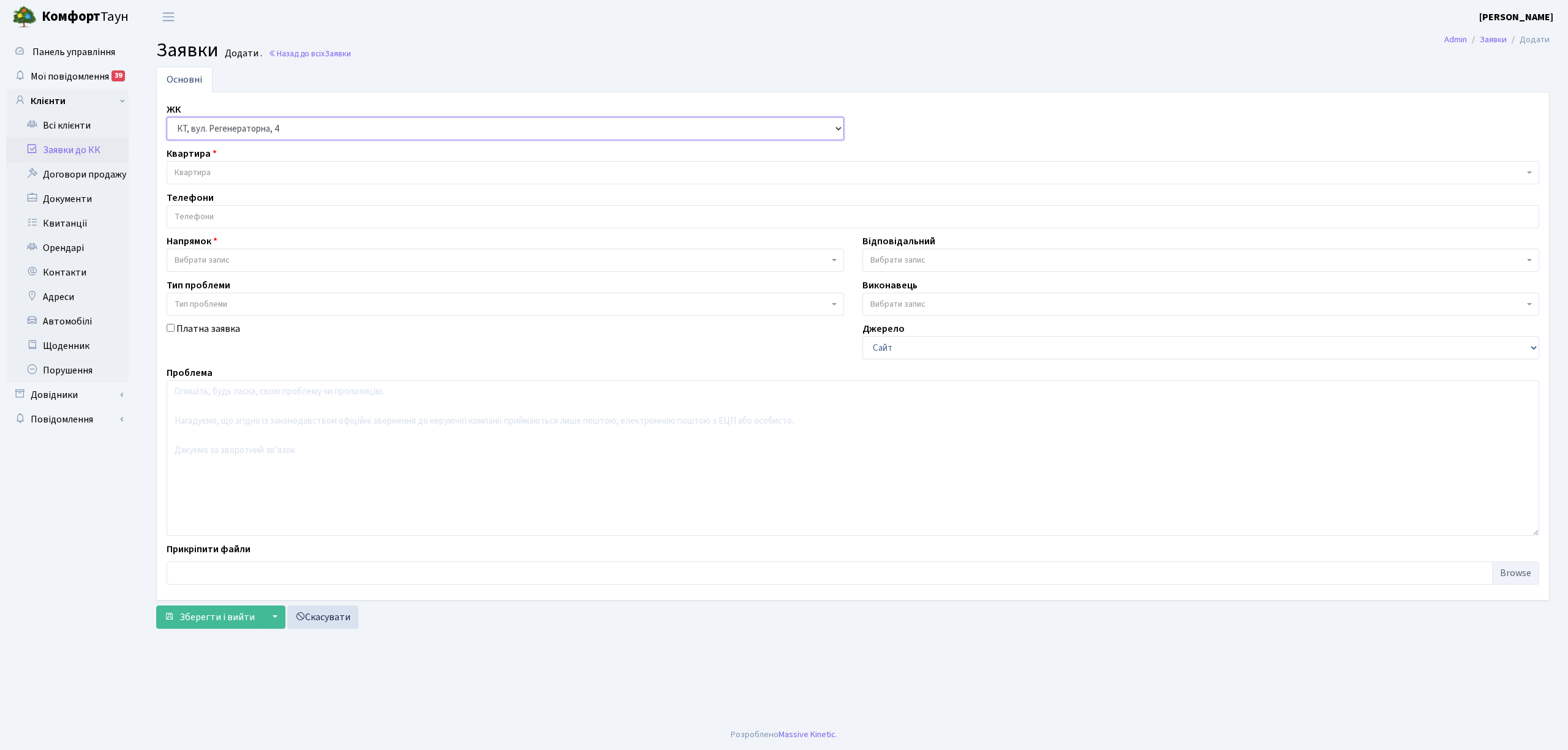
select select
click at [249, 175] on span "Квартира" at bounding box center [849, 172] width 1349 height 12
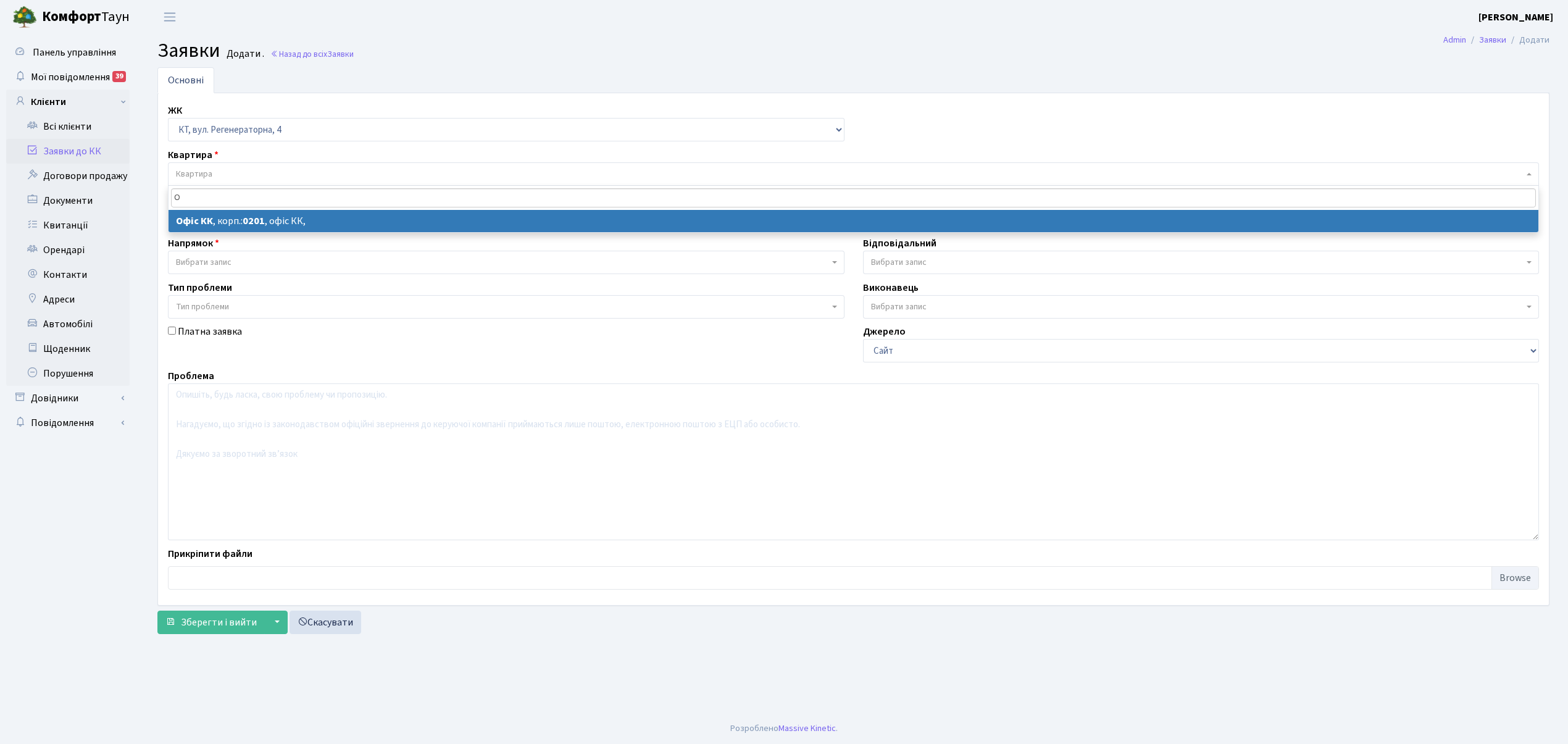
type input "О"
select select
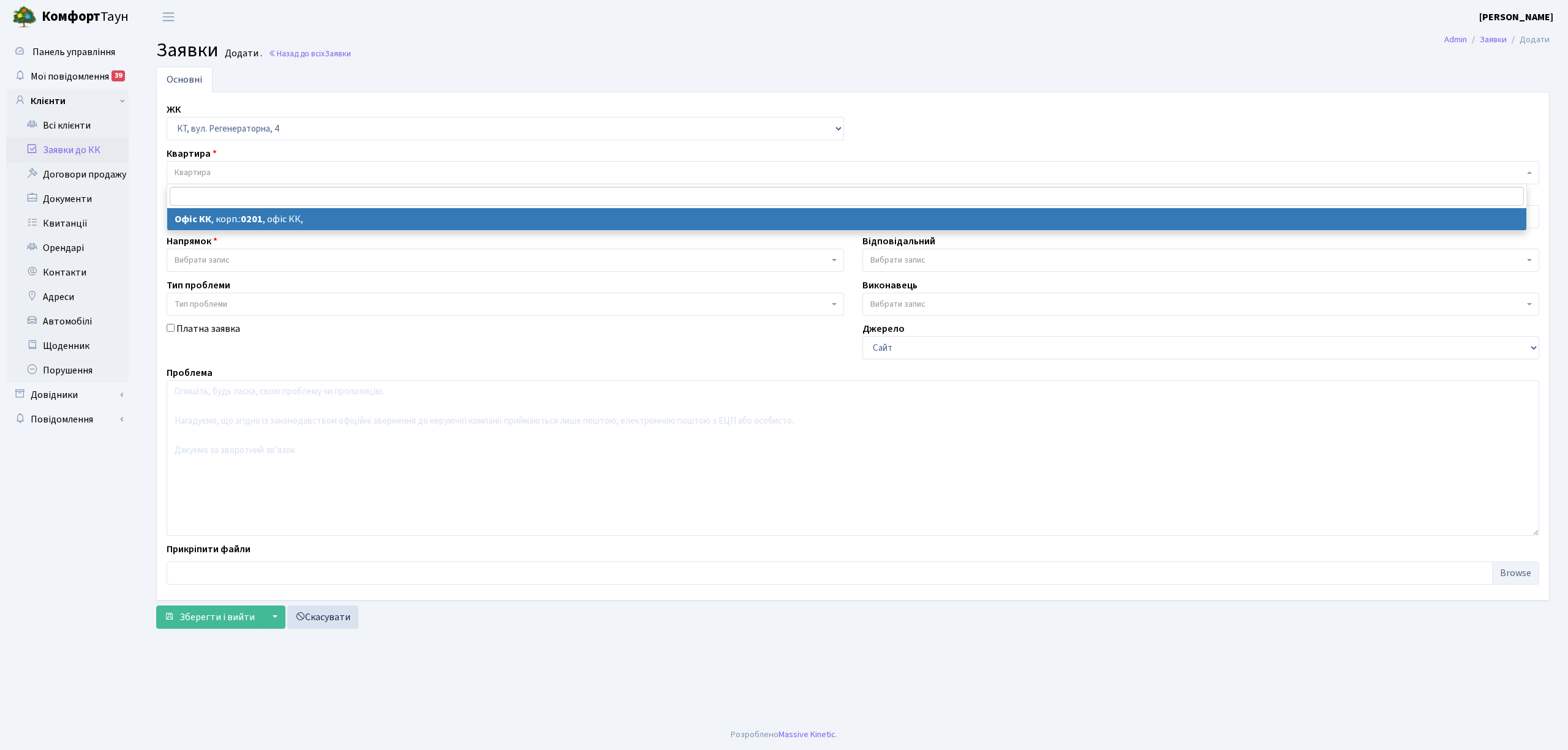
select select "4"
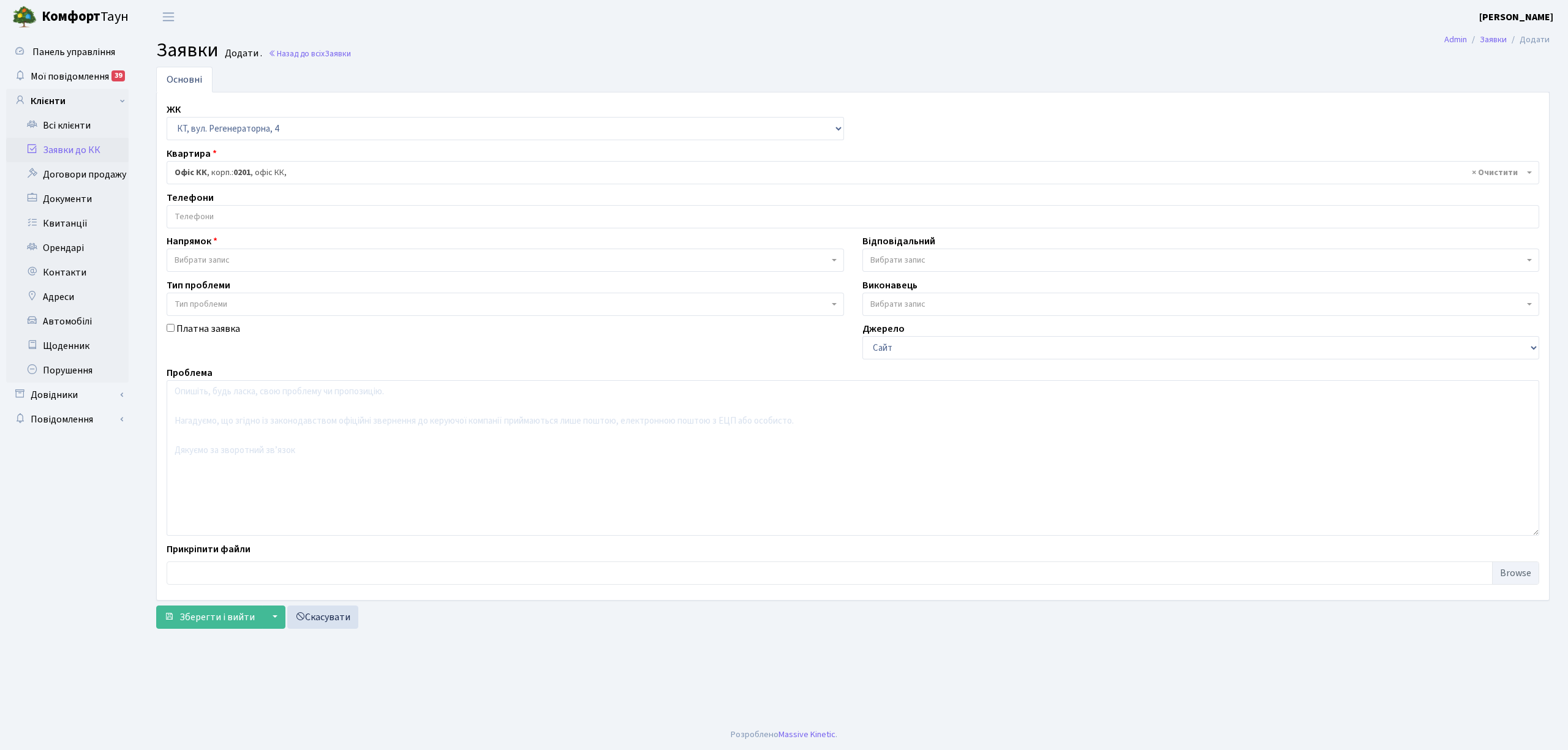
click at [243, 223] on input "search" at bounding box center [853, 217] width 1371 height 22
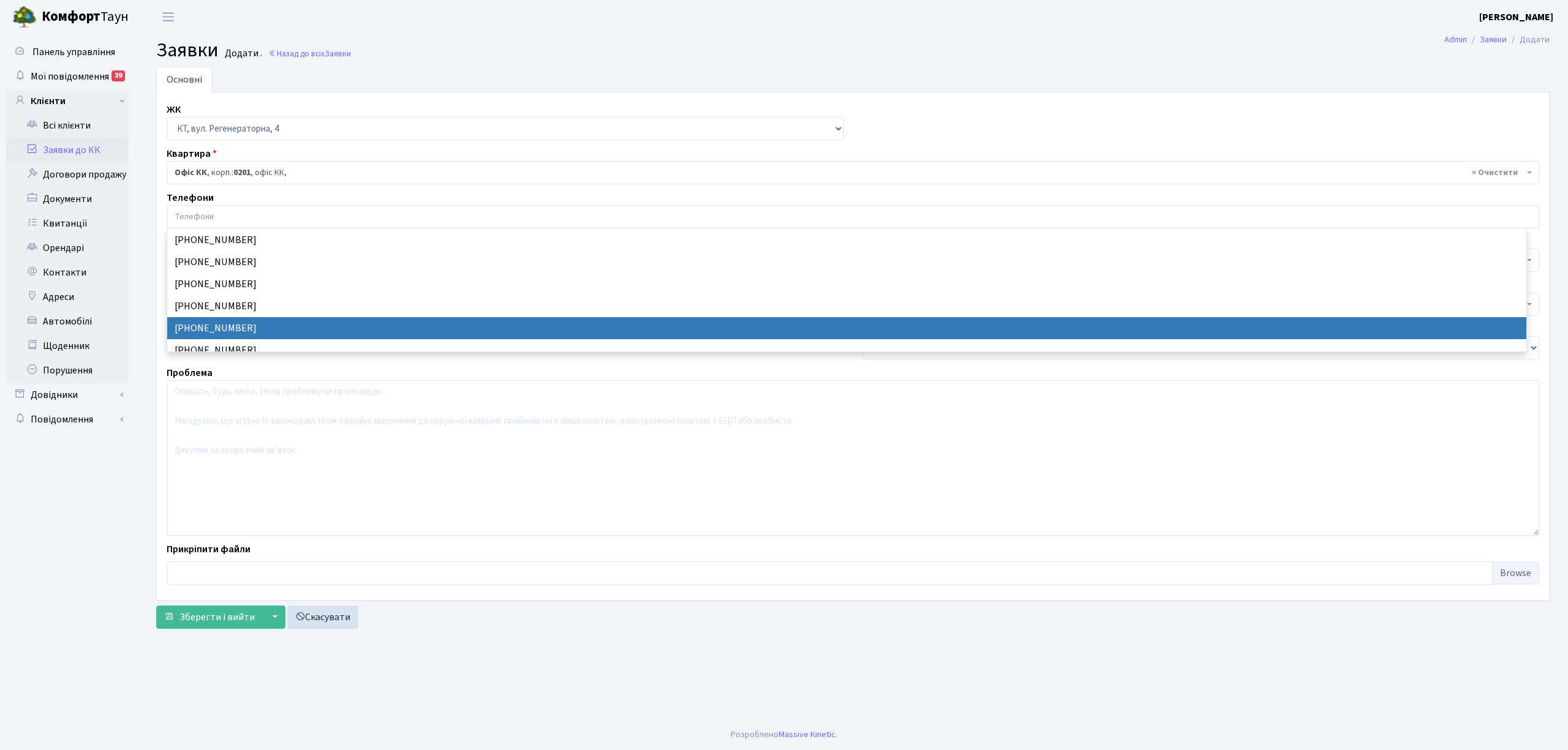
select select "24227"
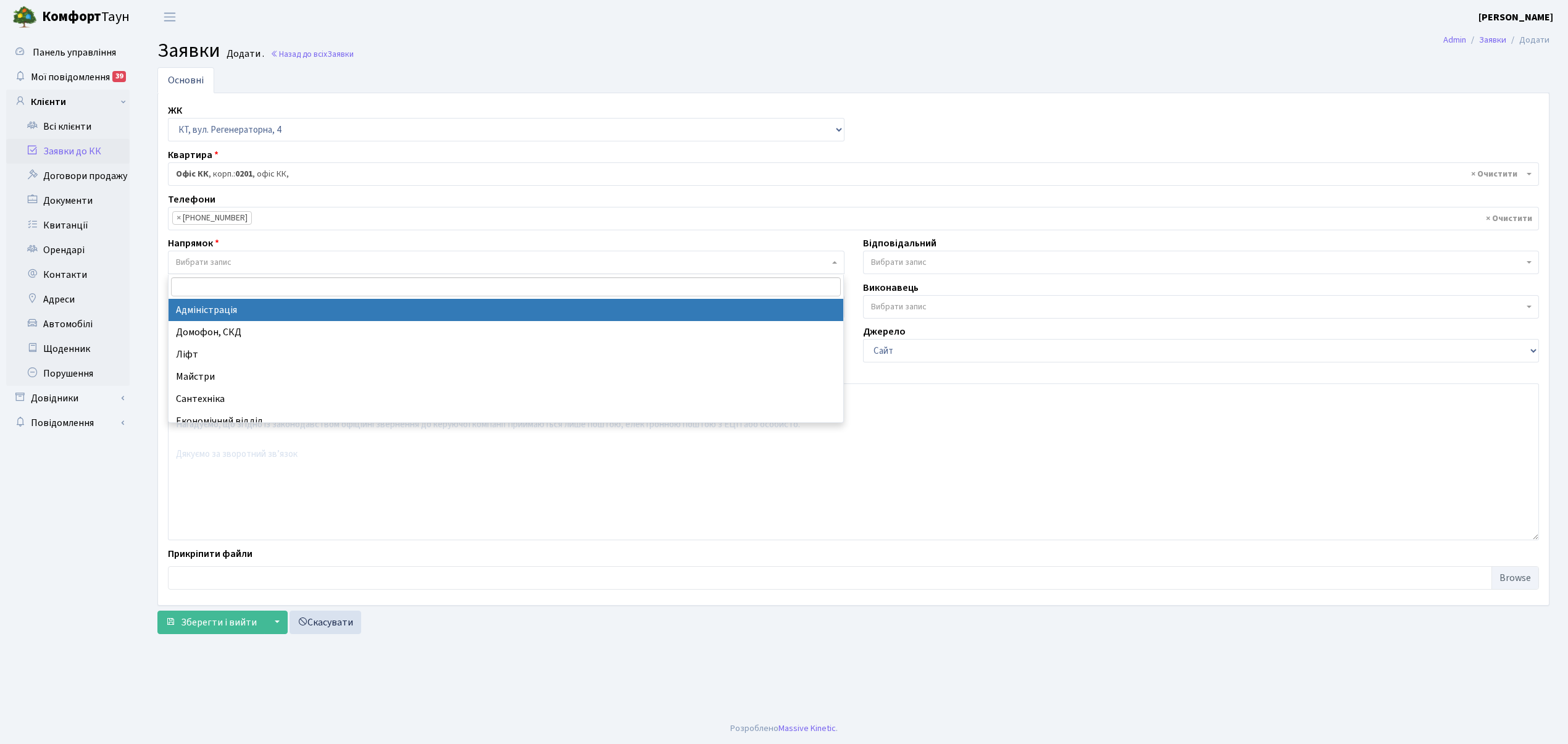
click at [204, 268] on span "Вибрати запис" at bounding box center [204, 263] width 56 height 12
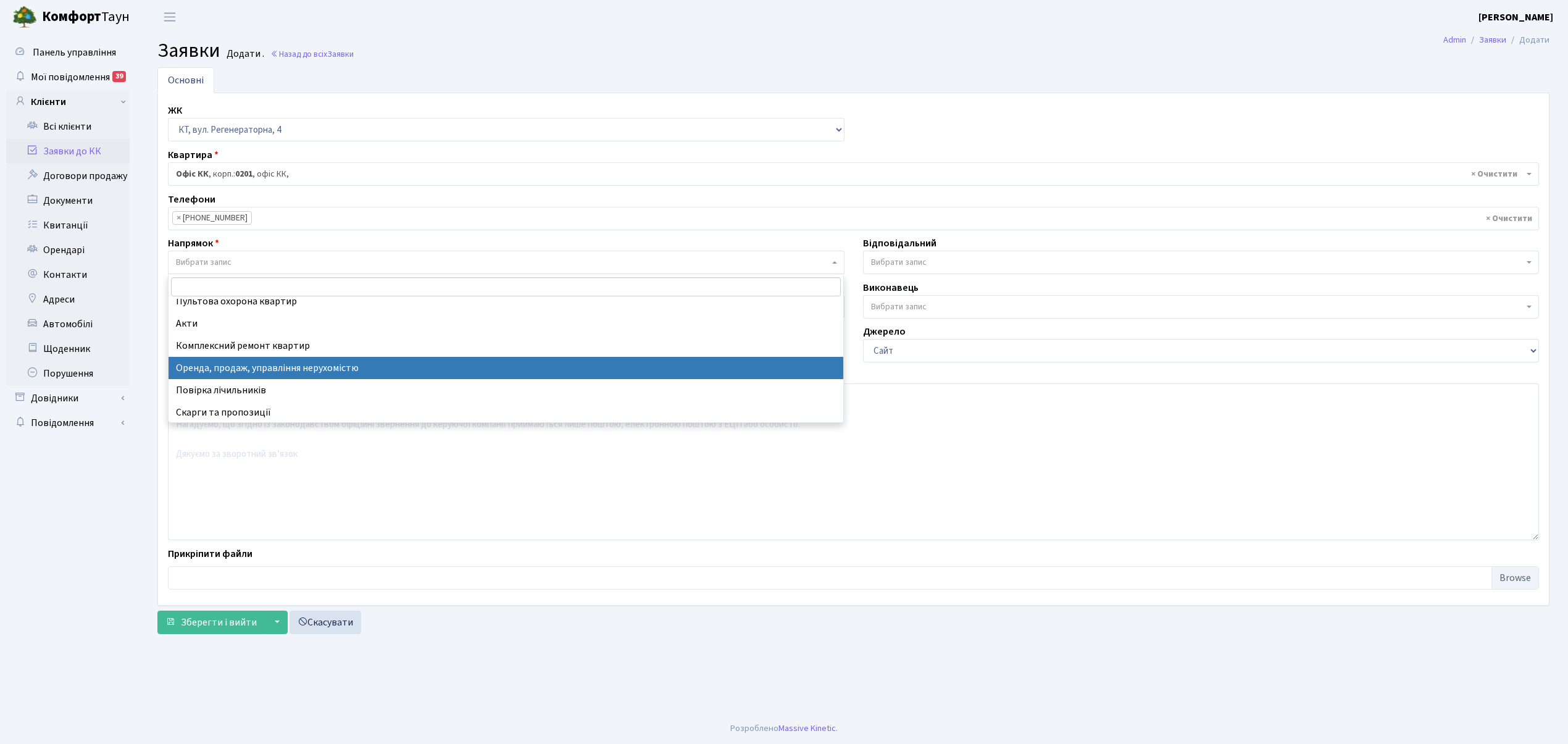
scroll to position [82, 0]
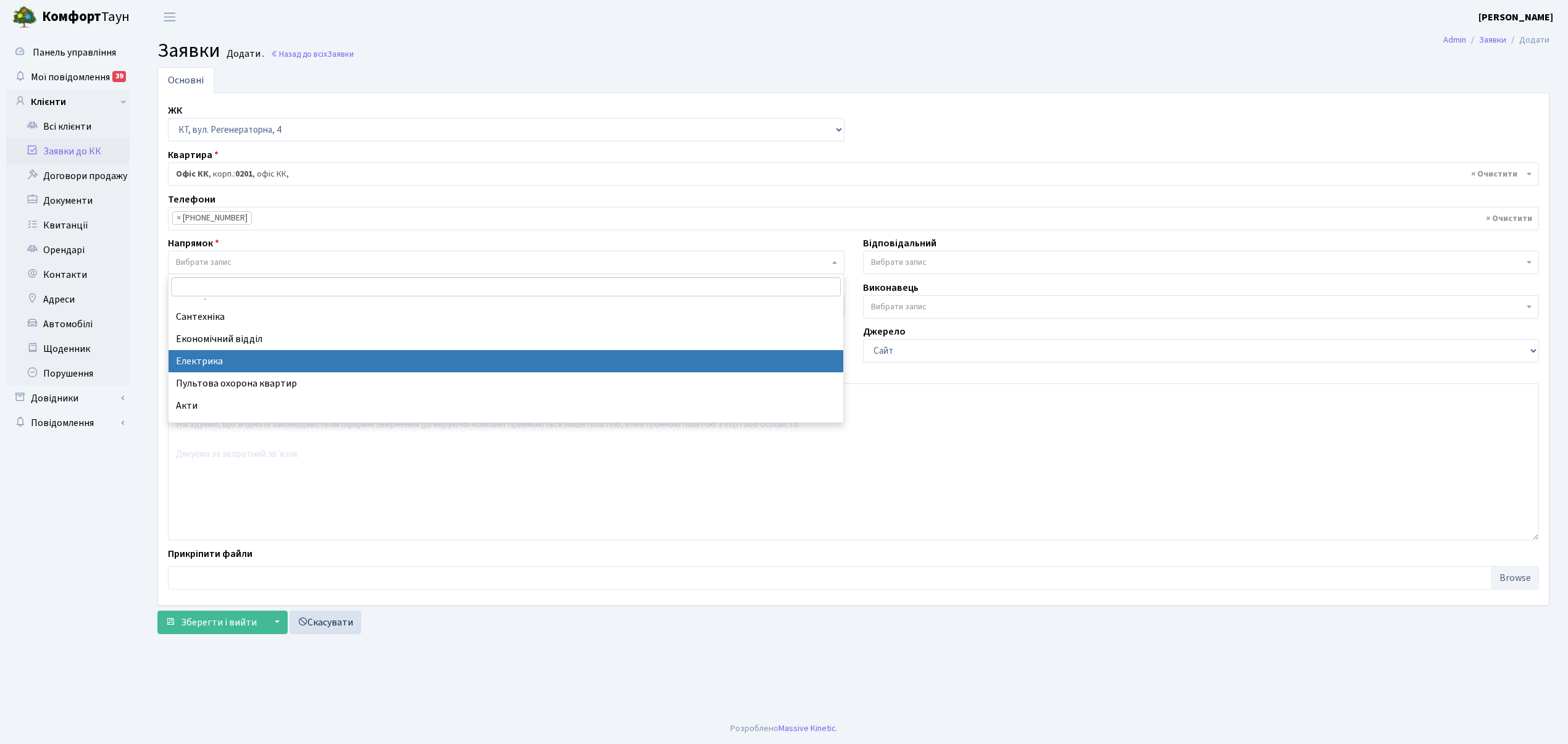
select select "3"
select select
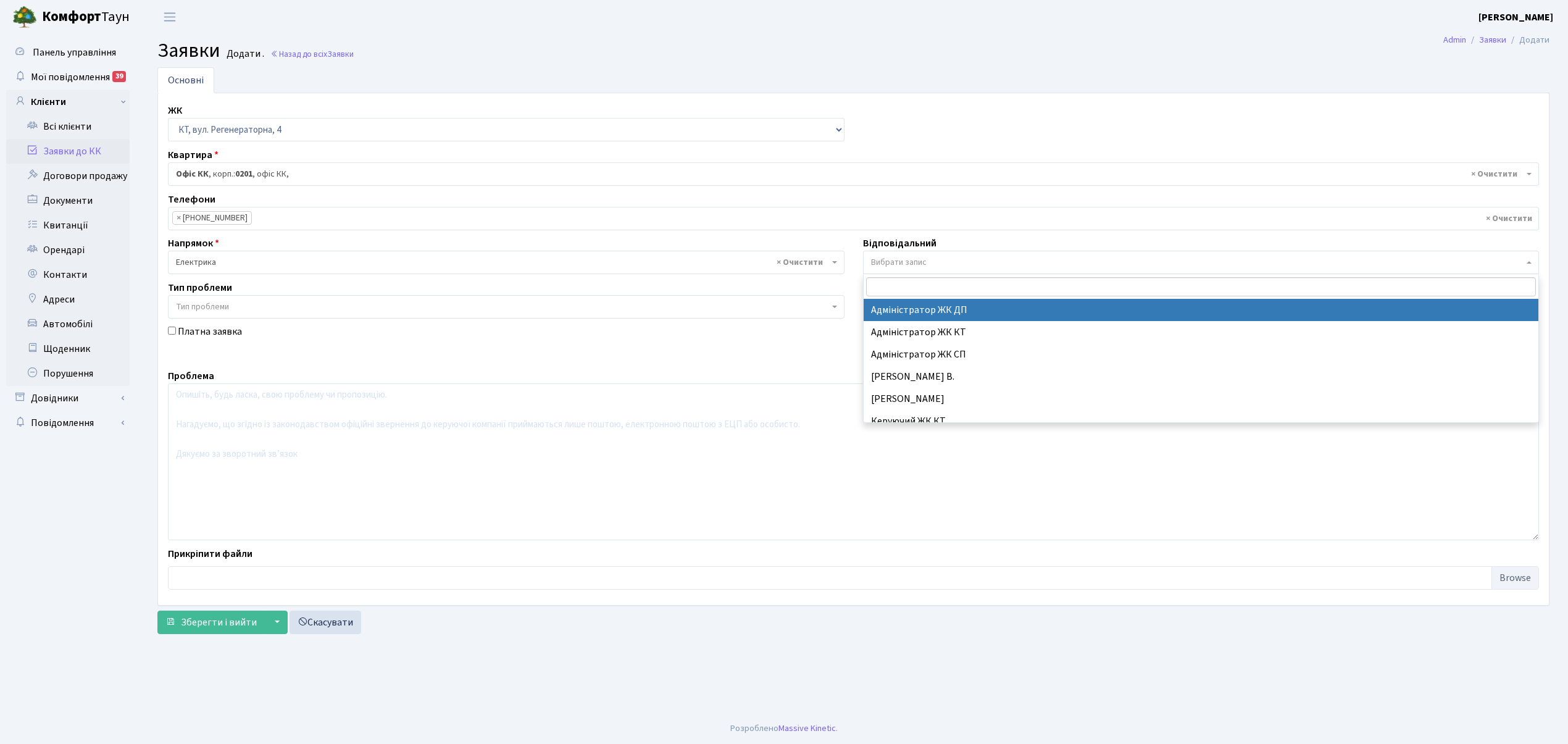
click at [950, 257] on span "Вибрати запис" at bounding box center [1198, 263] width 654 height 12
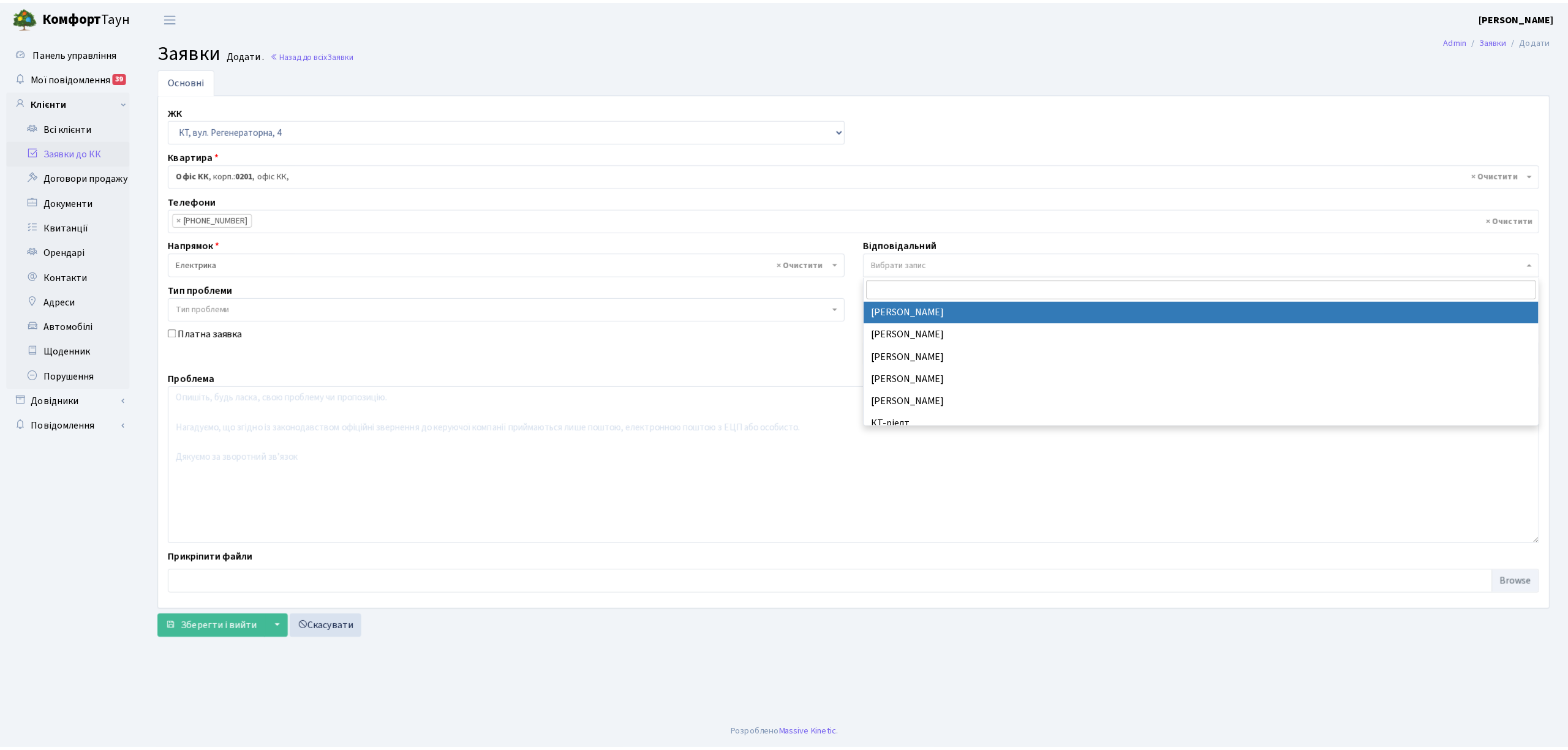
scroll to position [245, 0]
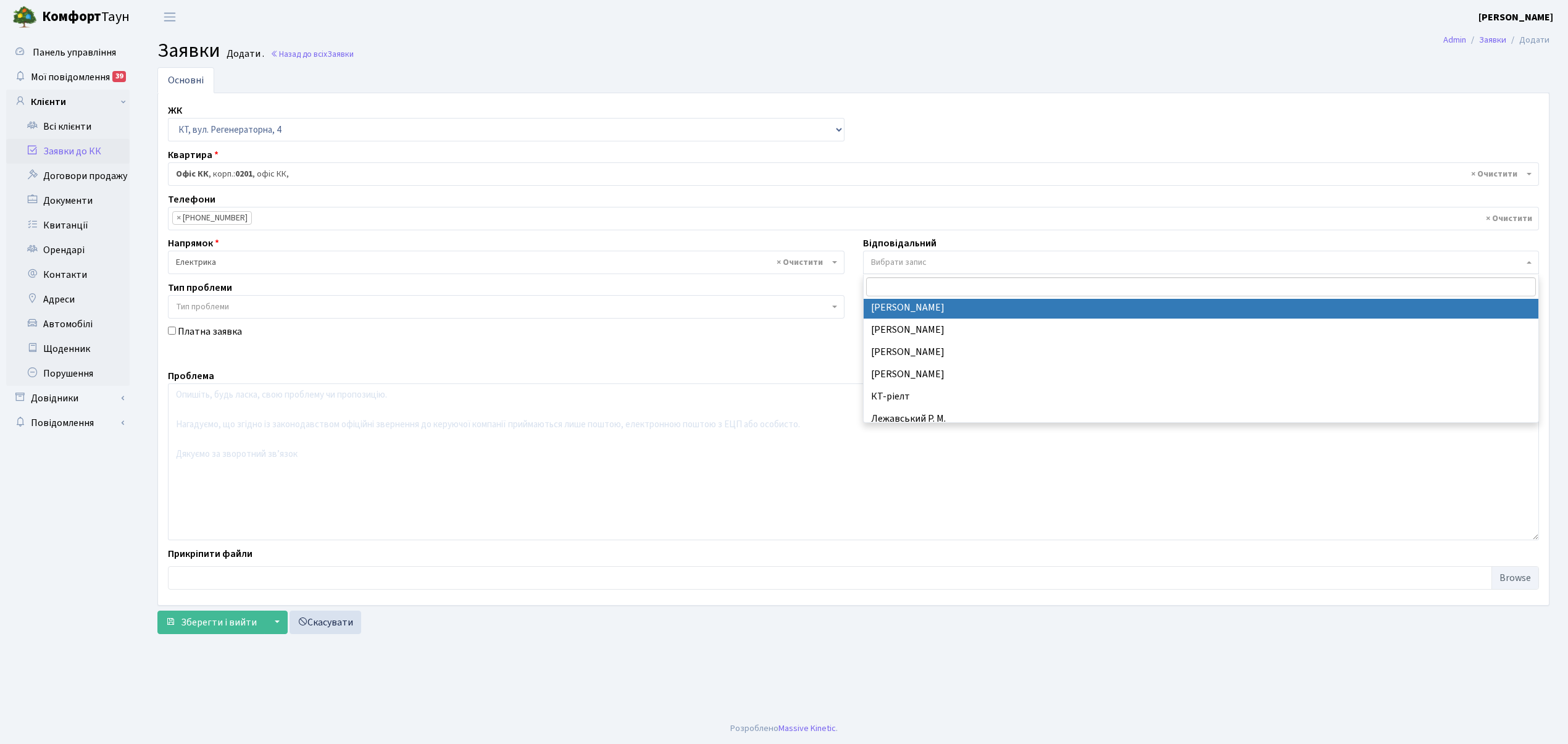
select select "22"
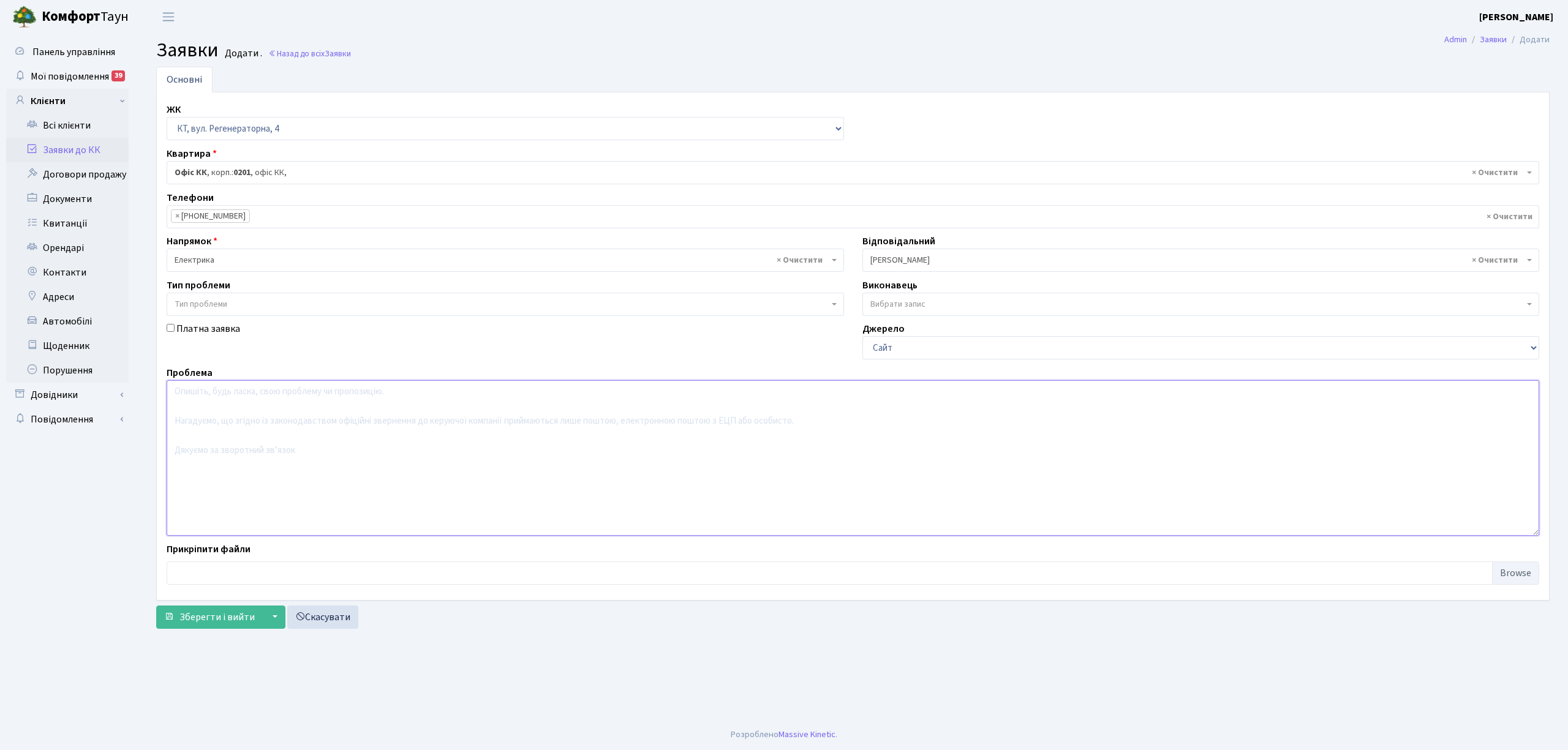
click at [255, 411] on textarea at bounding box center [852, 457] width 1372 height 155
type textarea "вул. Регенераторна 4 , корп 7 , кавьярня Арка , перевірити автомат , відсутне с…"
click at [201, 618] on span "Зберегти і вийти" at bounding box center [216, 618] width 76 height 14
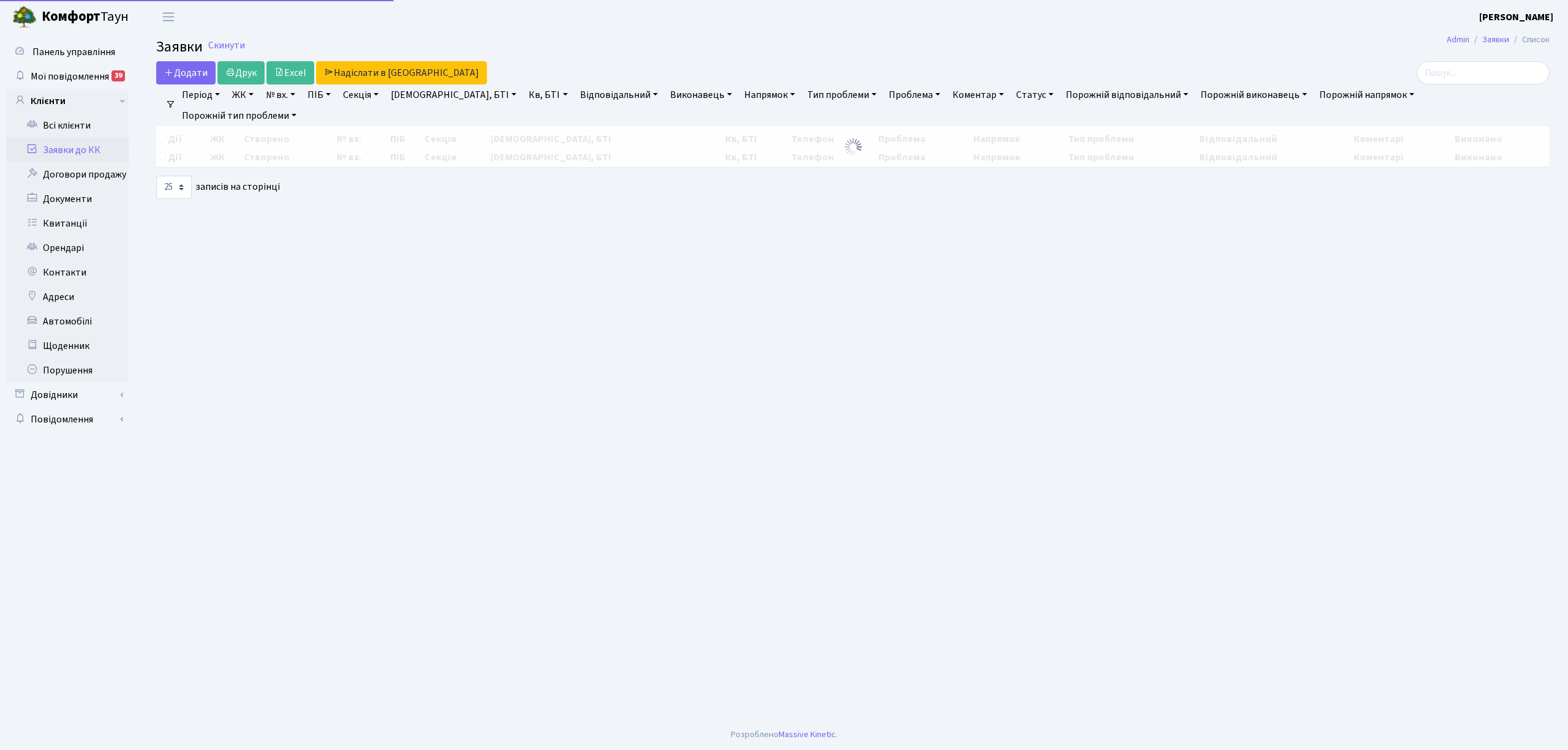
select select "25"
